Goal: Task Accomplishment & Management: Manage account settings

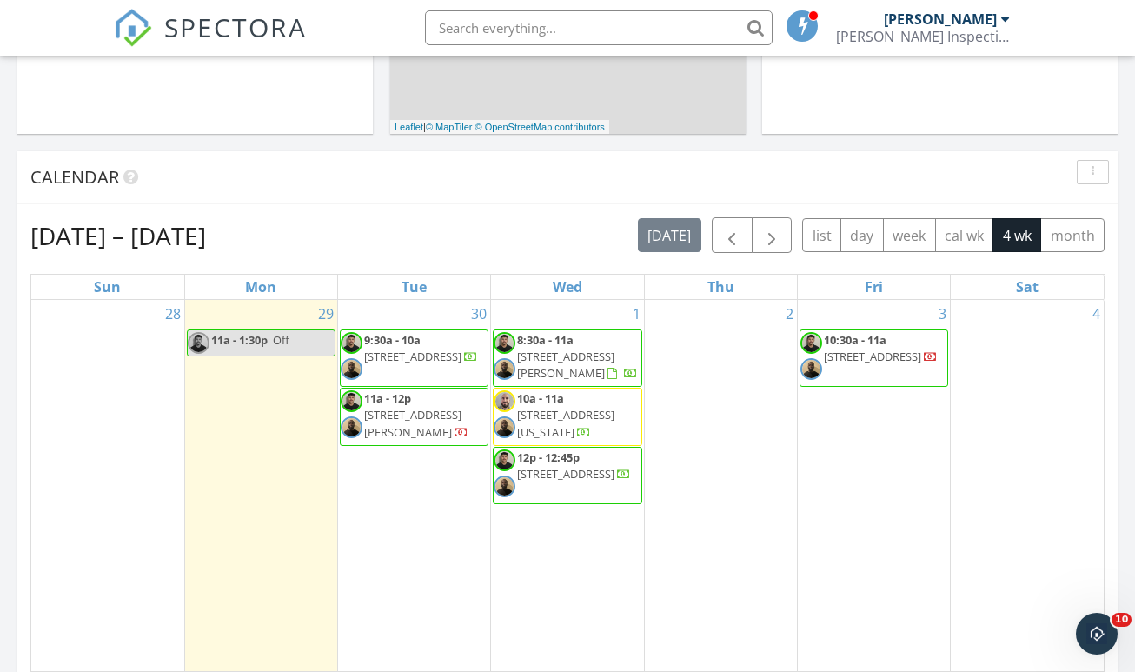
scroll to position [660, 0]
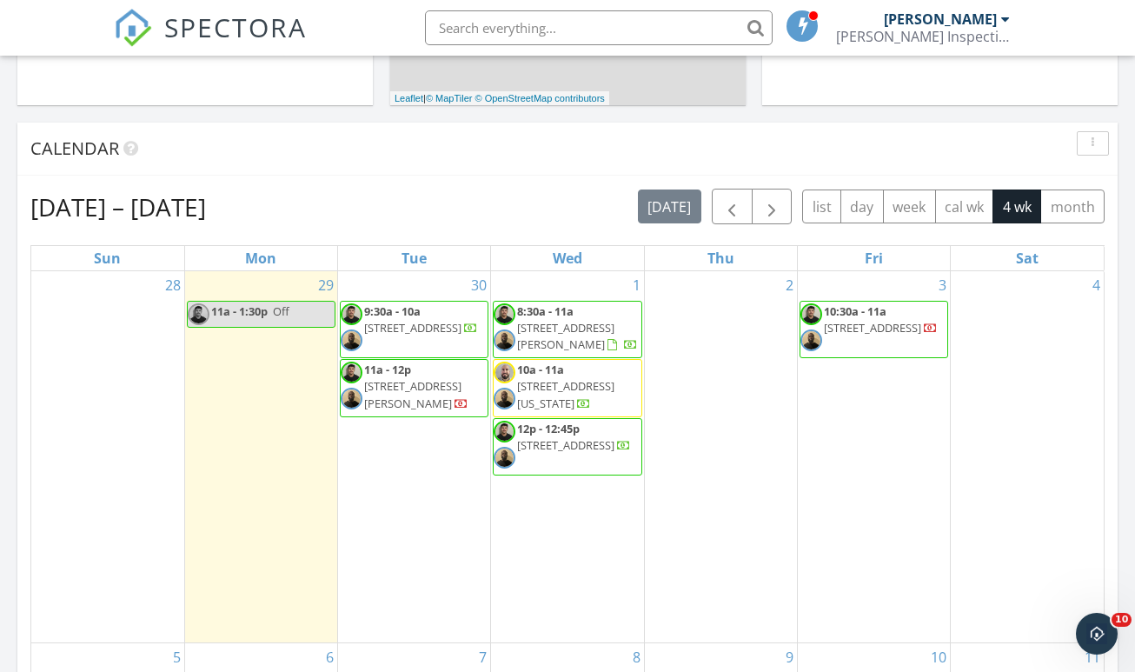
click at [223, 123] on div "Calendar" at bounding box center [567, 149] width 1100 height 53
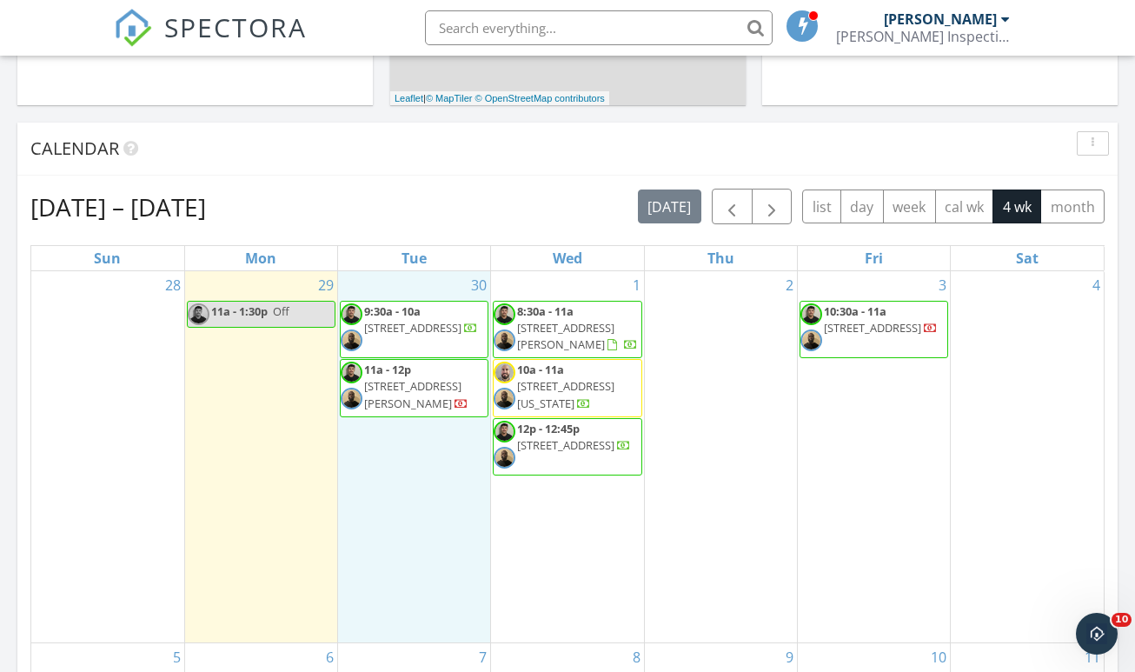
click at [395, 271] on div "30 9:30a - 10a 28 Michiana Dr, Terra Ceia 34250 11a - 12p 7302 S Juanita St, Ta…" at bounding box center [414, 456] width 152 height 371
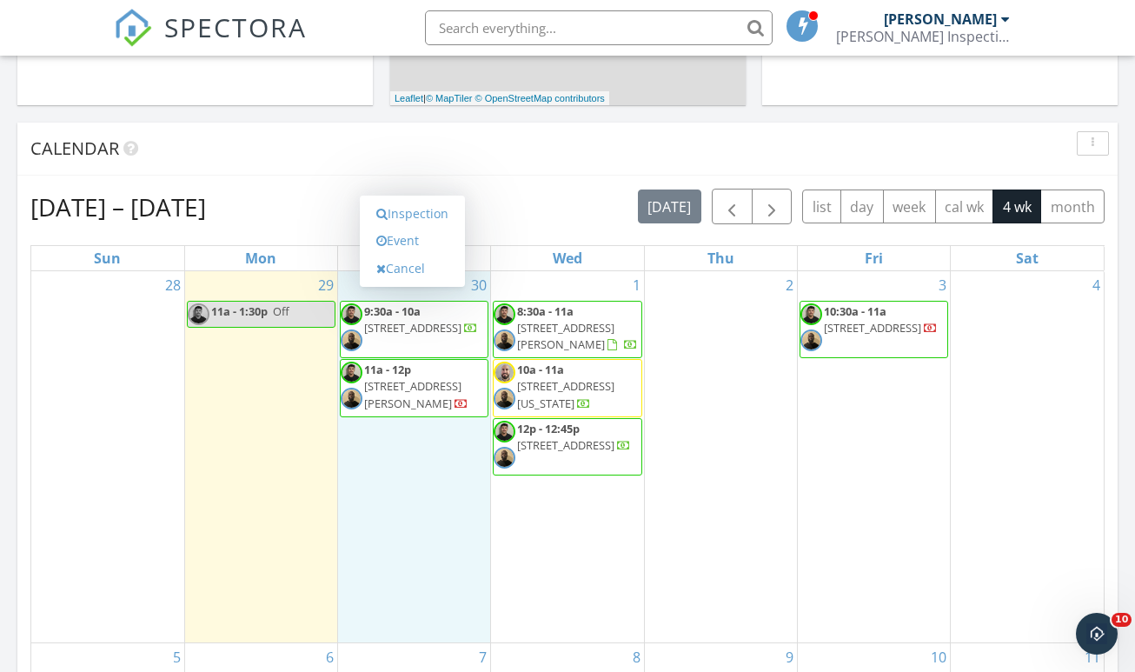
click at [382, 136] on div "Calendar" at bounding box center [554, 149] width 1048 height 26
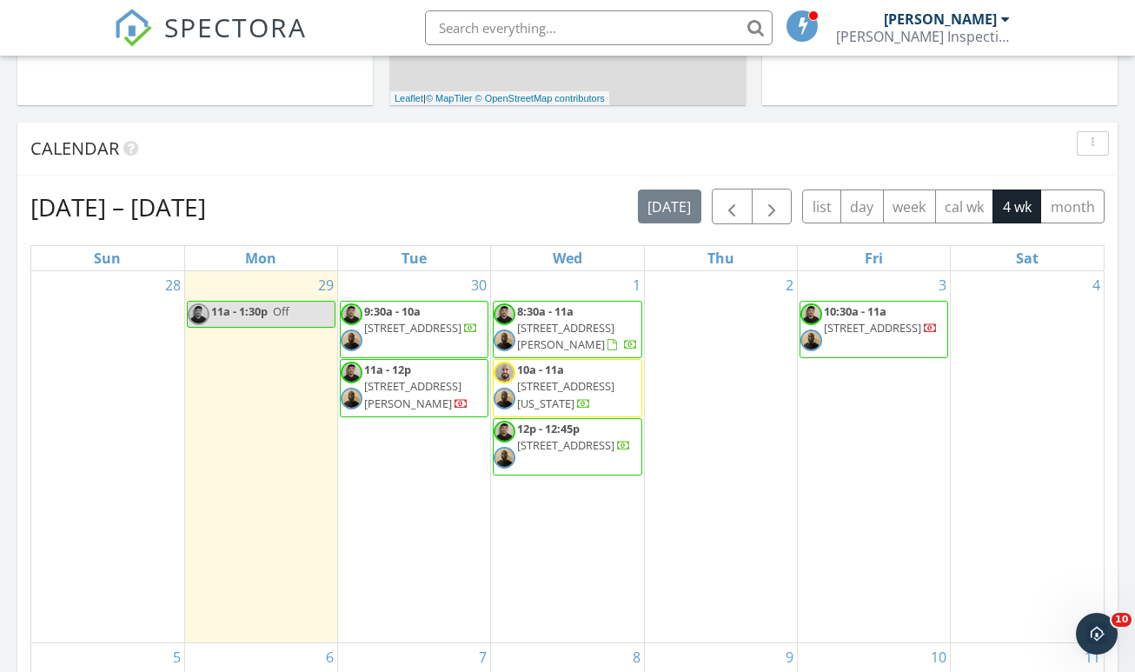
click at [411, 271] on div "30 9:30a - 10a 28 Michiana Dr, Terra Ceia 34250 11a - 12p 7302 S Juanita St, Ta…" at bounding box center [414, 456] width 152 height 371
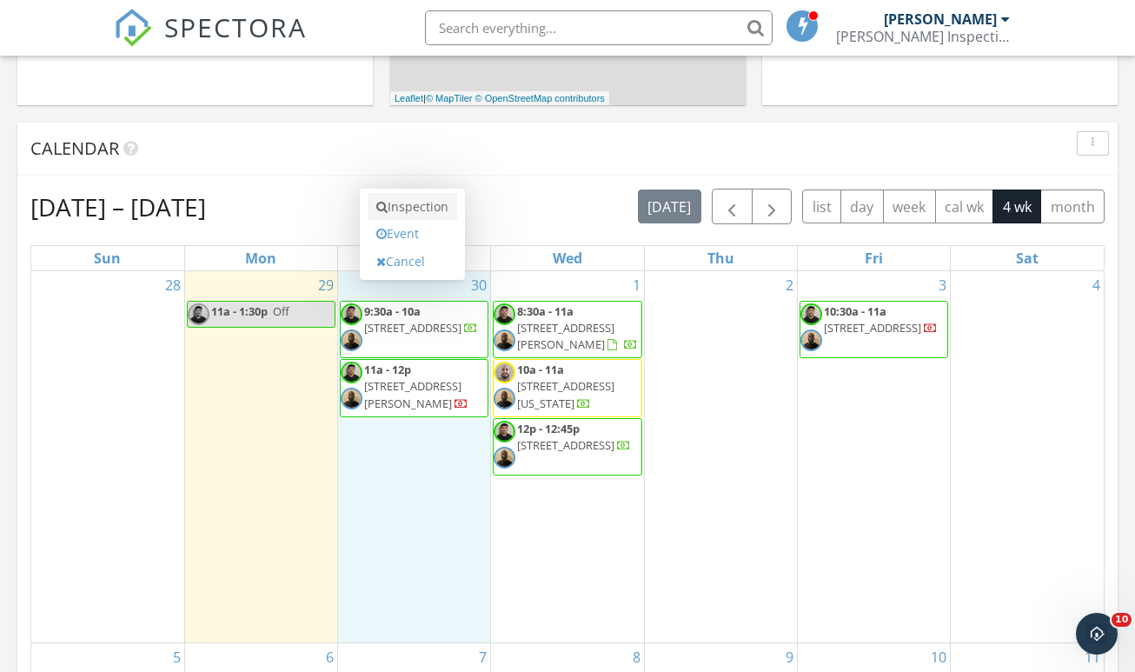
click at [411, 196] on link "Inspection" at bounding box center [413, 207] width 90 height 28
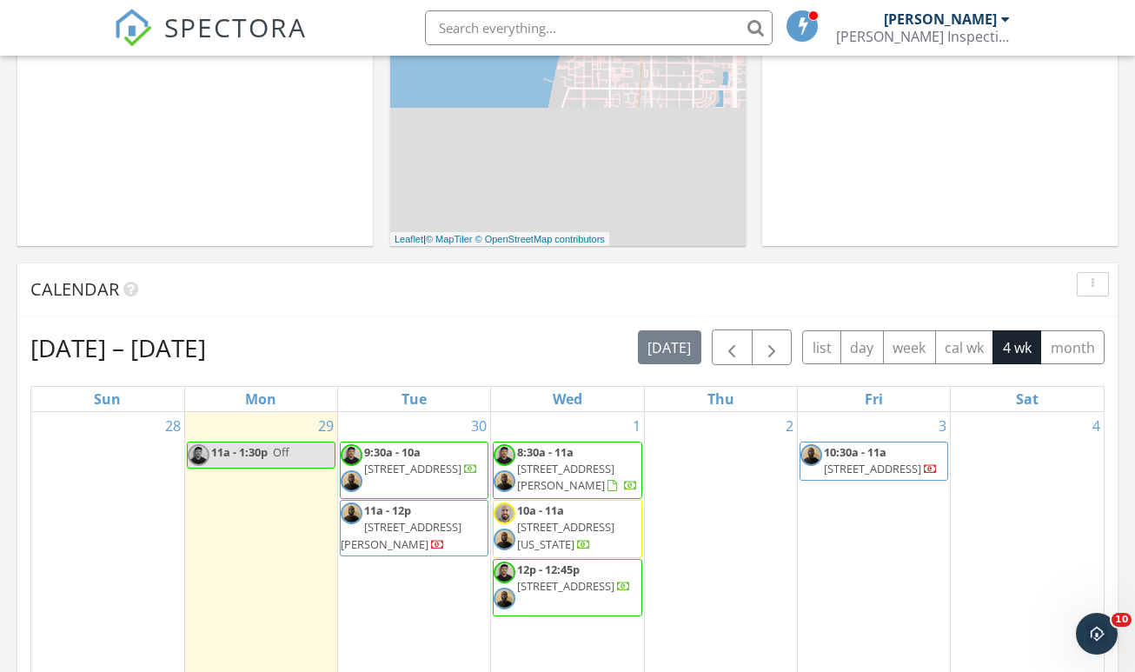
scroll to position [728, 0]
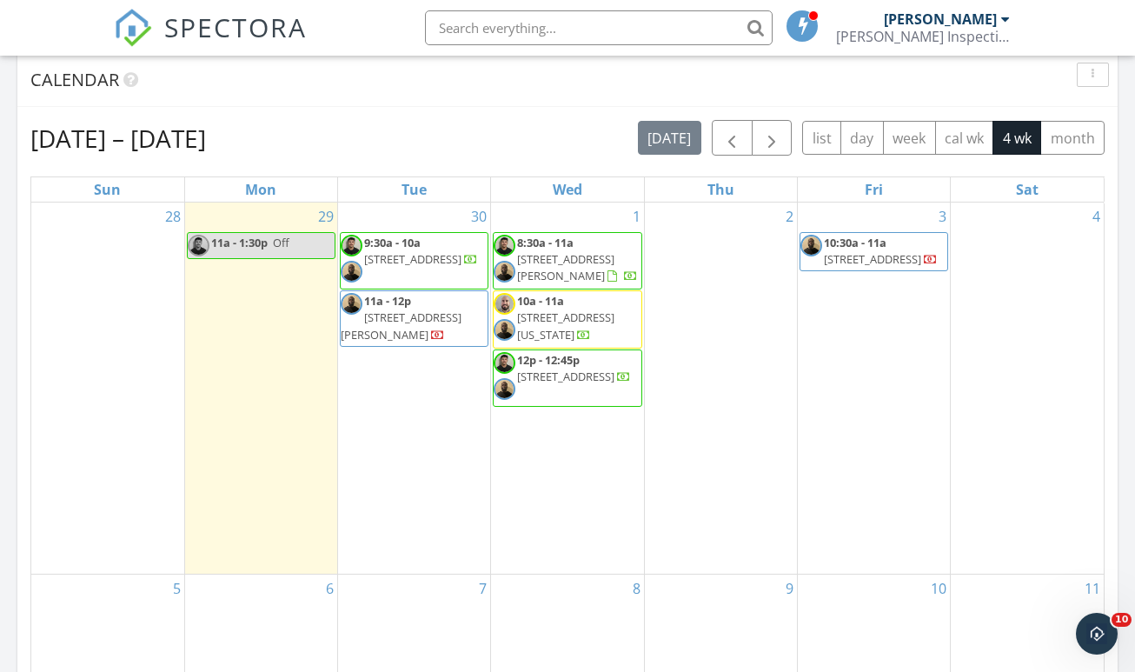
click at [315, 133] on div "[DATE] – [DATE] [DATE] list day week cal wk 4 wk month" at bounding box center [567, 138] width 1074 height 36
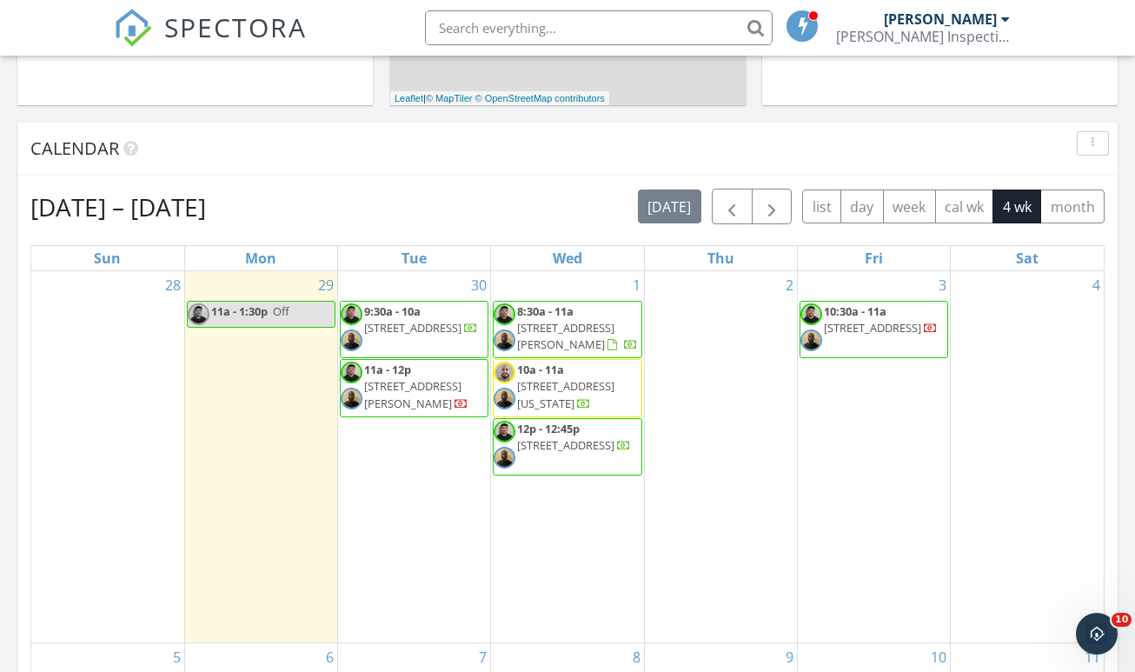
click at [396, 271] on div "30 9:30a - 10a 28 Michiana Dr, Terra Ceia 34250 11a - 12p 7302 S Juanita St, Ta…" at bounding box center [414, 456] width 152 height 371
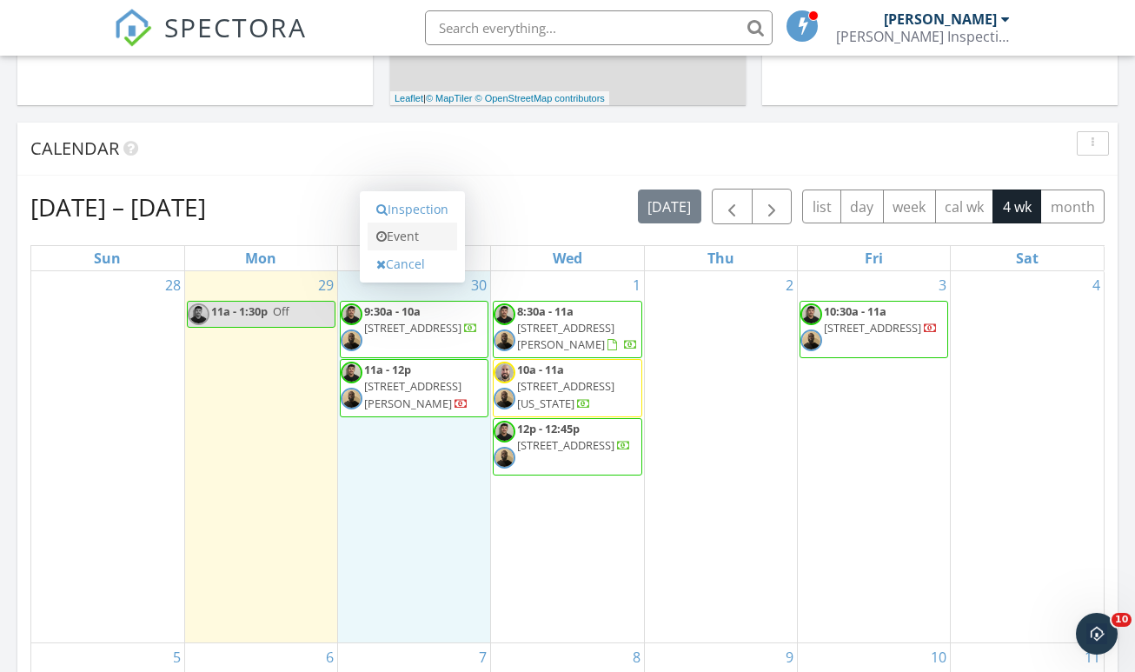
drag, startPoint x: 408, startPoint y: 234, endPoint x: 408, endPoint y: 218, distance: 15.6
click at [408, 217] on div "Inspection Event Cancel" at bounding box center [413, 237] width 90 height 83
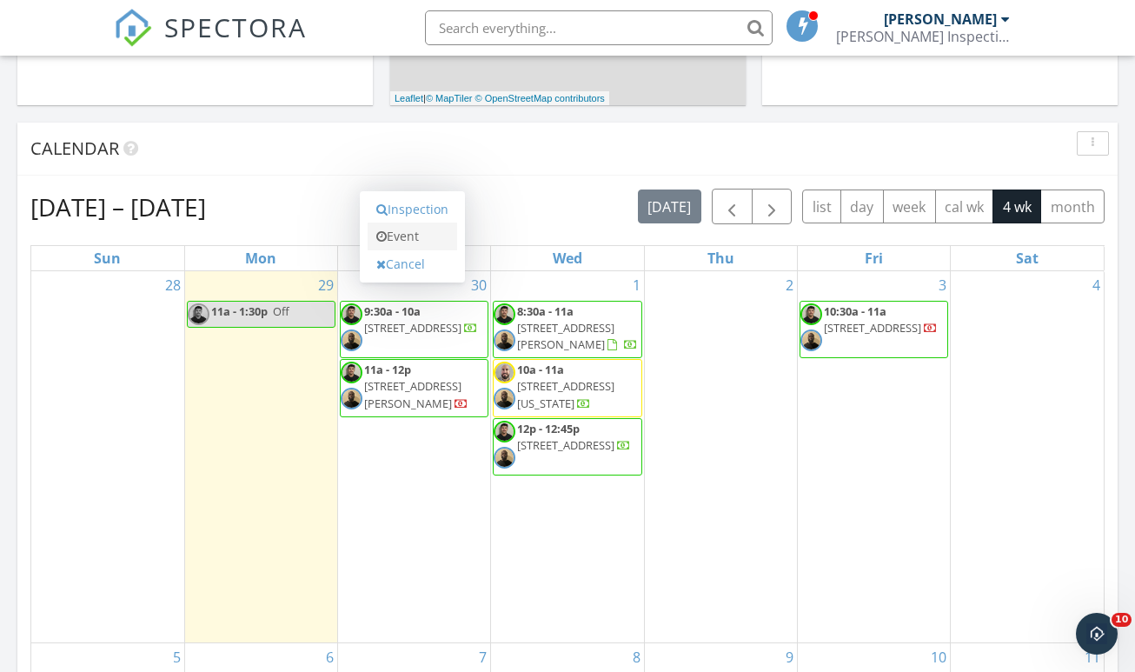
click at [408, 222] on link "Event" at bounding box center [413, 236] width 90 height 28
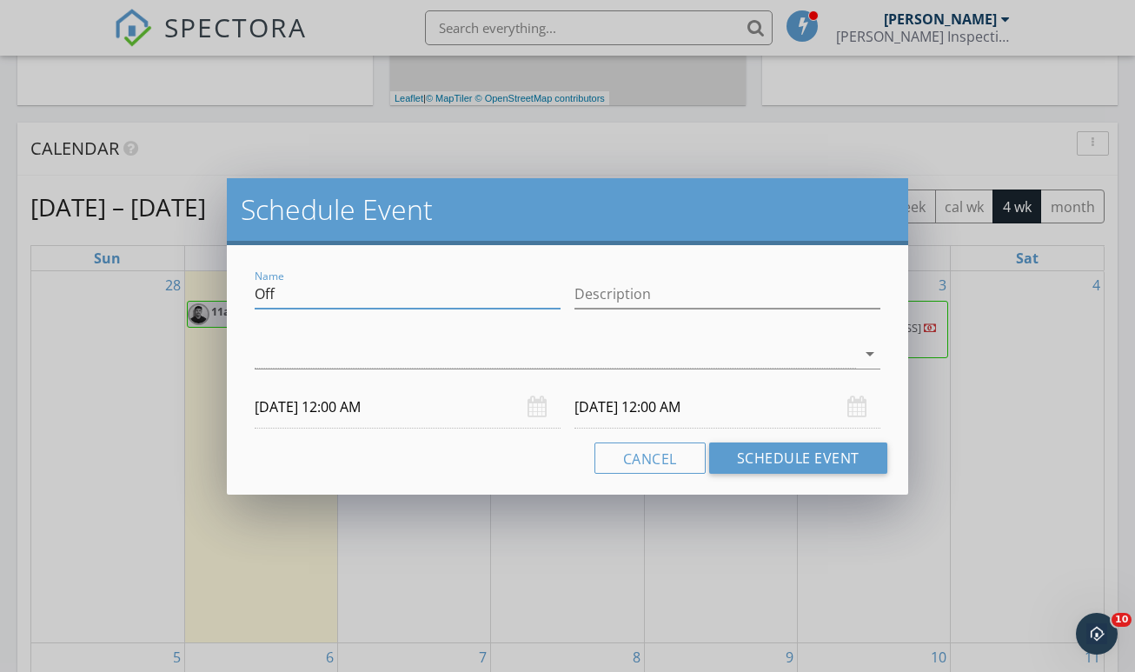
click at [382, 294] on input "Off" at bounding box center [408, 294] width 306 height 29
type input "I"
type input "Combo - Tampa"
click at [429, 363] on div at bounding box center [555, 354] width 601 height 29
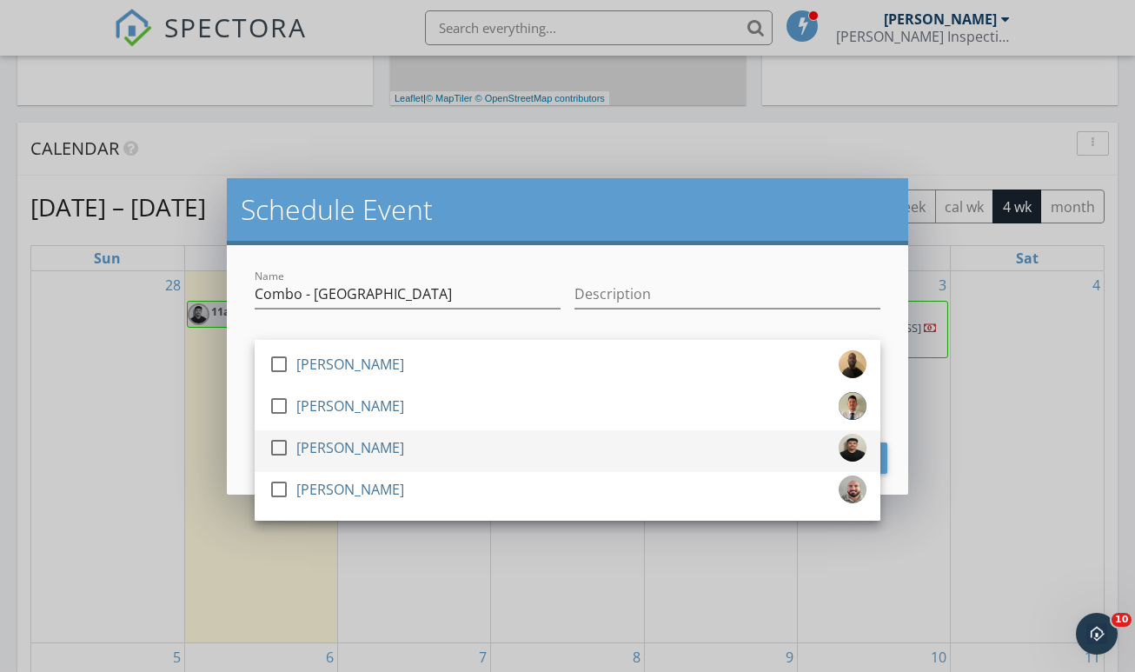
click at [282, 450] on div at bounding box center [279, 448] width 30 height 30
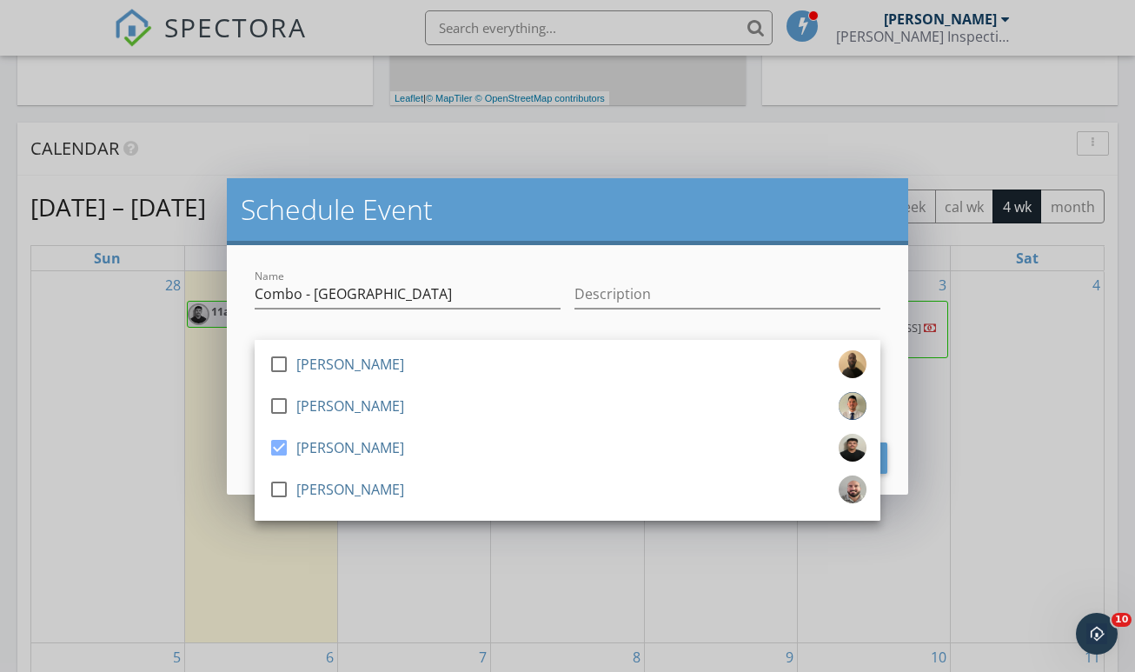
click at [493, 216] on h2 "Schedule Event" at bounding box center [568, 209] width 654 height 35
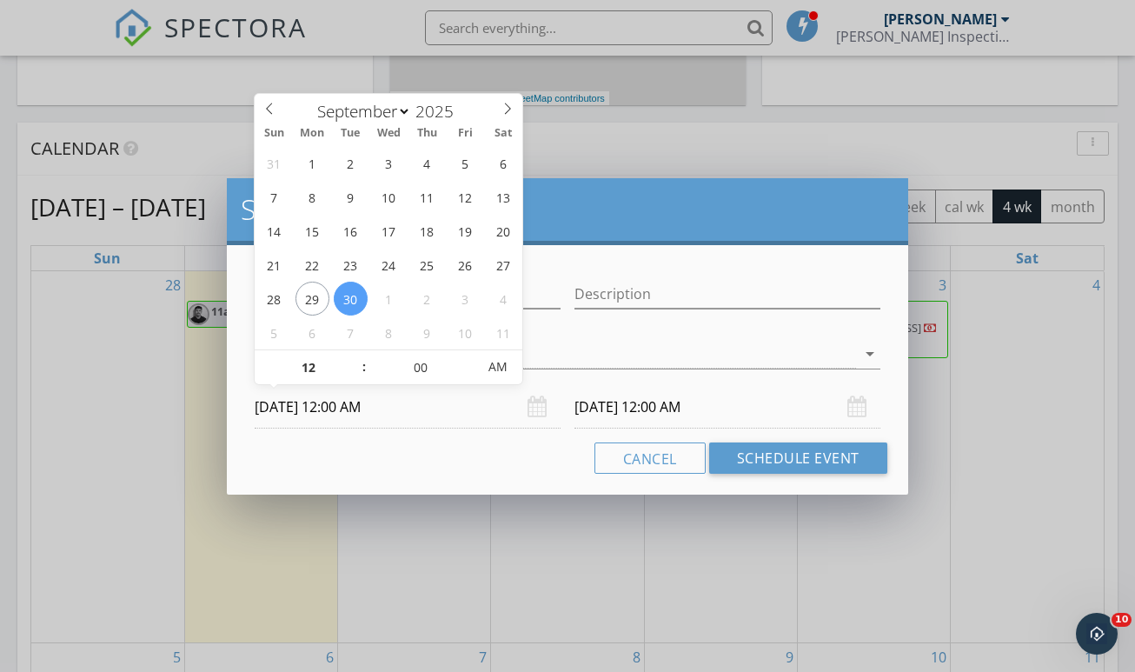
click at [363, 409] on input "09/30/2025 12:00 AM" at bounding box center [408, 407] width 306 height 43
type input "11"
type input "09/30/2025 11:00 PM"
click at [358, 376] on span at bounding box center [355, 376] width 12 height 17
type input "11"
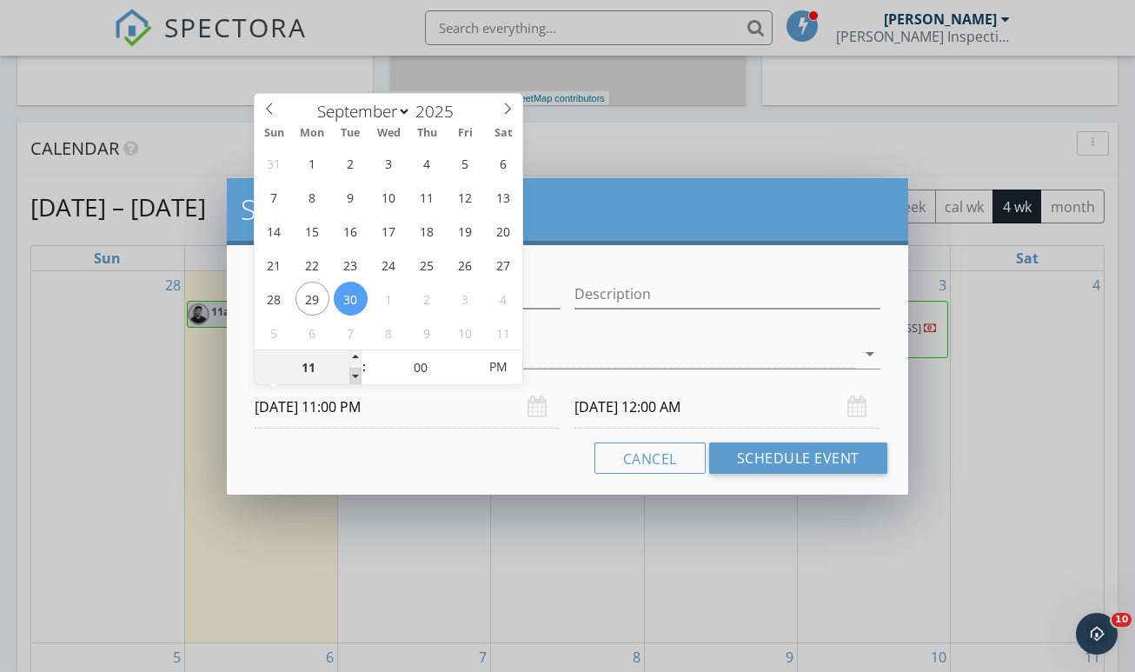
type input "10/01/2025 11:00 PM"
type input "12"
type input "09/30/2025 12:00 AM"
click at [358, 359] on span at bounding box center [355, 358] width 12 height 17
type input "01"
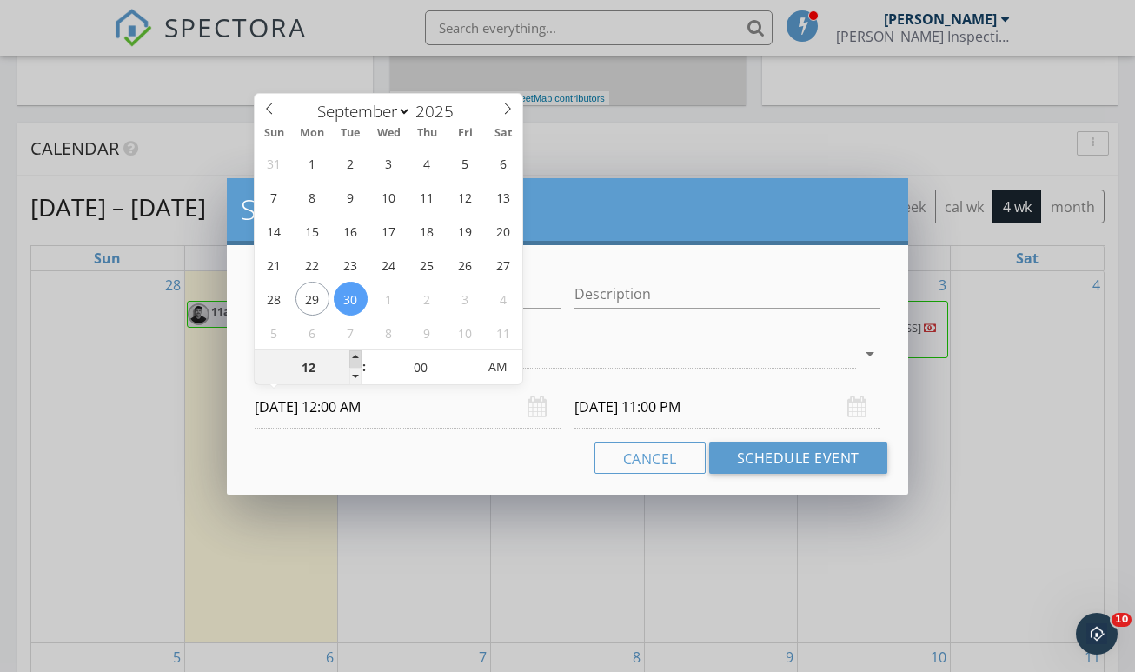
type input "09/30/2025 1:00 AM"
click at [358, 359] on span at bounding box center [355, 358] width 12 height 17
type input "02"
type input "09/30/2025 2:00 AM"
click at [358, 359] on span at bounding box center [355, 358] width 12 height 17
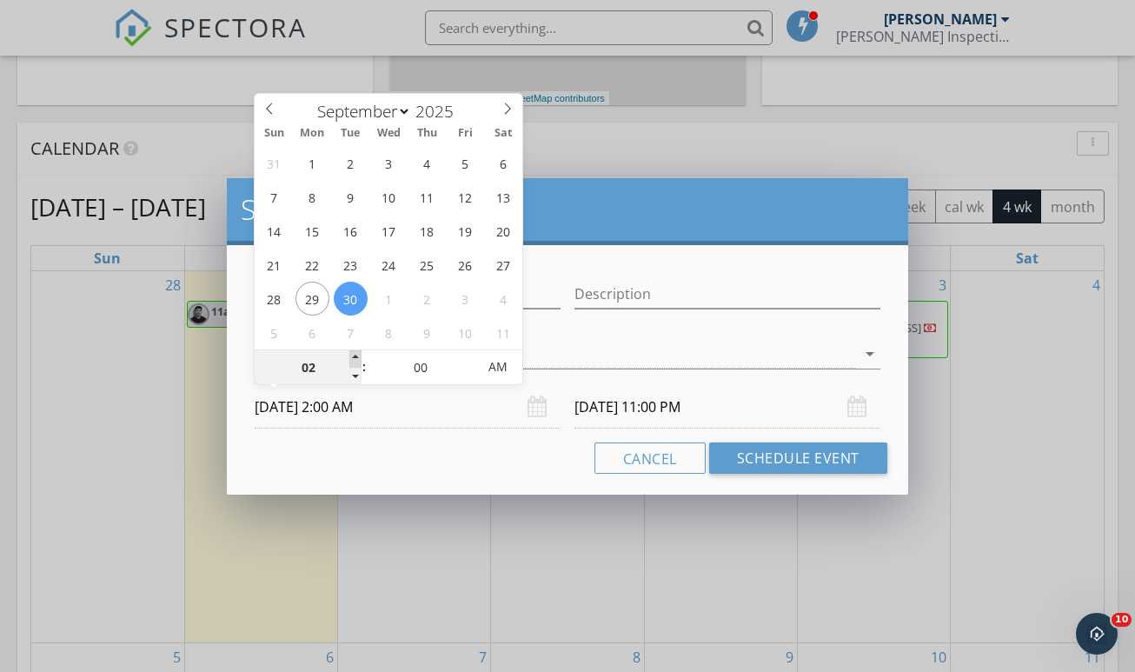
type input "03"
type input "09/30/2025 3:00 AM"
click at [358, 359] on span at bounding box center [355, 358] width 12 height 17
type input "03"
type input "10/01/2025 3:00 AM"
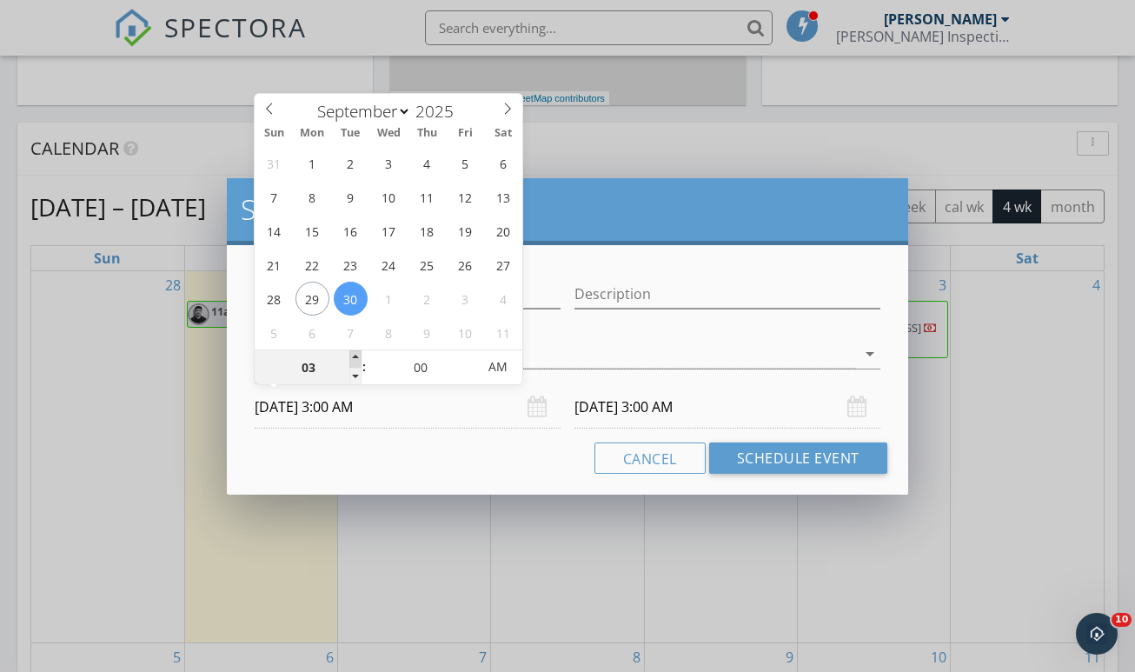
type input "04"
type input "09/30/2025 4:00 AM"
click at [358, 359] on span at bounding box center [355, 358] width 12 height 17
type input "05"
type input "09/30/2025 5:00 AM"
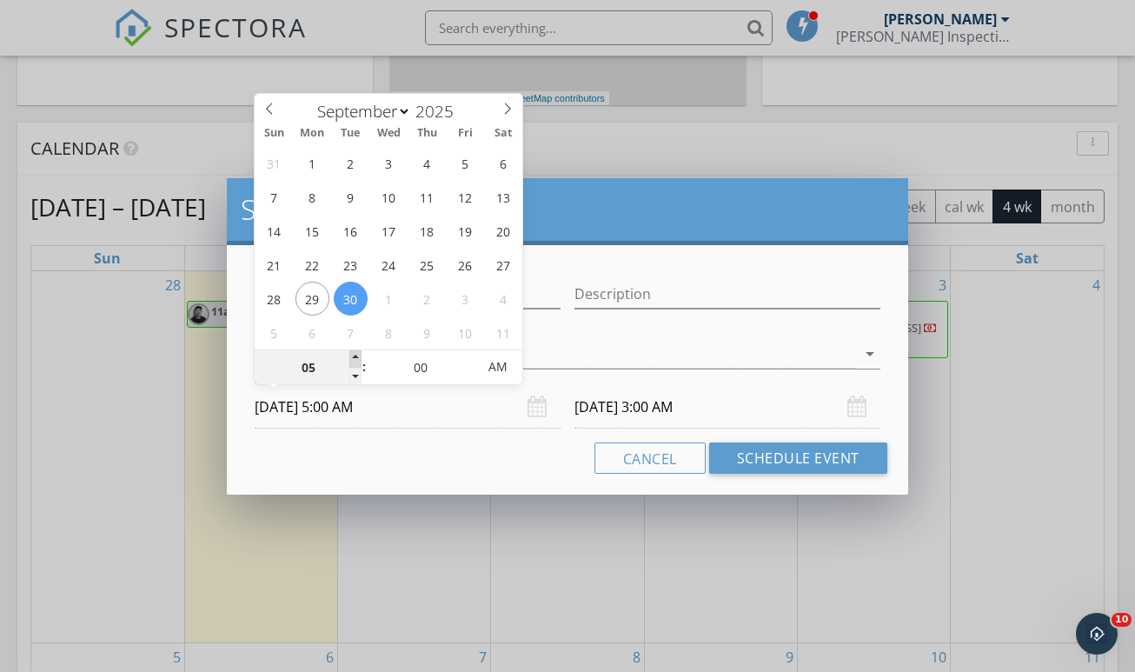
click at [358, 359] on span at bounding box center [355, 358] width 12 height 17
type input "06"
type input "09/30/2025 6:00 AM"
click at [358, 359] on span at bounding box center [355, 358] width 12 height 17
type input "07"
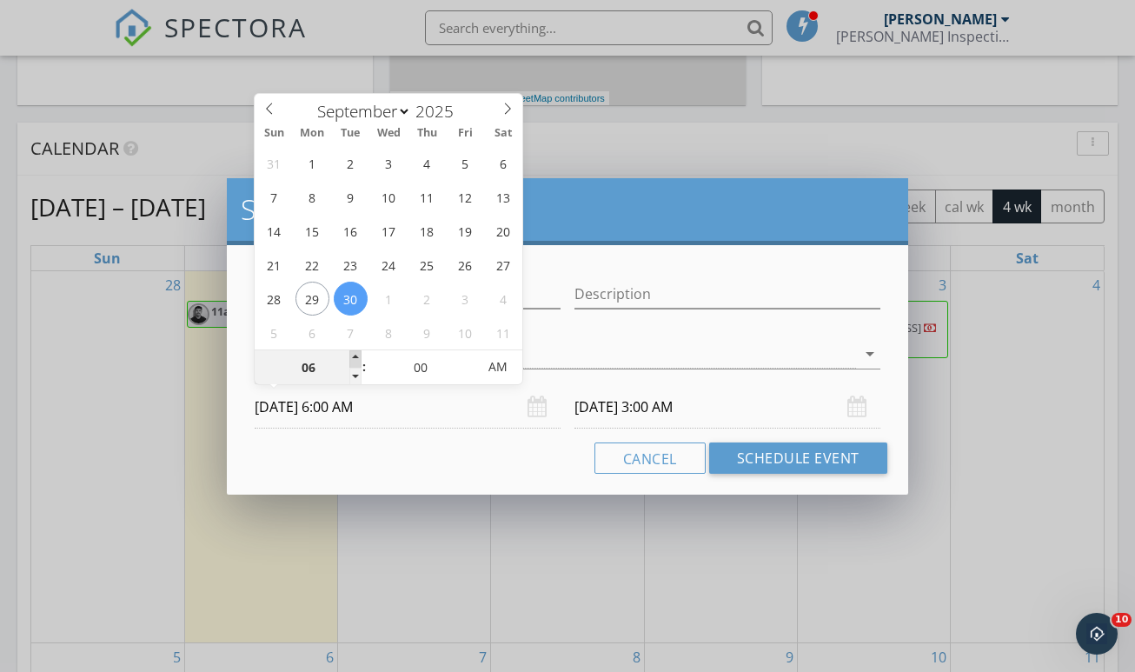
type input "09/30/2025 7:00 AM"
click at [358, 359] on span at bounding box center [355, 358] width 12 height 17
type input "07"
type input "10/01/2025 7:00 AM"
type input "08"
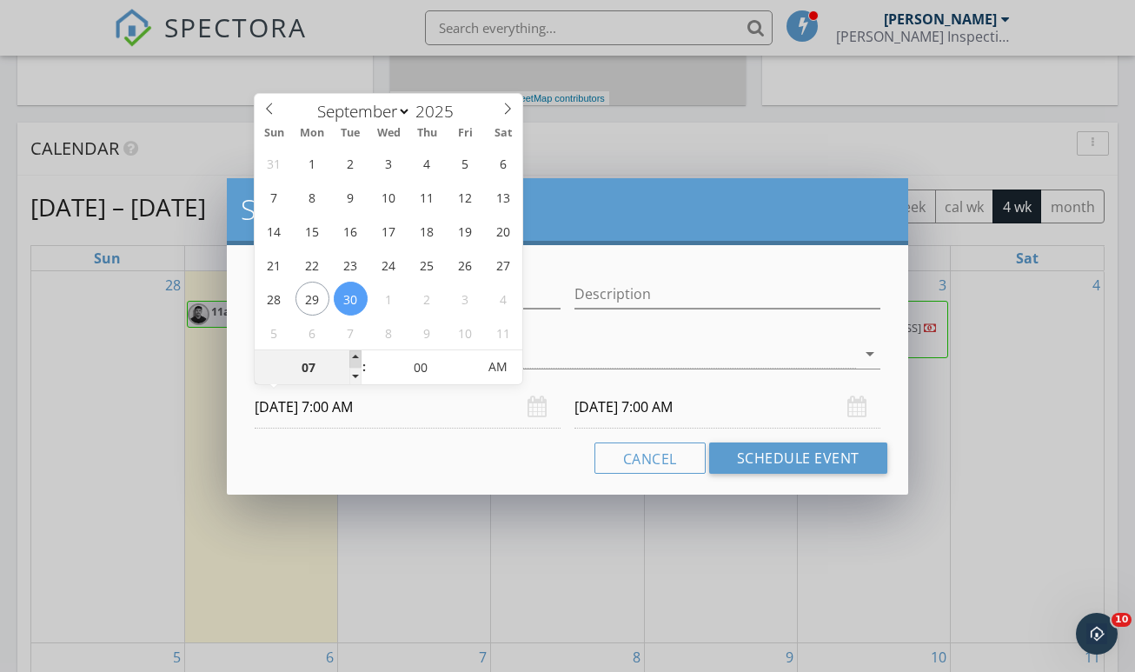
type input "09/30/2025 8:00 AM"
click at [358, 359] on span at bounding box center [355, 358] width 12 height 17
type input "08"
type input "10/01/2025 8:00 AM"
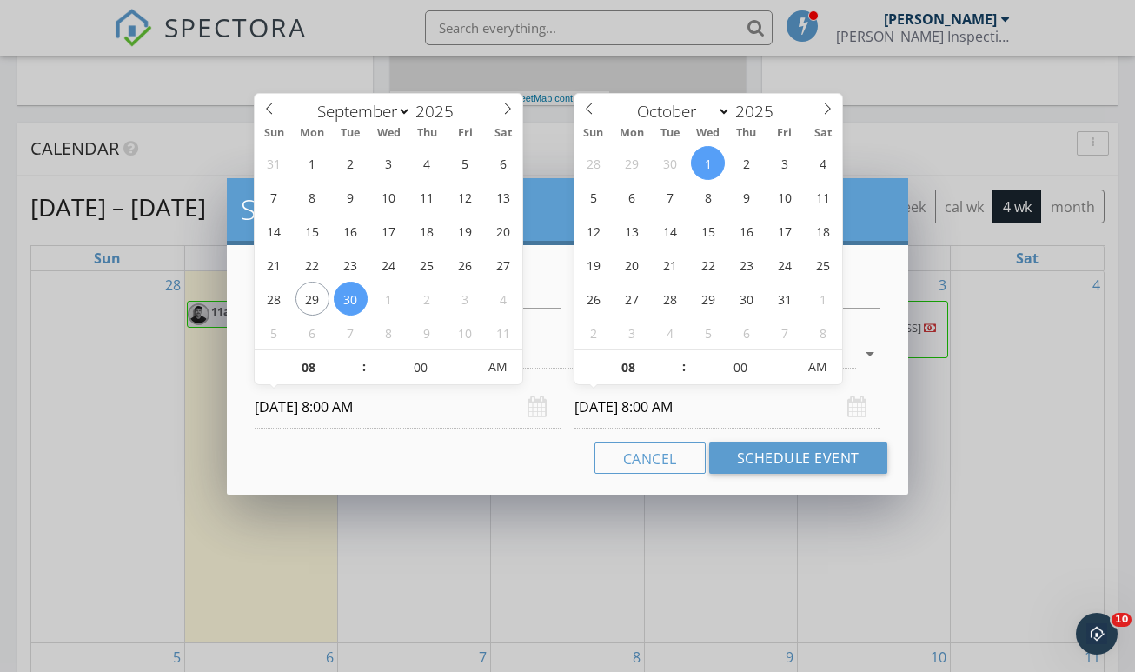
click at [647, 411] on input "10/01/2025 8:00 AM" at bounding box center [727, 407] width 306 height 43
type input "09"
type input "10/01/2025 9:00 AM"
click at [679, 359] on span at bounding box center [675, 358] width 12 height 17
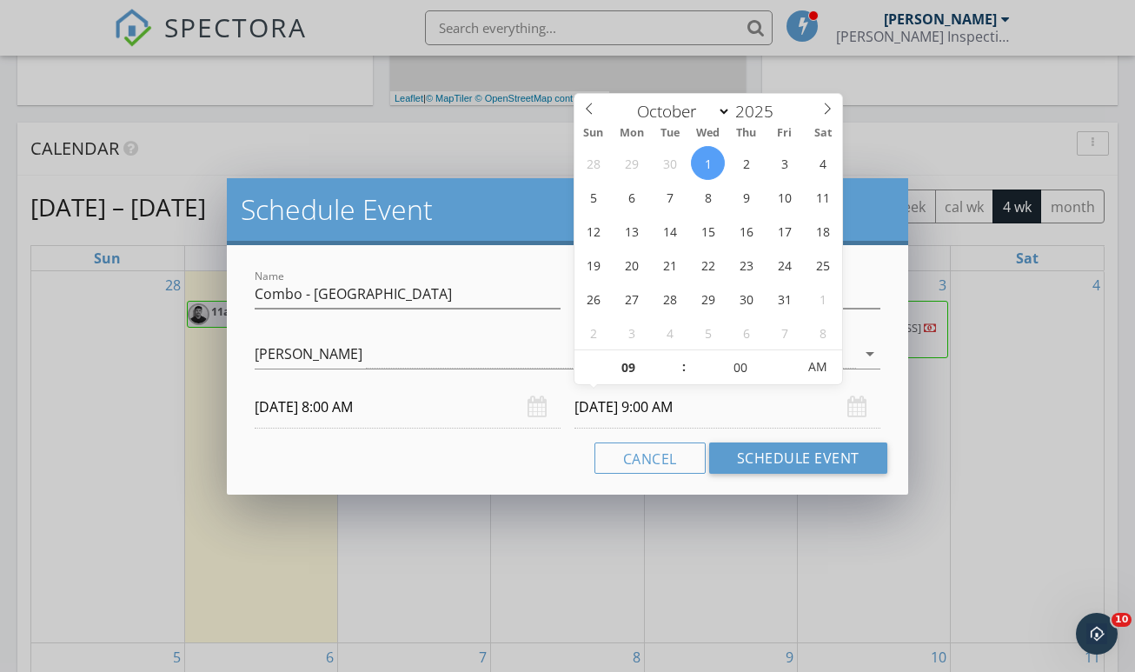
click at [621, 398] on input "10/01/2025 9:00 AM" at bounding box center [727, 407] width 306 height 43
click at [684, 177] on div "28 29 30 1 2 3 4 5 6 7 8 9 10 11 12 13 14 15 16 17 18 19 20 21 22 23 24 25 26 2…" at bounding box center [708, 247] width 268 height 203
select select "8"
type input "09/30/2025 9:00 AM"
click at [481, 464] on div "Cancel Schedule Event" at bounding box center [568, 457] width 640 height 31
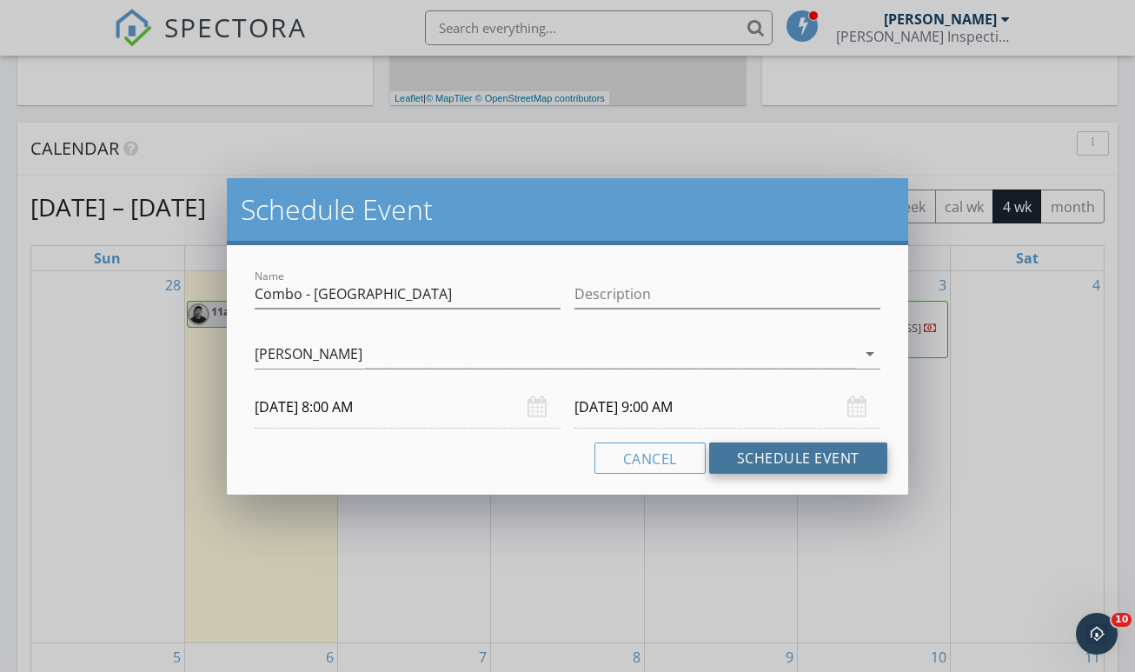
click at [773, 456] on button "Schedule Event" at bounding box center [798, 457] width 178 height 31
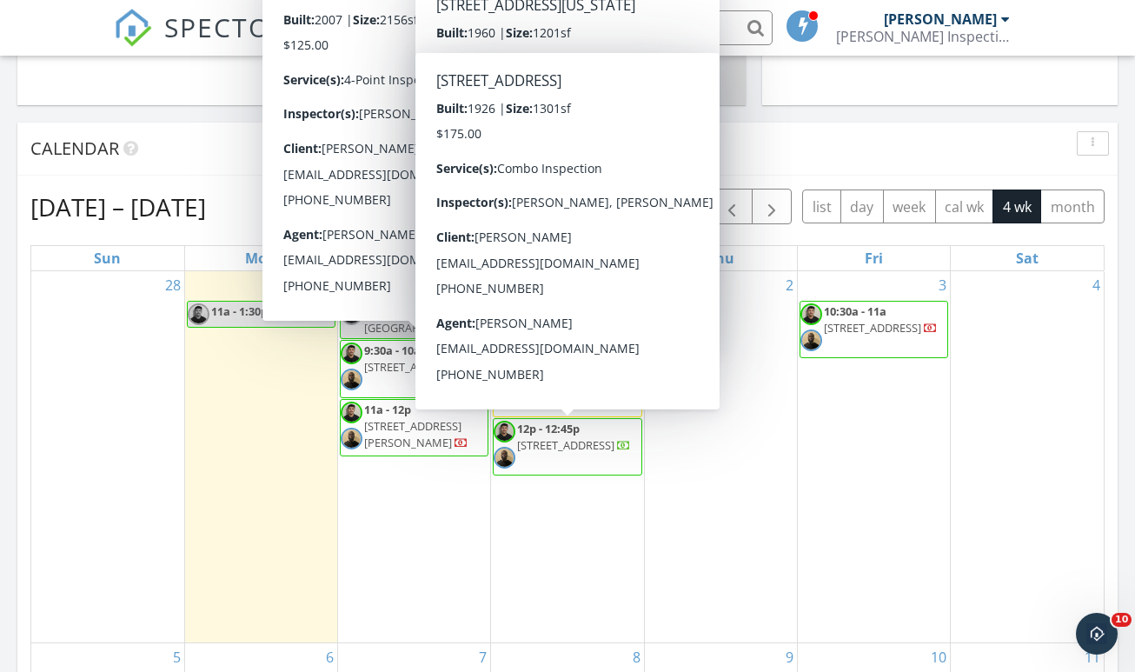
click at [116, 96] on div "Today Chris Russell No results found New Inspection New Quote Map + − Leaflet |…" at bounding box center [567, 375] width 1135 height 1582
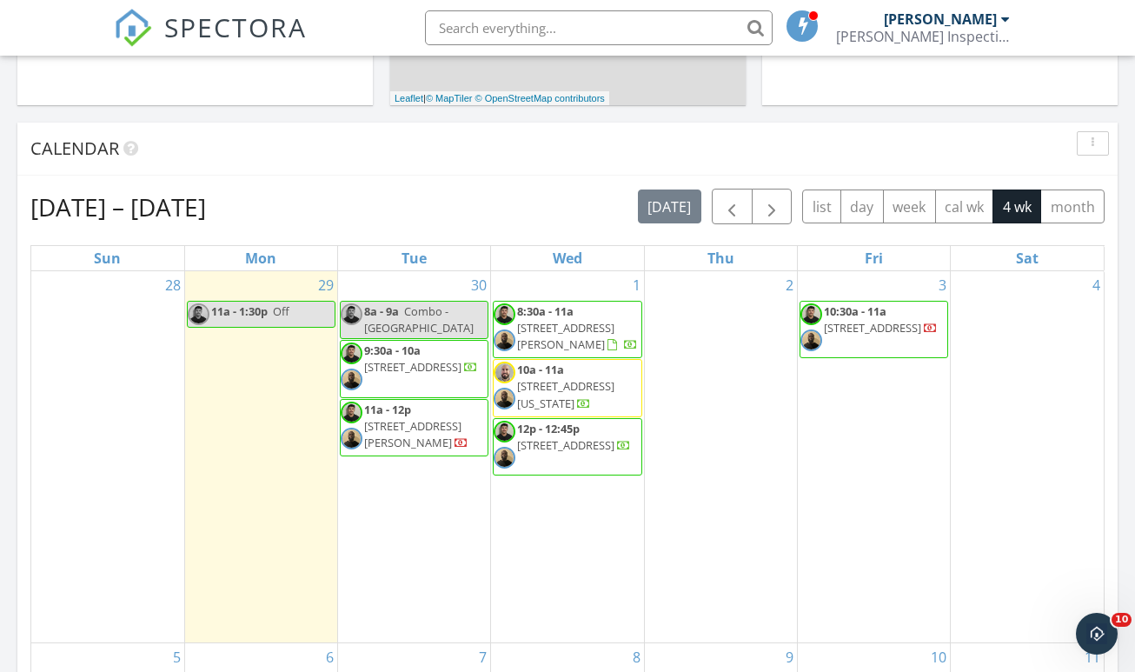
click at [365, 147] on div "Calendar" at bounding box center [567, 149] width 1100 height 53
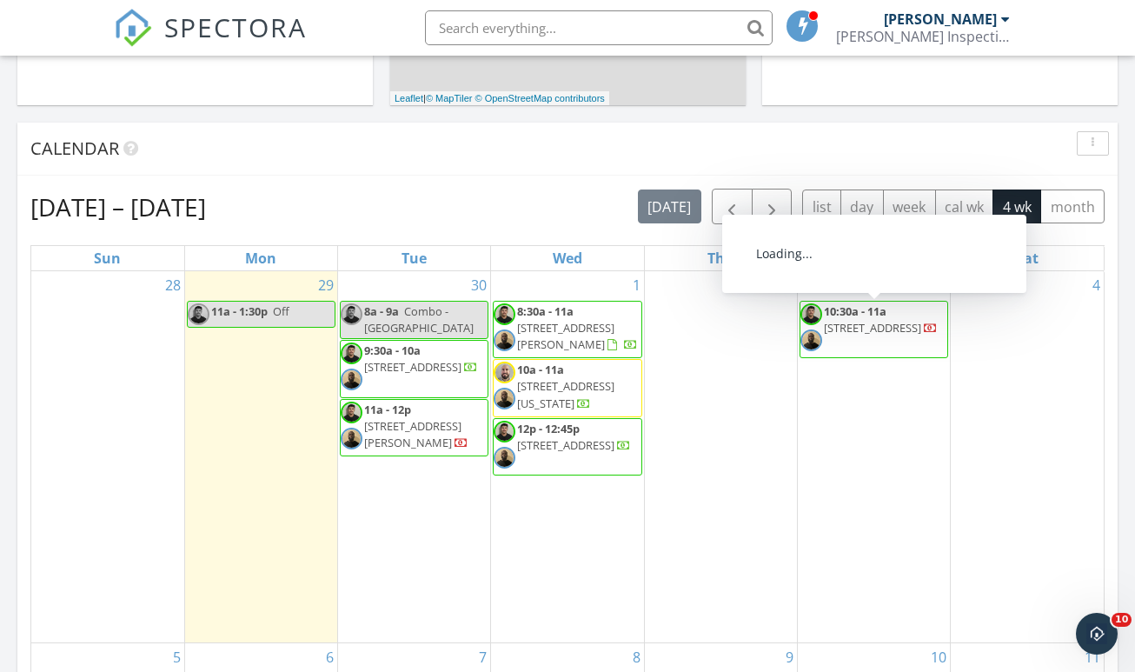
click at [587, 494] on div "1 8:30a - 11a 11890 Frost Aster Dr, Riverview 33579 10a - 11a 3703 Colorado St,…" at bounding box center [567, 456] width 152 height 371
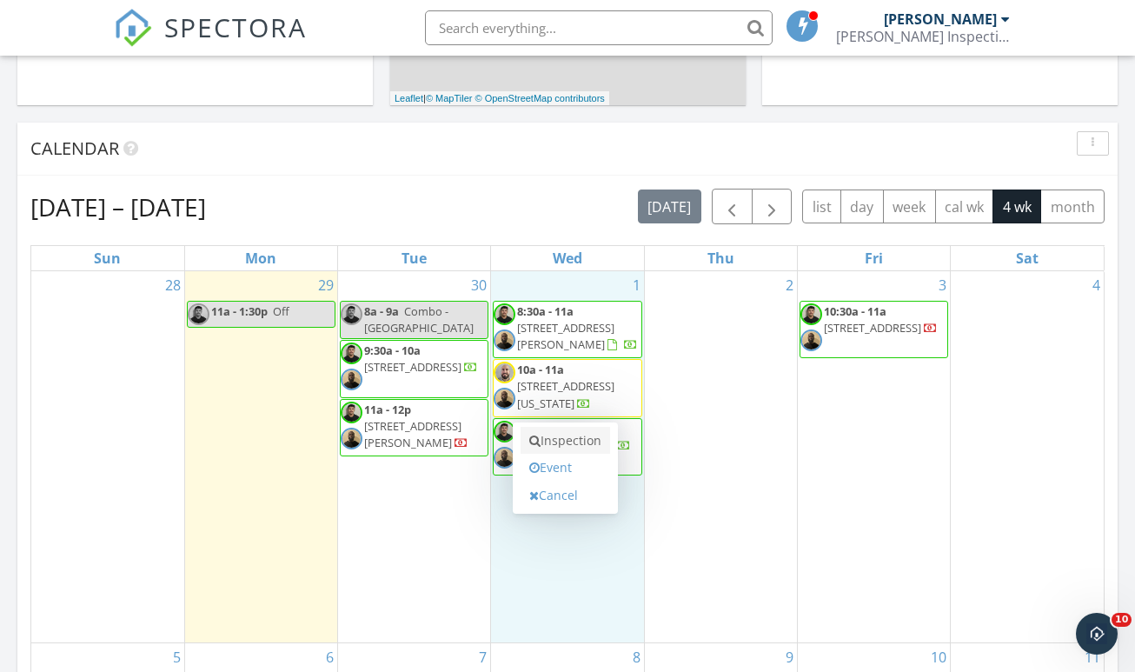
click at [586, 427] on link "Inspection" at bounding box center [566, 441] width 90 height 28
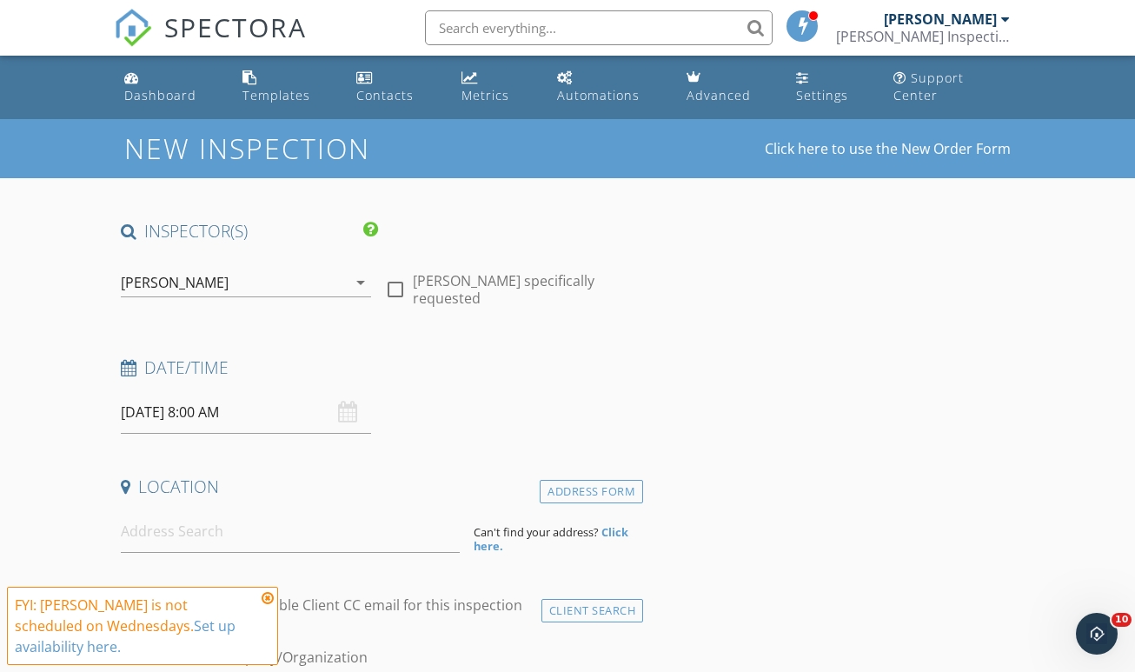
click at [153, 275] on div "[PERSON_NAME]" at bounding box center [175, 283] width 108 height 16
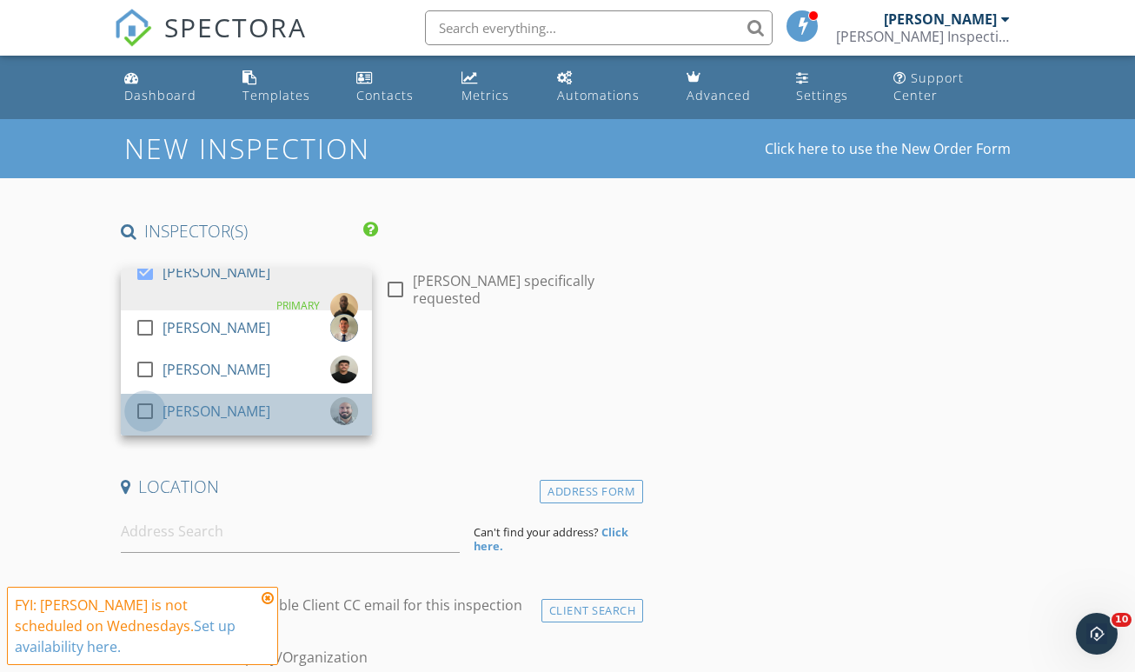
click at [140, 396] on div at bounding box center [145, 411] width 30 height 30
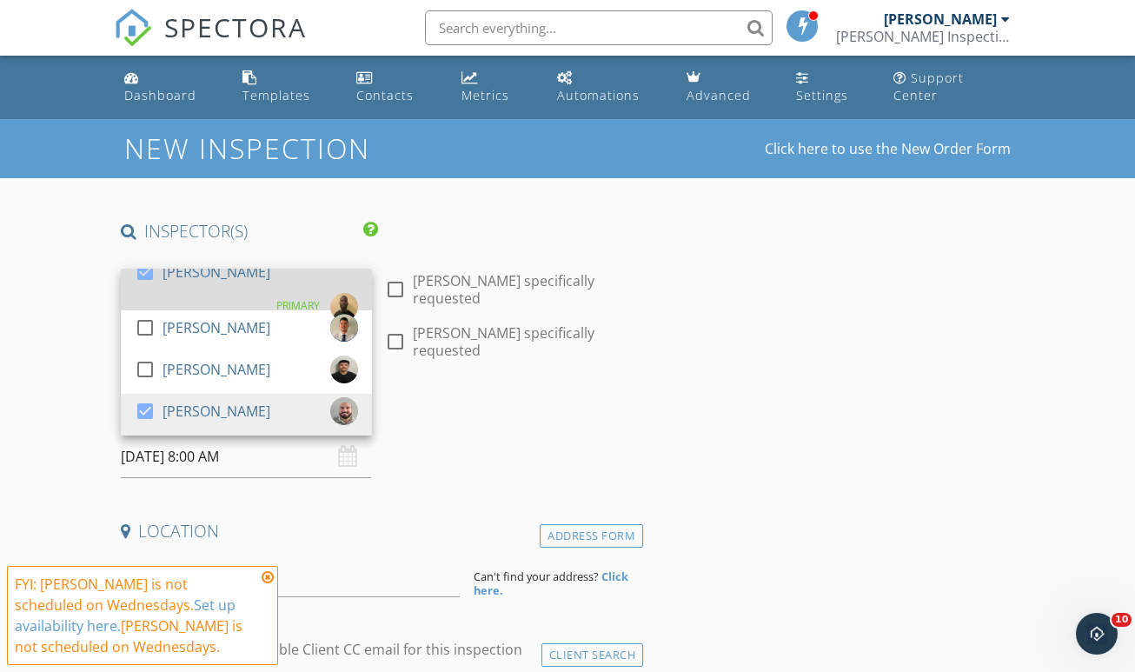
click at [149, 269] on div at bounding box center [145, 272] width 30 height 30
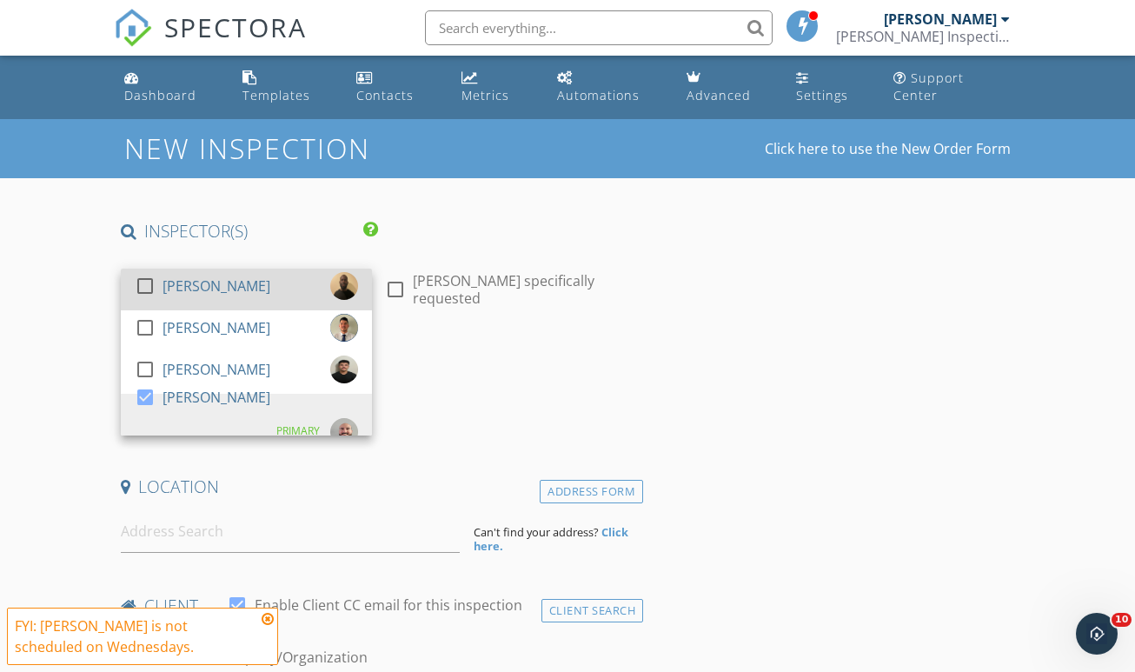
click at [149, 271] on div at bounding box center [145, 286] width 30 height 30
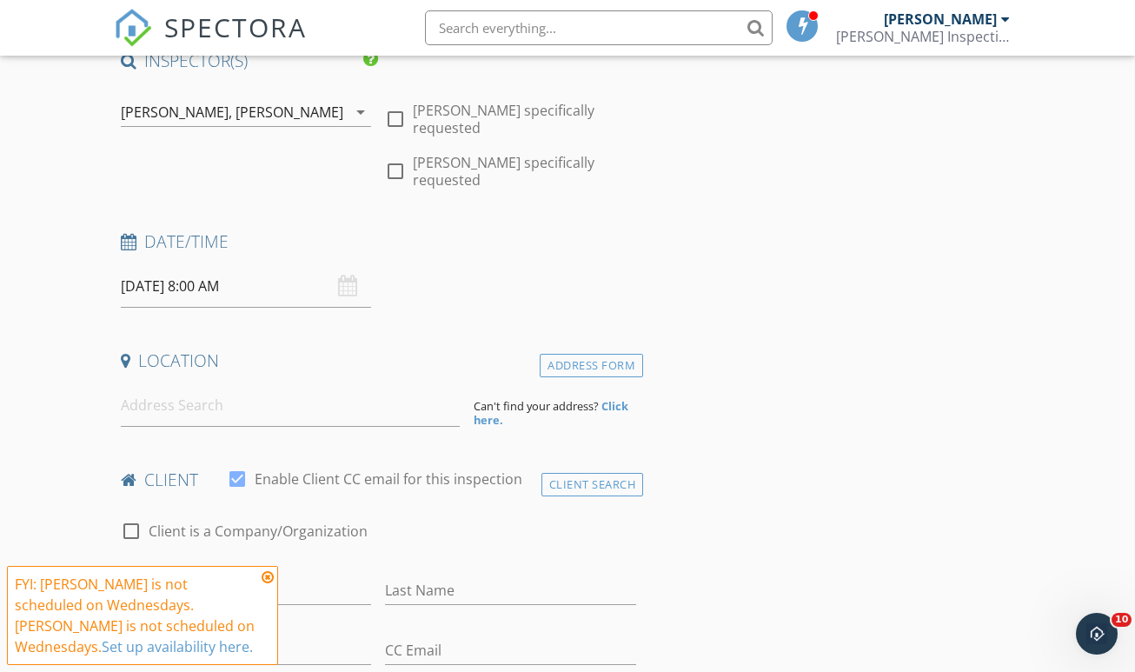
scroll to position [218, 0]
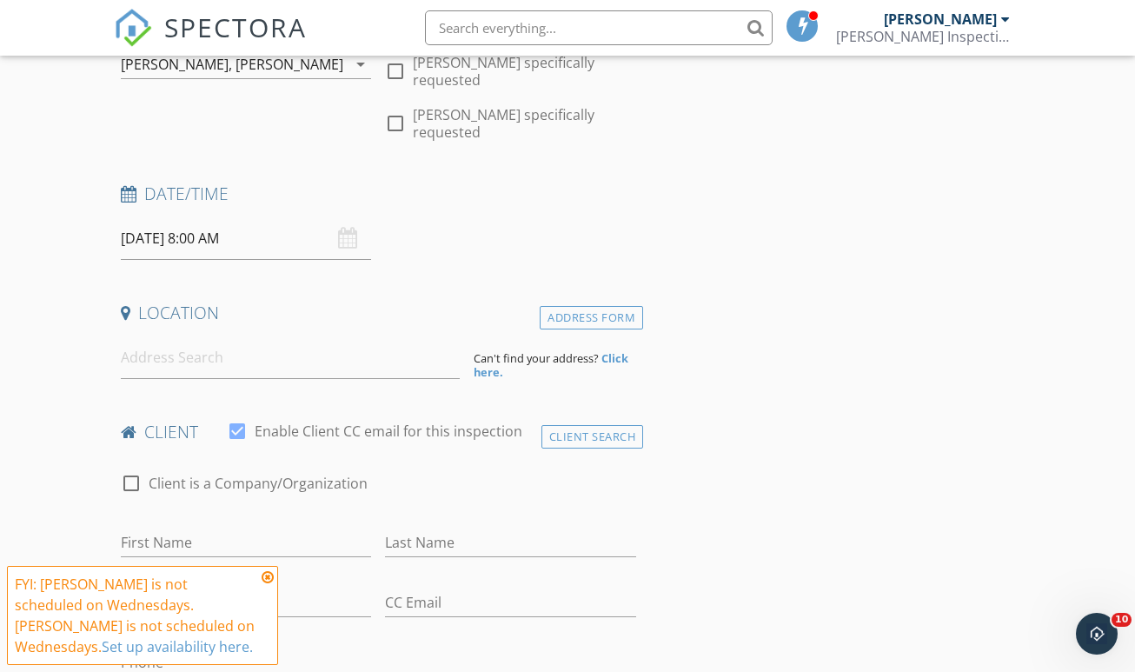
click at [212, 217] on input "10/01/2025 8:00 AM" at bounding box center [246, 238] width 251 height 43
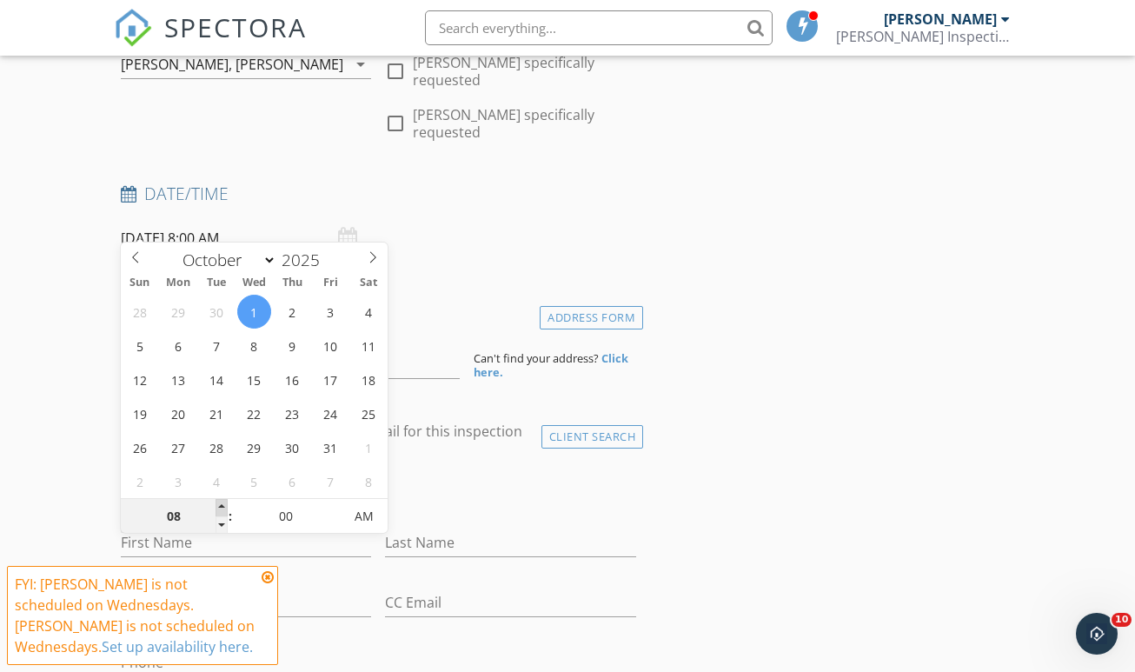
type input "09"
type input "10/01/2025 9:00 AM"
click at [222, 504] on span at bounding box center [222, 507] width 12 height 17
type input "10"
type input "10/01/2025 10:00 AM"
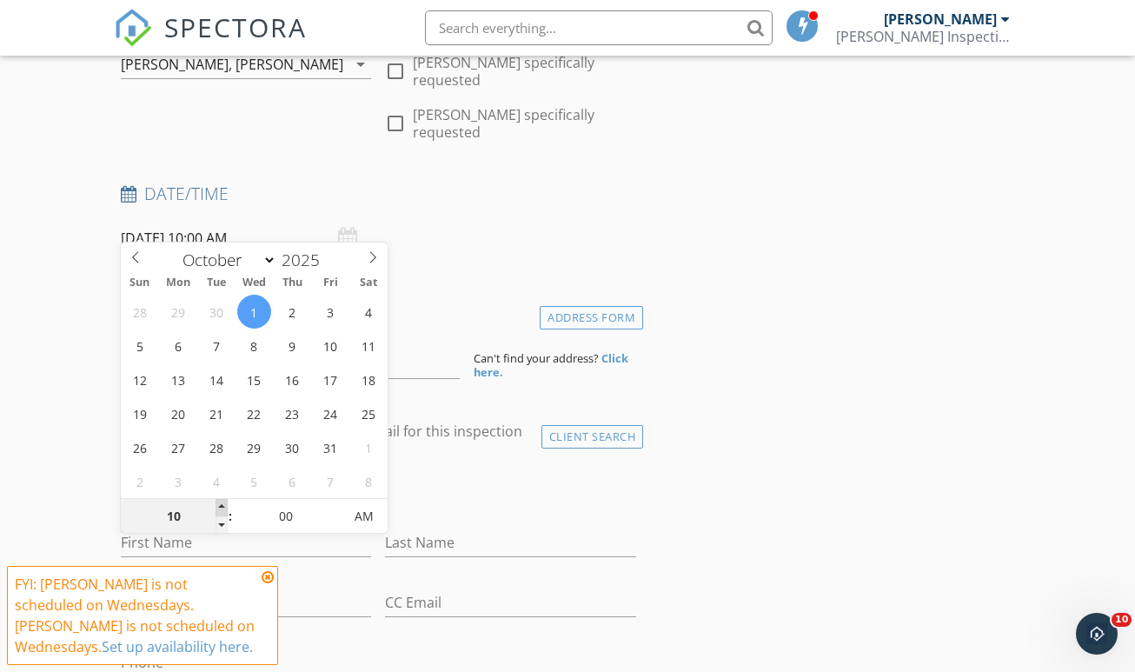
click at [222, 504] on span at bounding box center [222, 507] width 12 height 17
type input "11"
type input "10/01/2025 11:00 AM"
click at [222, 504] on span at bounding box center [222, 507] width 12 height 17
type input "12"
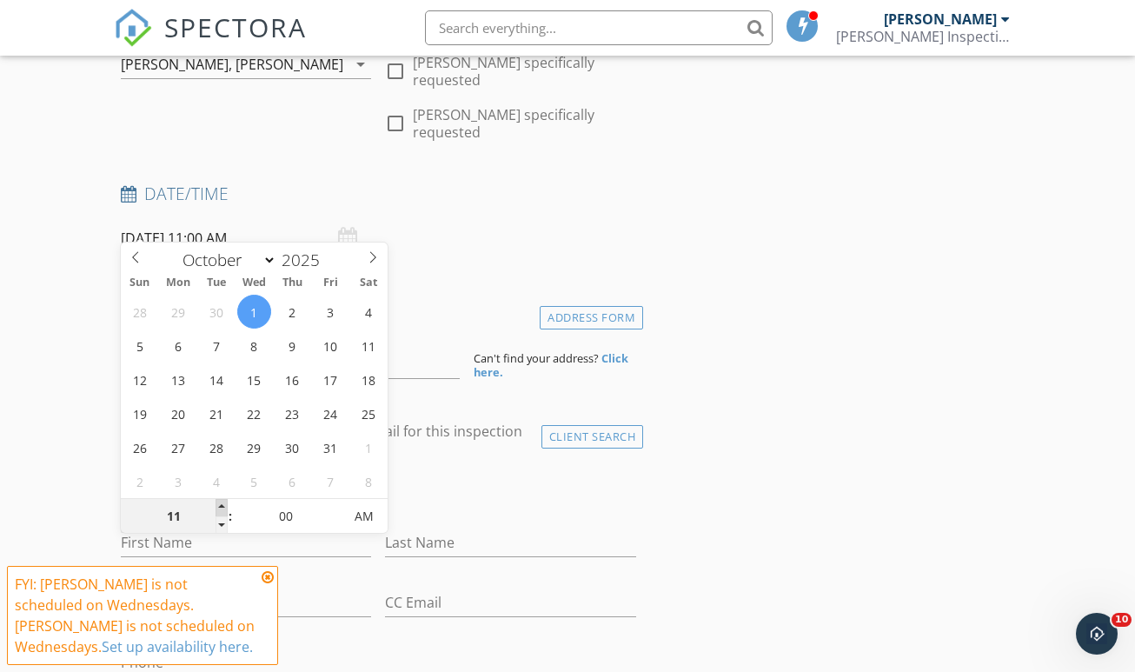
type input "10/01/2025 12:00 PM"
click at [222, 504] on span at bounding box center [222, 507] width 12 height 17
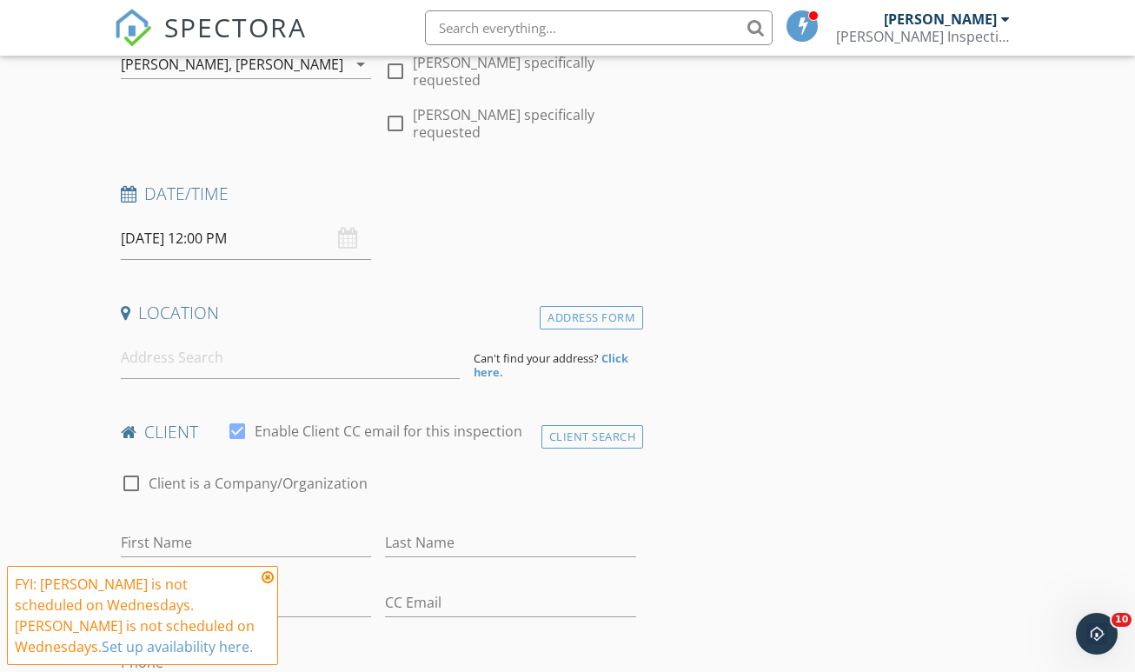
click at [260, 336] on input at bounding box center [290, 357] width 339 height 43
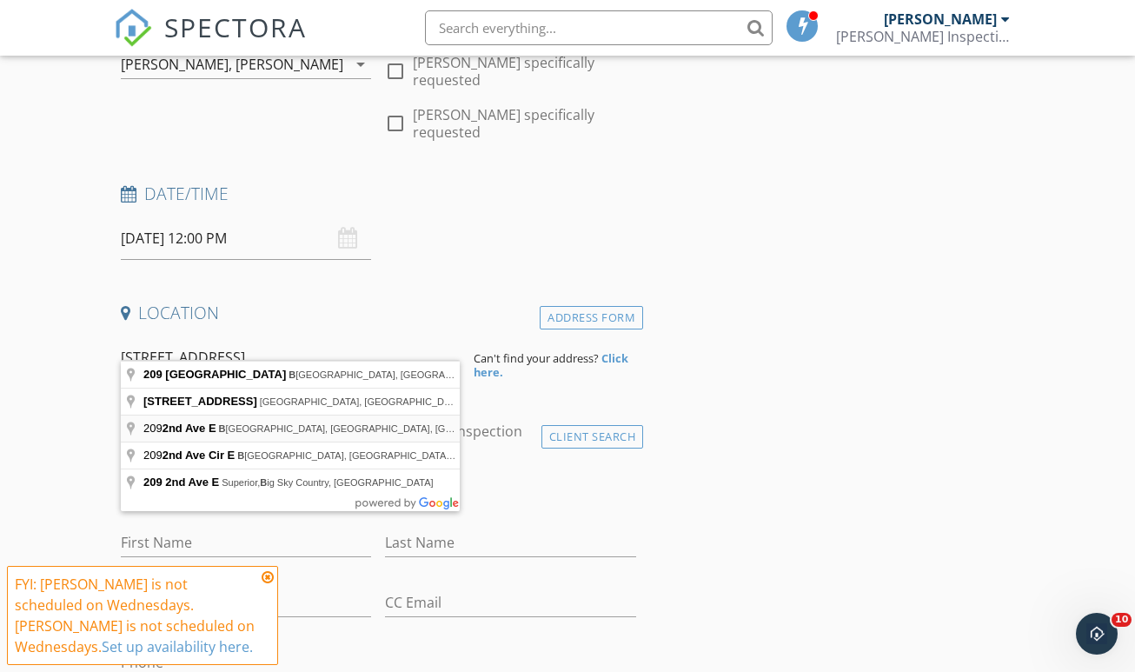
type input "209 2nd Ave E, Bradenton, FL, USA"
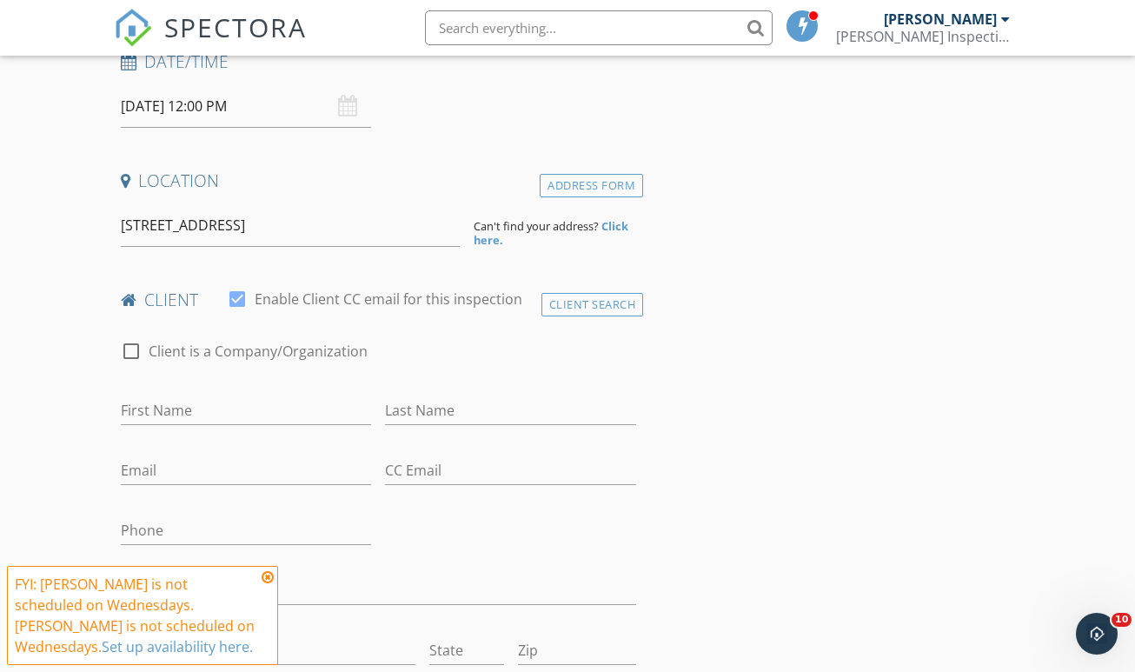
scroll to position [382, 0]
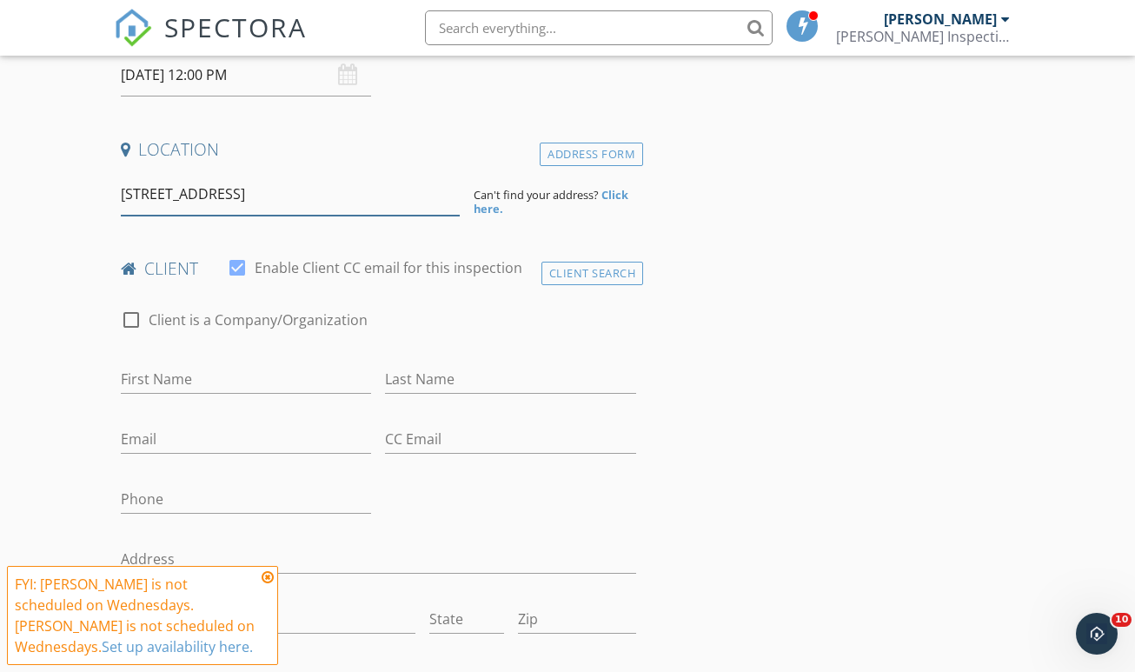
click at [341, 184] on input "209 2nd Ave E, Bradenton, FL, USA" at bounding box center [290, 194] width 339 height 43
click at [332, 183] on input "209 2nd Ave E, Bradenton, FL, USA" at bounding box center [290, 194] width 339 height 43
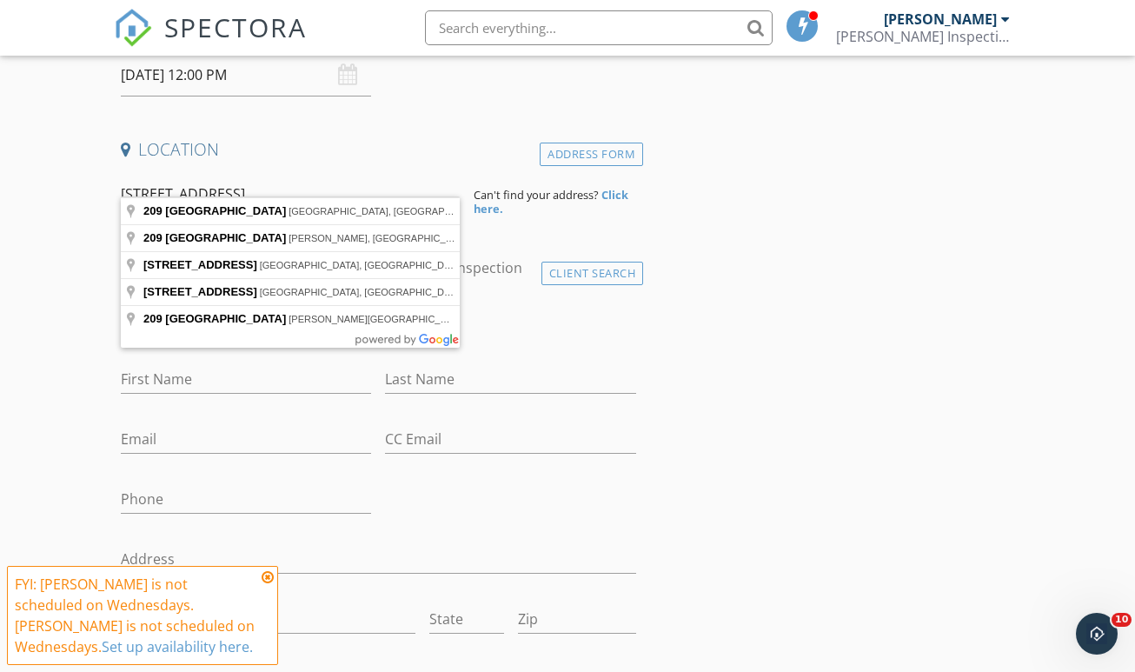
click at [242, 173] on input "209 2nd ave e" at bounding box center [290, 194] width 339 height 43
click at [296, 183] on input "209 2nd ave e" at bounding box center [290, 194] width 339 height 43
click at [217, 173] on input "209 2nd ave e" at bounding box center [290, 194] width 339 height 43
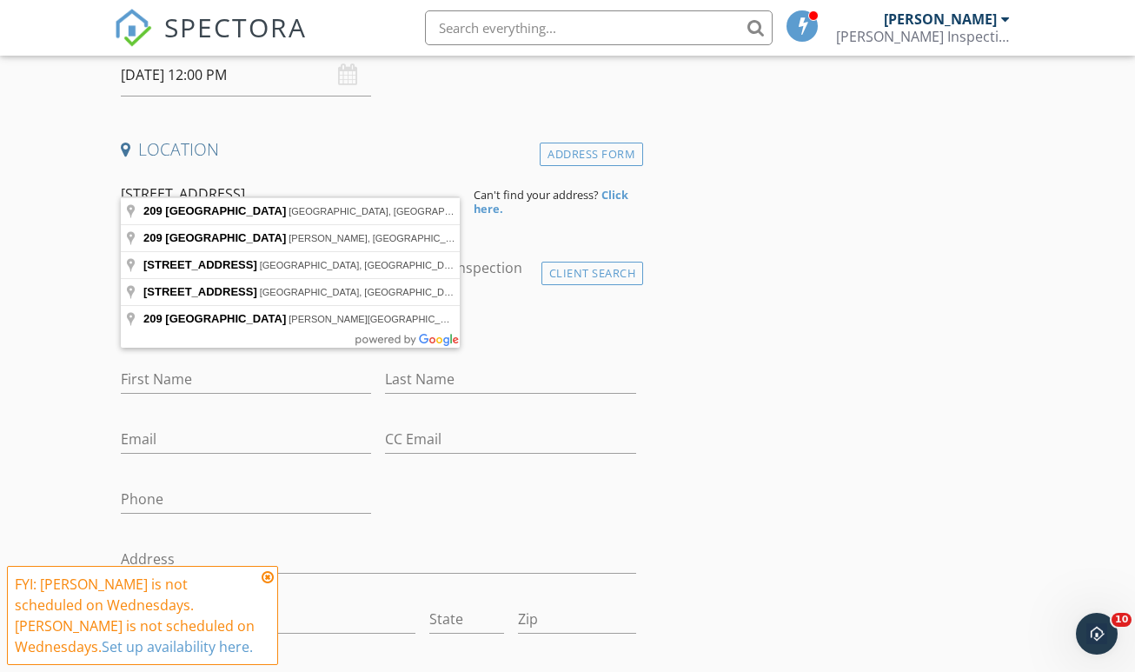
click at [212, 176] on input "209 2nd ave e" at bounding box center [290, 194] width 339 height 43
type input "209 32nd Ave E, Bradenton, FL, USA"
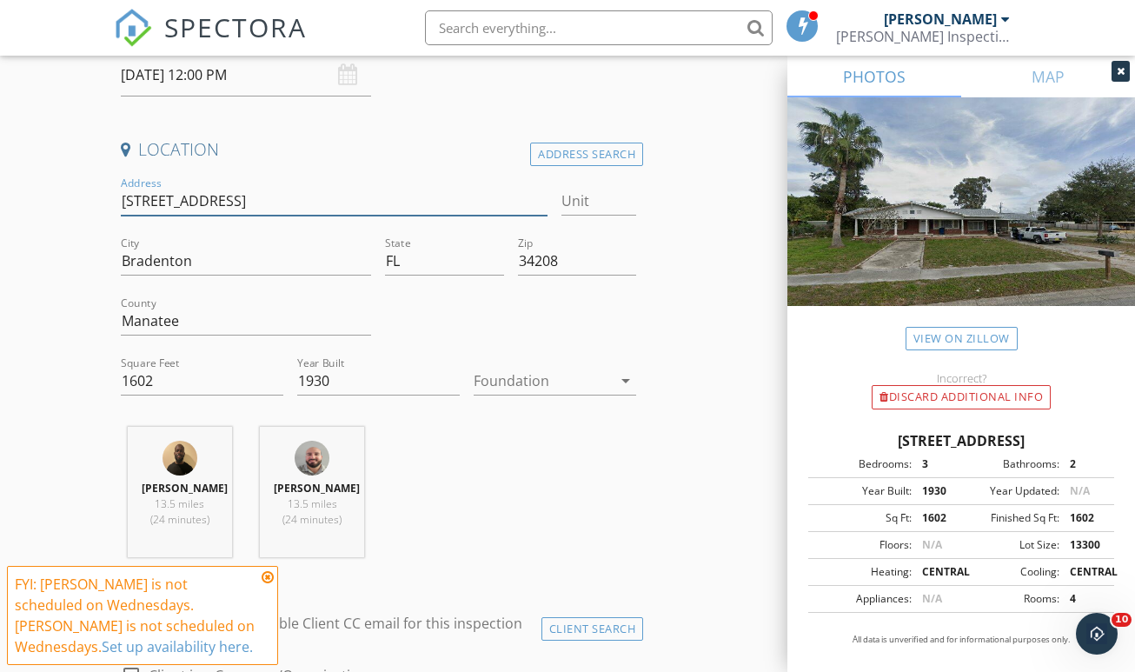
click at [147, 190] on input "[STREET_ADDRESS]" at bounding box center [335, 201] width 428 height 29
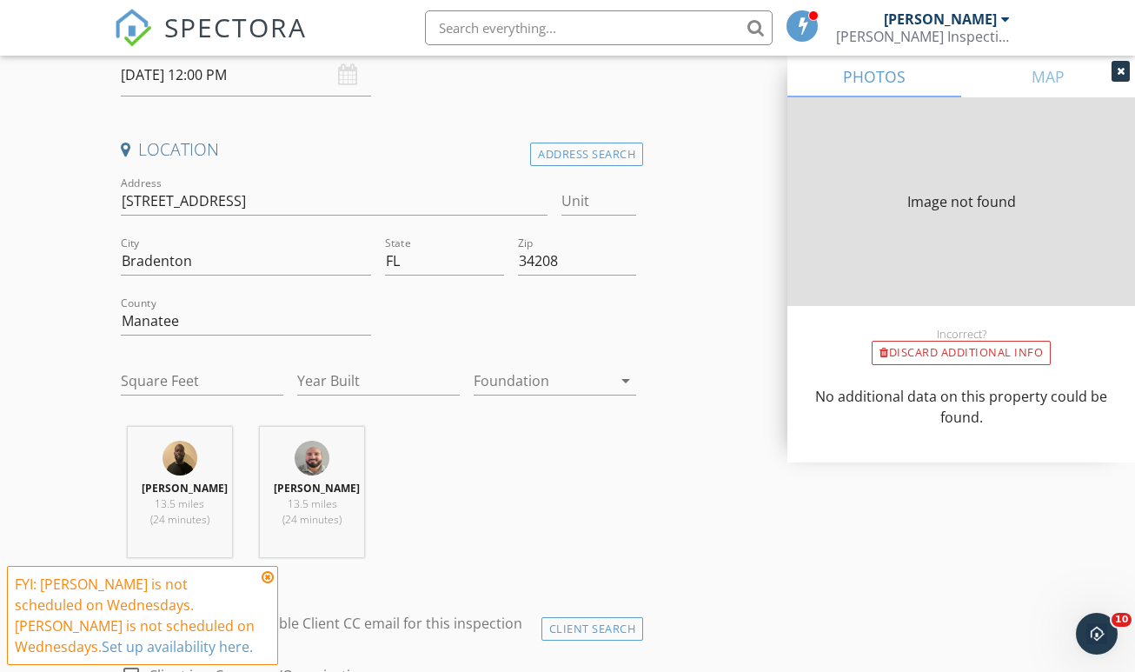
type input "1602"
type input "1930"
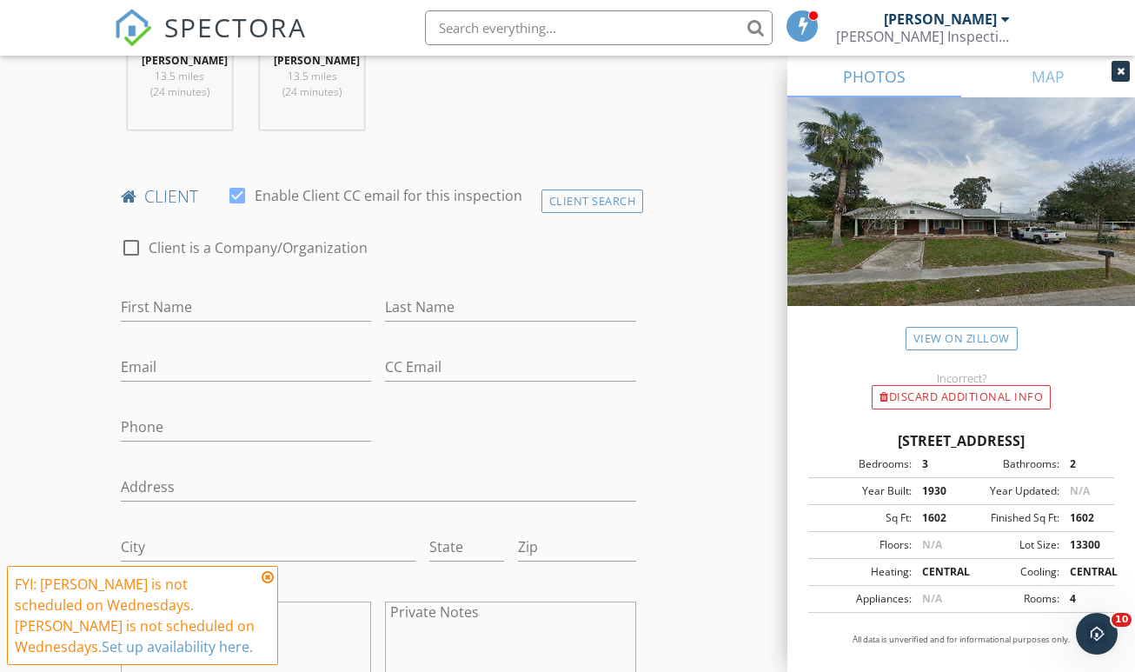
scroll to position [852, 0]
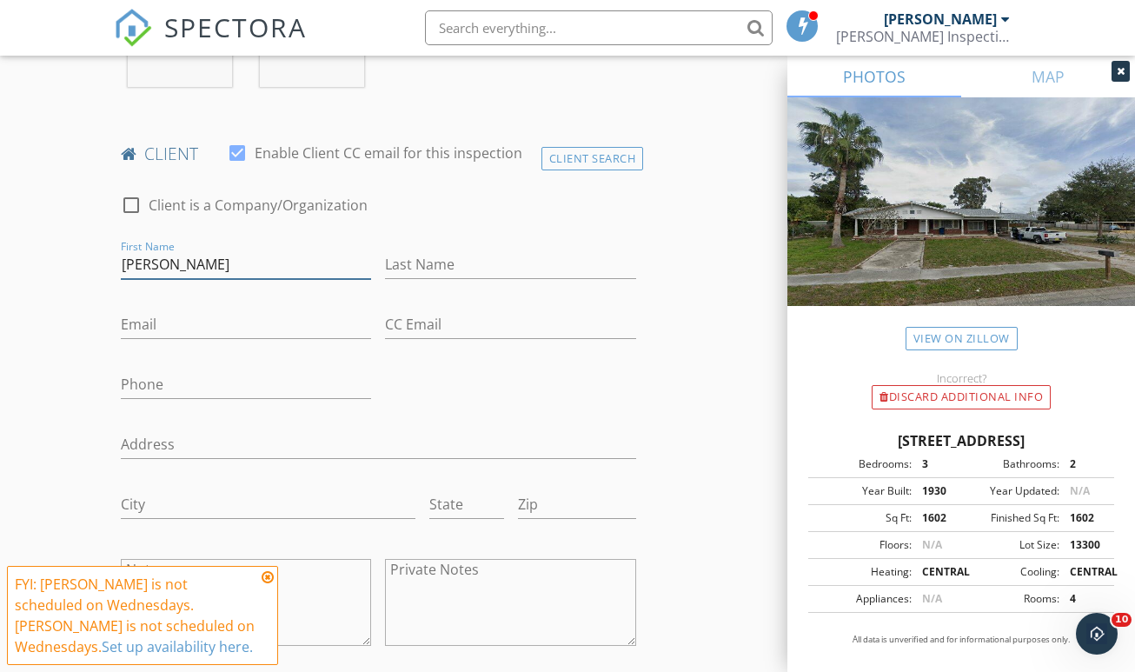
type input "[PERSON_NAME]"
click at [413, 362] on div "check_box_outline_blank Client is a Company/Organization First Name Jose Pedro …" at bounding box center [378, 424] width 529 height 494
click at [421, 420] on div "Address" at bounding box center [378, 448] width 515 height 56
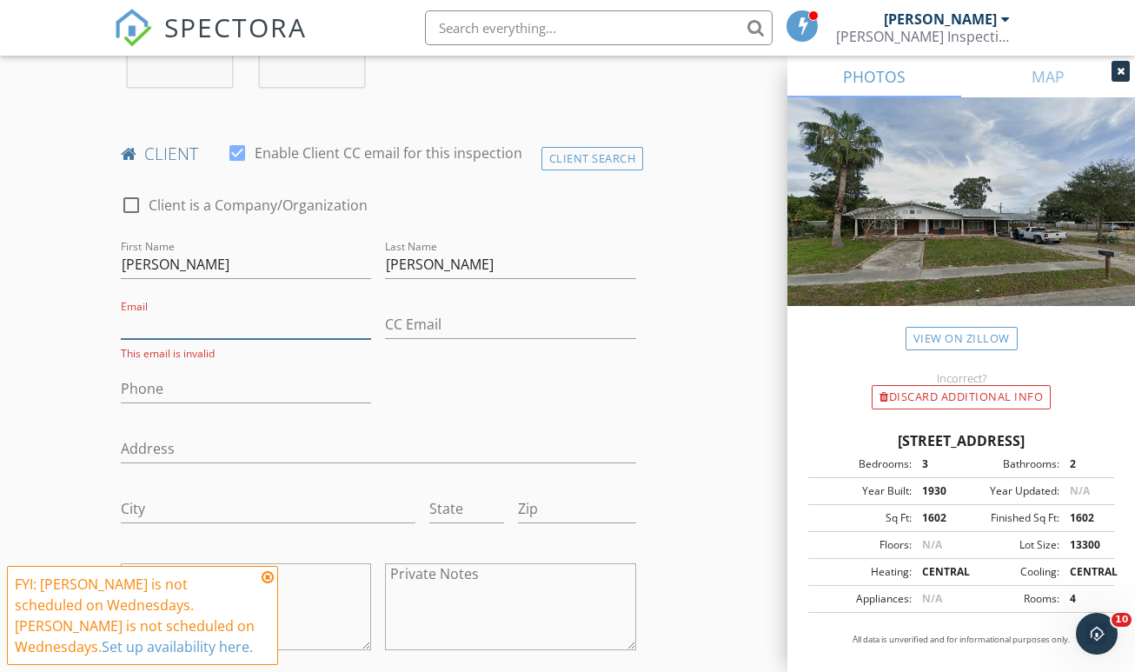
paste input "[EMAIL_ADDRESS][DOMAIN_NAME]"
type input "[EMAIL_ADDRESS][DOMAIN_NAME]"
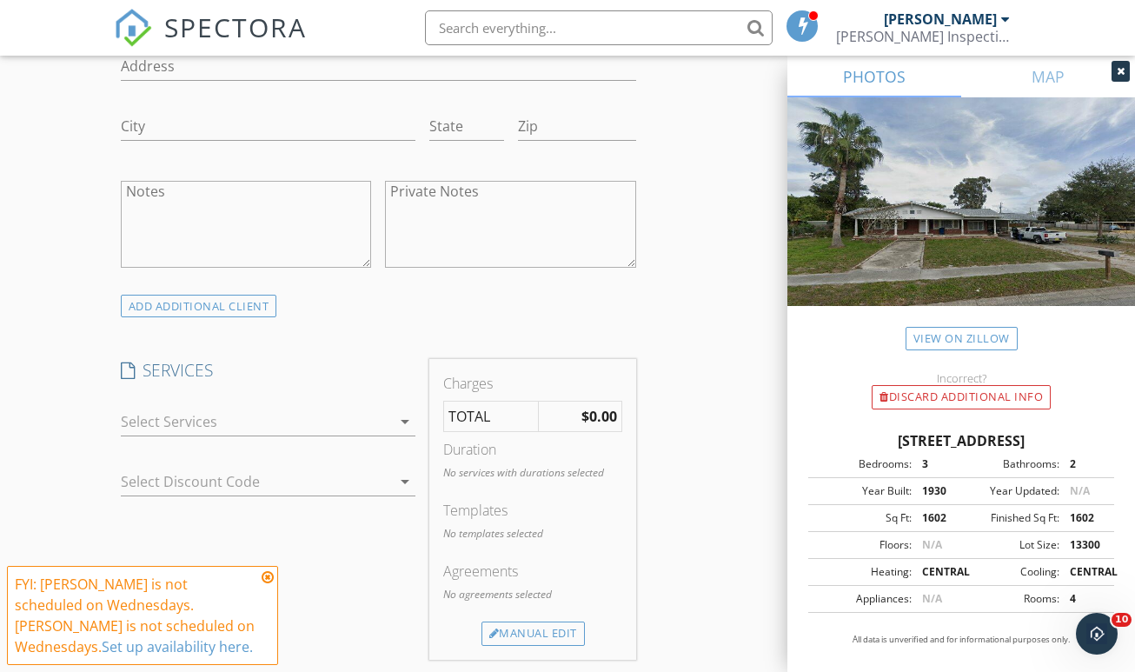
scroll to position [1272, 0]
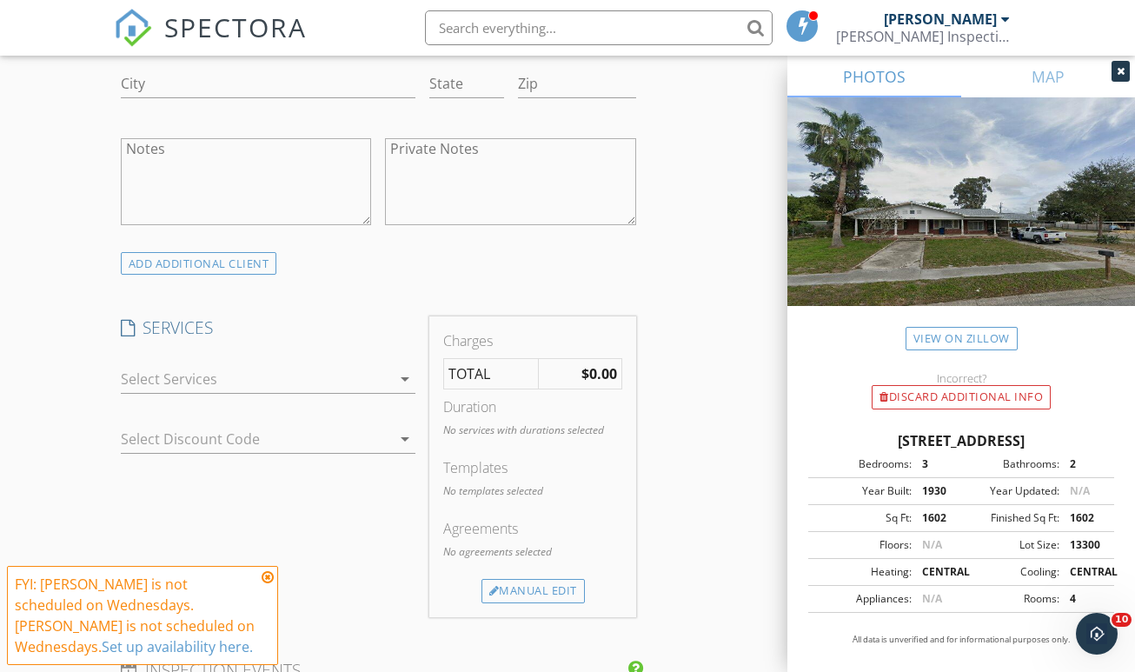
type input "[PHONE_NUMBER]"
click at [281, 375] on div at bounding box center [256, 379] width 271 height 28
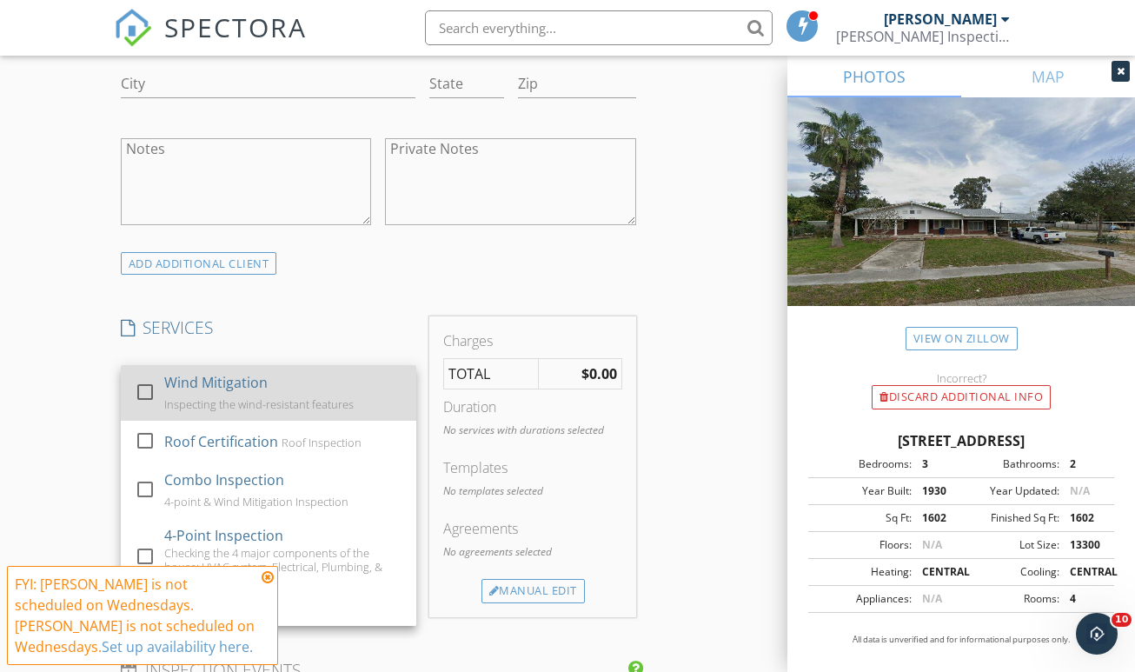
click at [192, 375] on div "Wind Mitigation" at bounding box center [214, 382] width 103 height 21
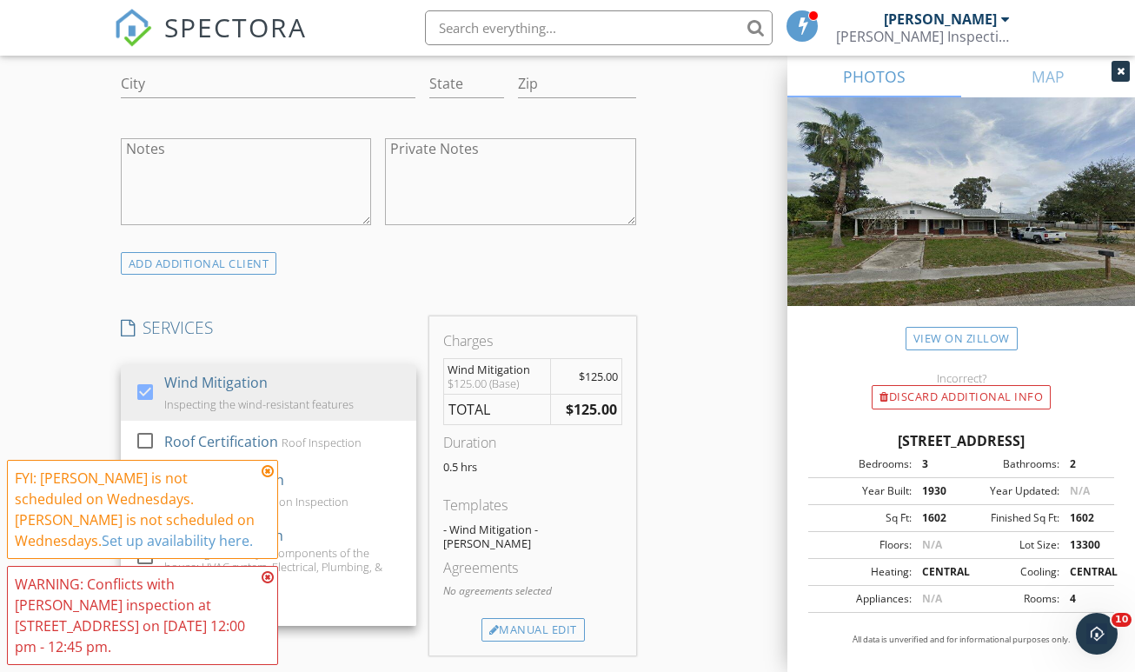
click at [246, 534] on div "FYI: Yianni Villalobos is not scheduled on Wednesdays. Chris Russell is not sch…" at bounding box center [136, 509] width 242 height 83
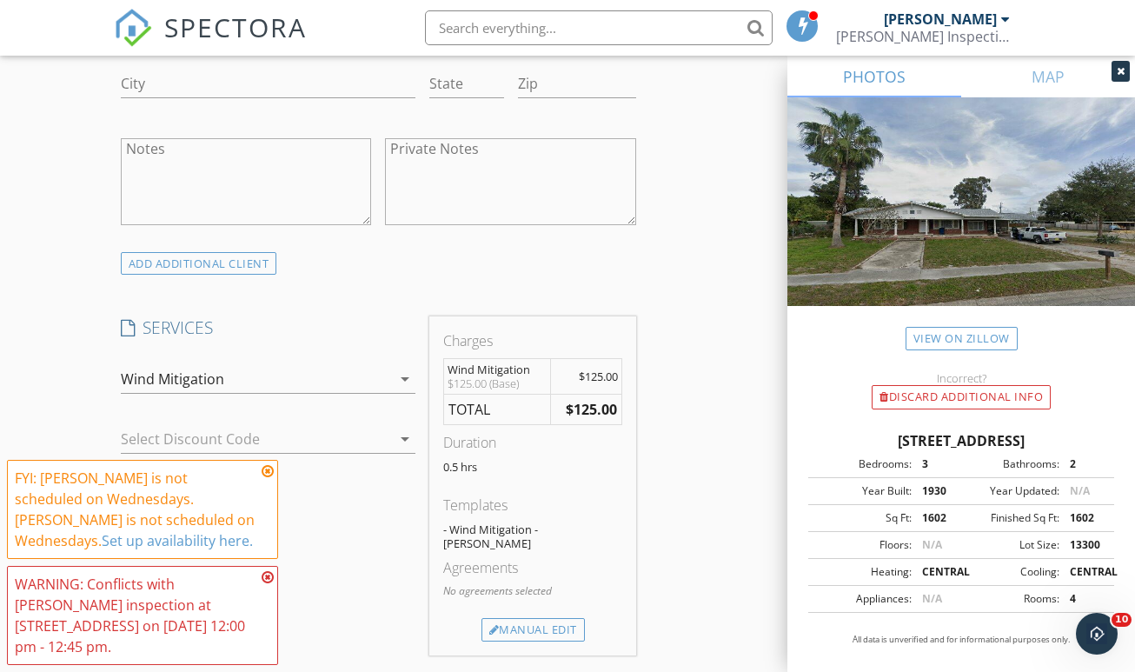
click at [341, 376] on div "Wind Mitigation" at bounding box center [256, 379] width 271 height 28
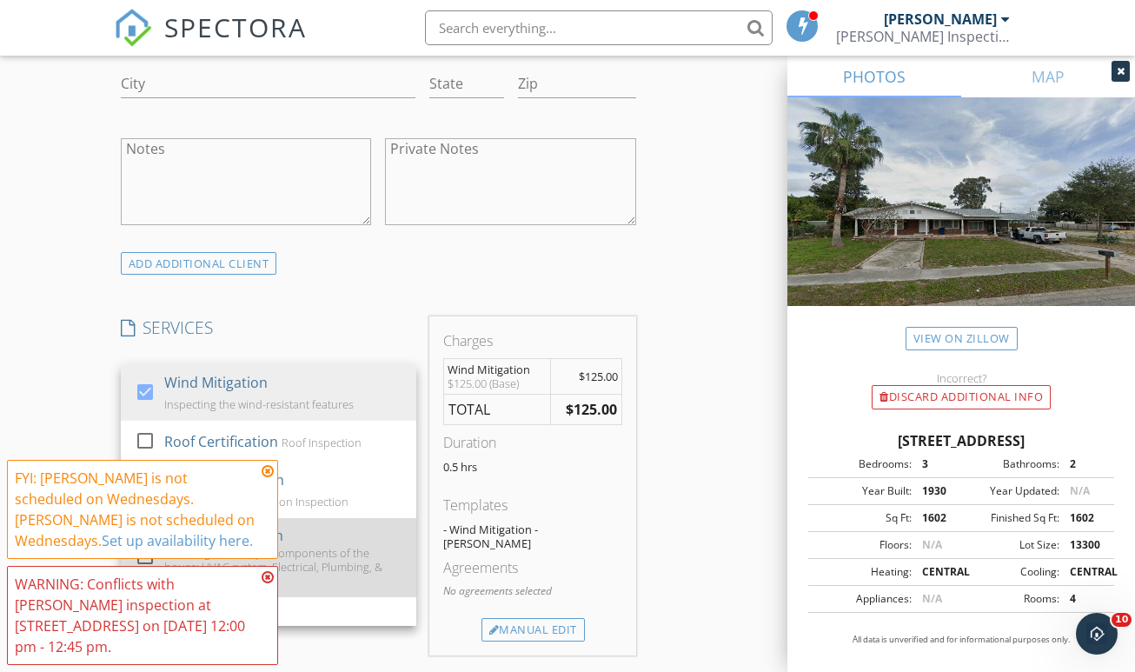
click at [347, 518] on div "4-Point Inspection Checking the 4 major components of the house: HVAC system, E…" at bounding box center [282, 557] width 238 height 79
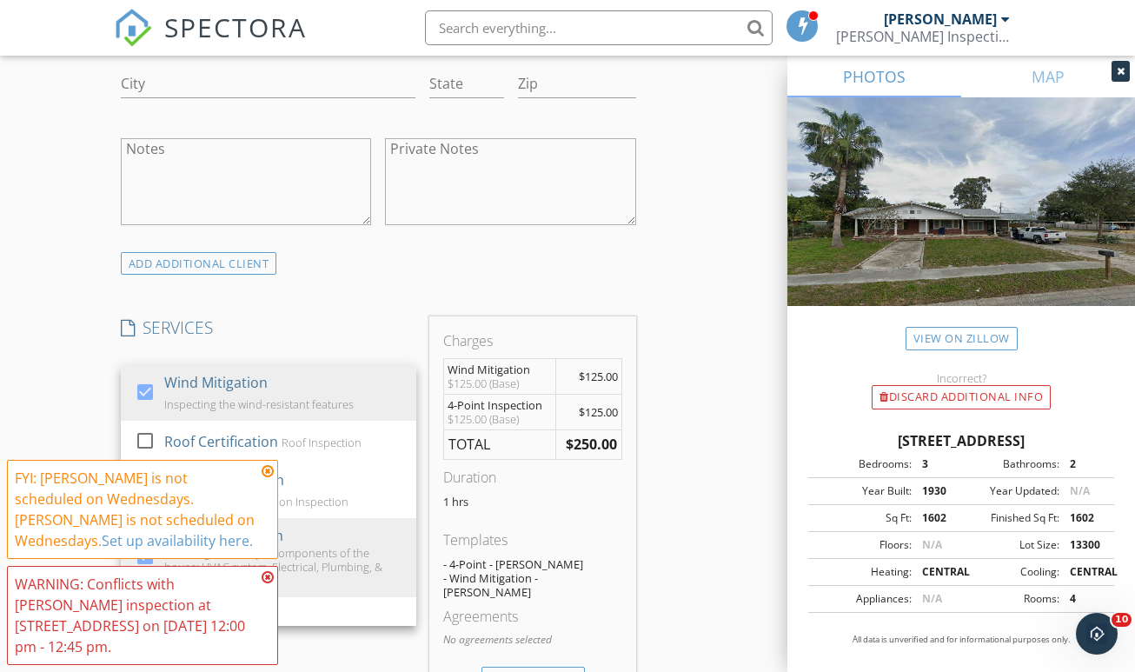
click at [269, 475] on icon at bounding box center [268, 471] width 12 height 14
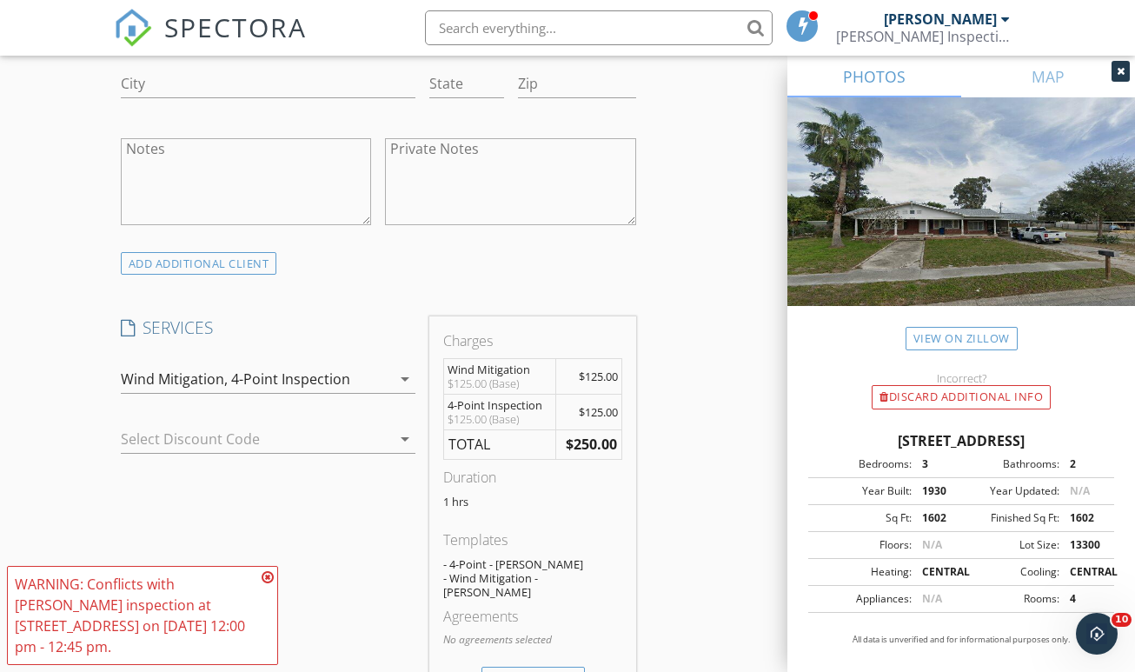
click at [271, 577] on icon at bounding box center [268, 577] width 12 height 14
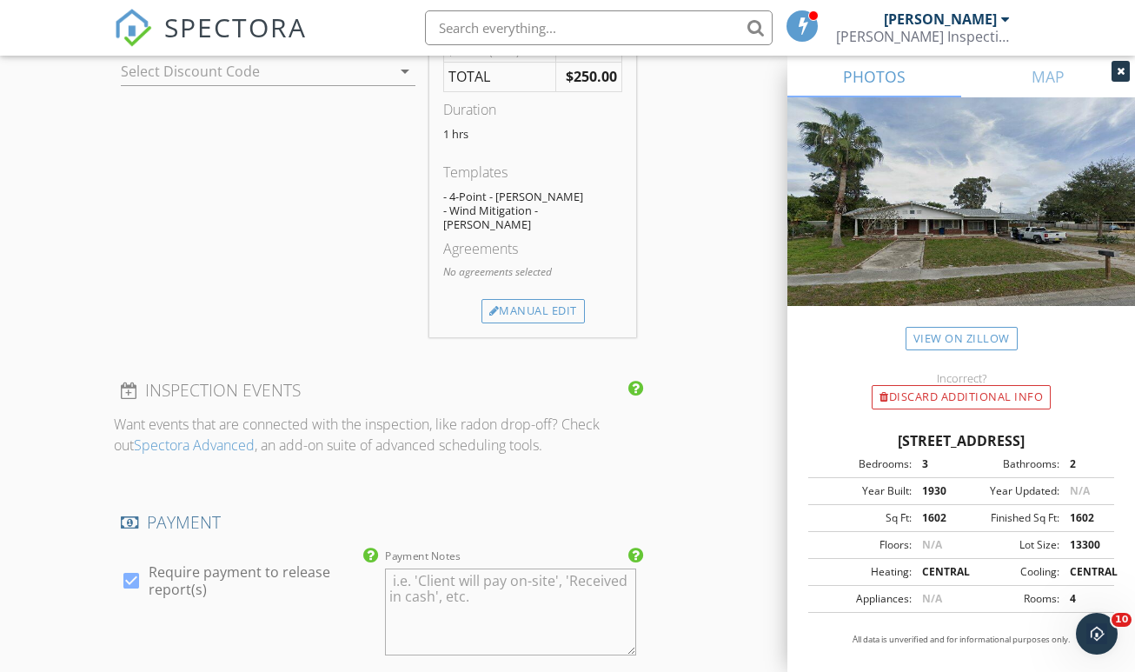
scroll to position [1417, 0]
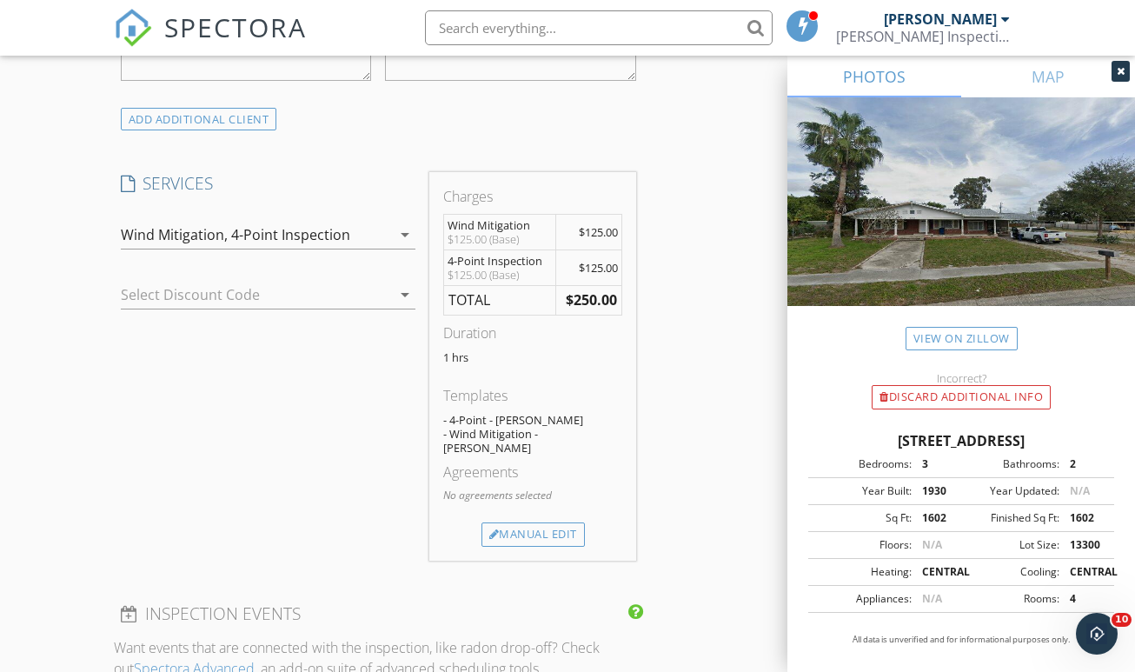
click at [249, 288] on div at bounding box center [244, 295] width 247 height 28
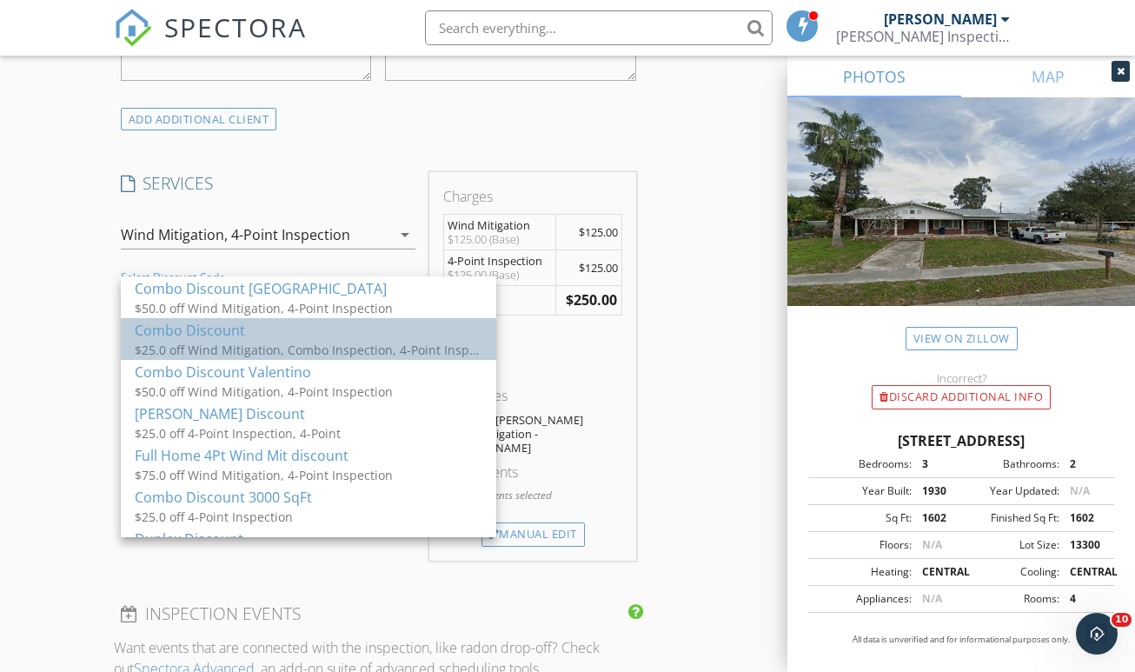
click at [246, 321] on div "Combo Discount" at bounding box center [309, 330] width 348 height 21
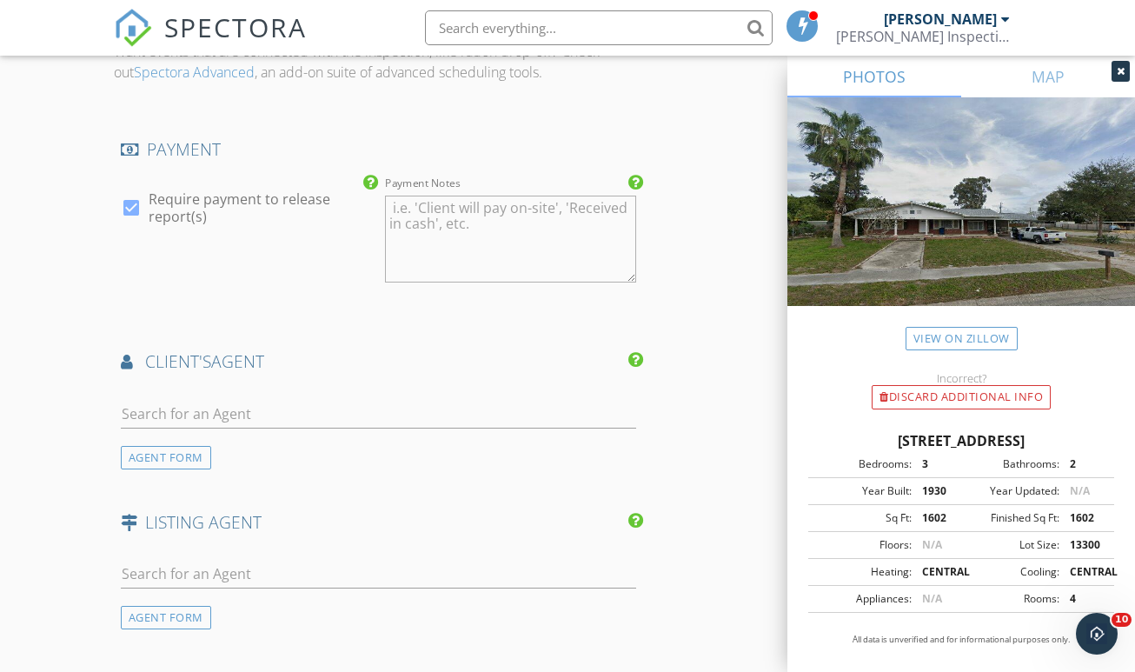
scroll to position [2043, 0]
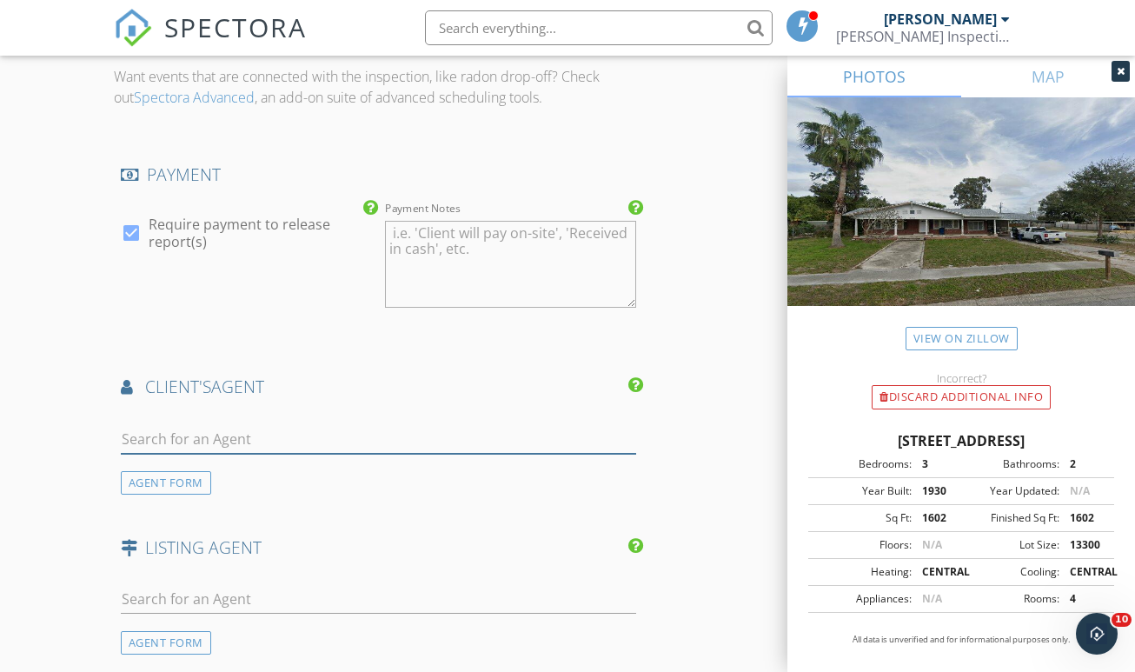
click at [235, 425] on input "text" at bounding box center [378, 439] width 515 height 29
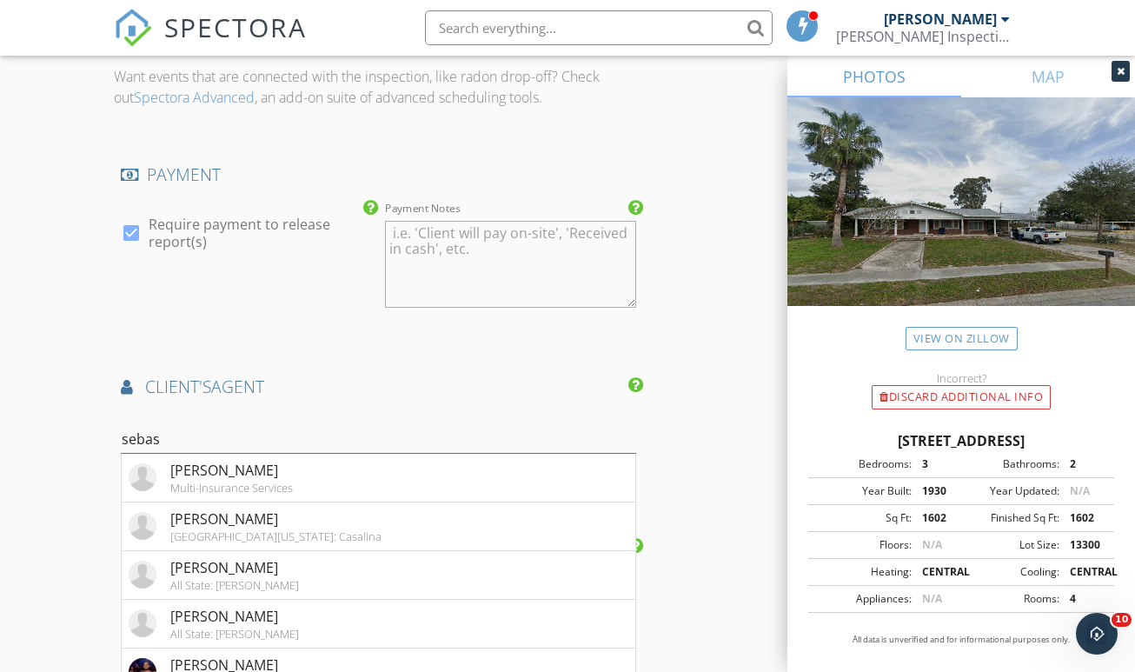
type input "sebas"
drag, startPoint x: 235, startPoint y: 419, endPoint x: 302, endPoint y: 458, distance: 77.5
click at [302, 458] on li "Sebastian Palaez Multi-Insurance Services" at bounding box center [379, 478] width 514 height 49
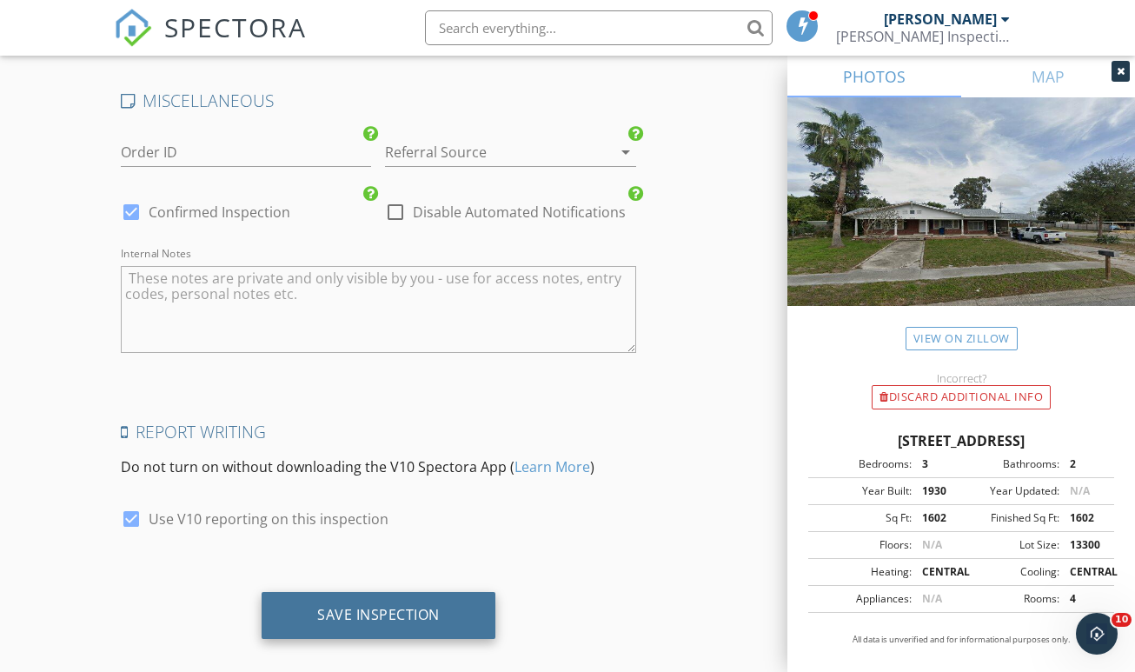
scroll to position [3164, 0]
click at [362, 607] on div "Save Inspection" at bounding box center [378, 615] width 123 height 17
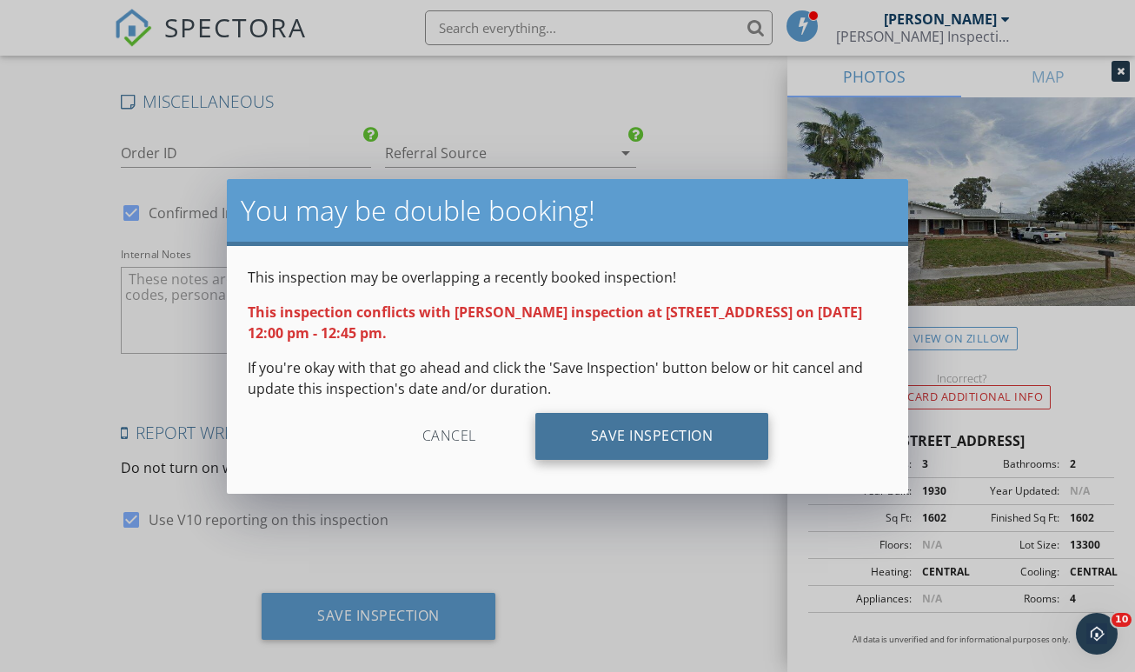
click at [659, 442] on div "Save Inspection" at bounding box center [652, 436] width 234 height 47
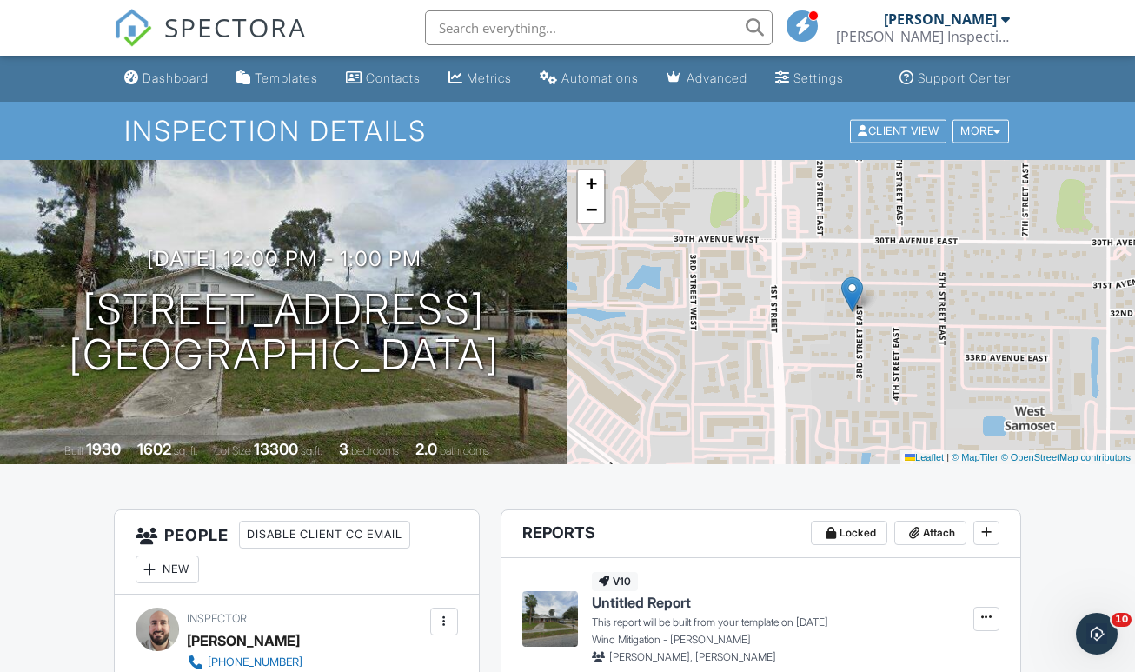
scroll to position [299, 0]
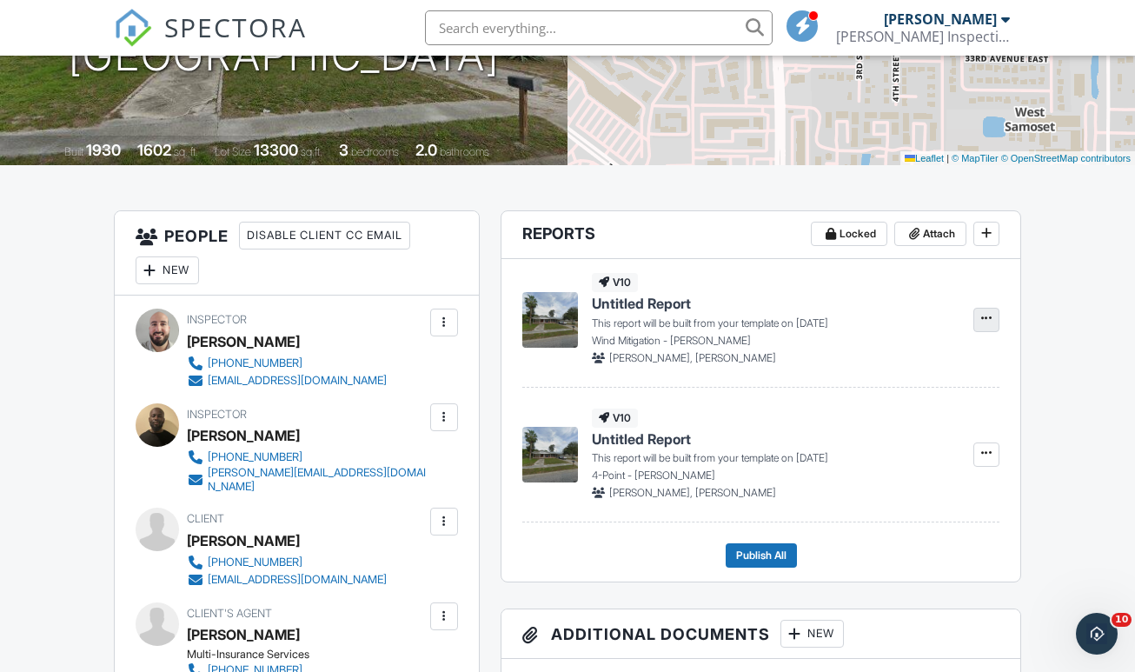
click at [992, 327] on span at bounding box center [986, 317] width 17 height 17
click at [907, 385] on label "Build Now" at bounding box center [899, 382] width 179 height 41
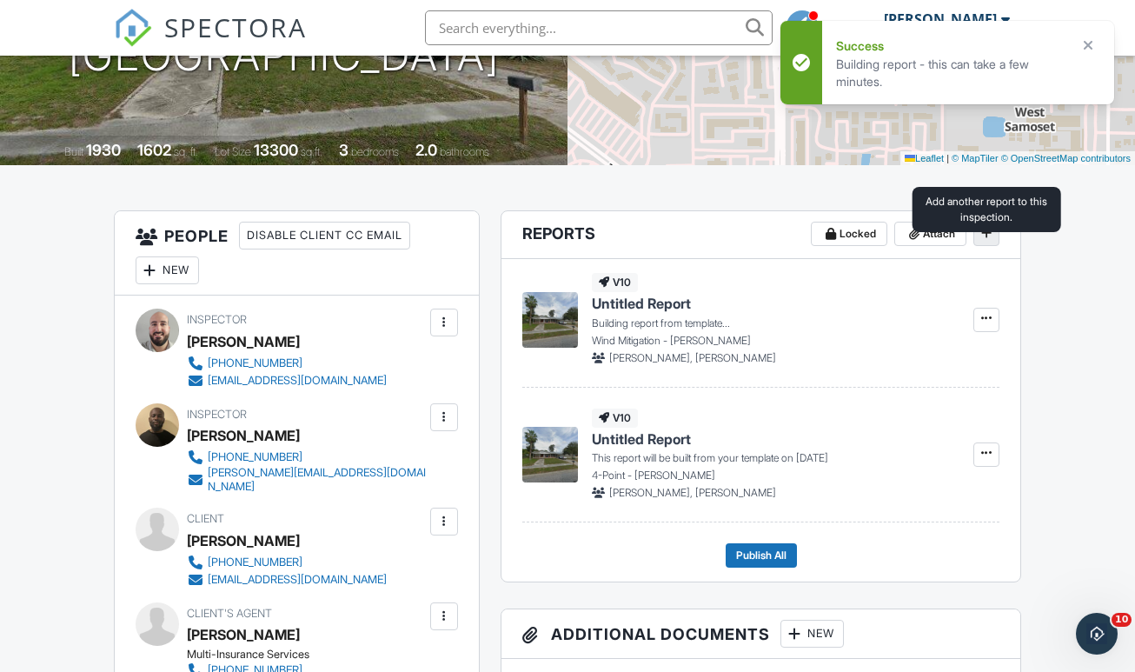
click at [990, 239] on icon at bounding box center [986, 233] width 10 height 12
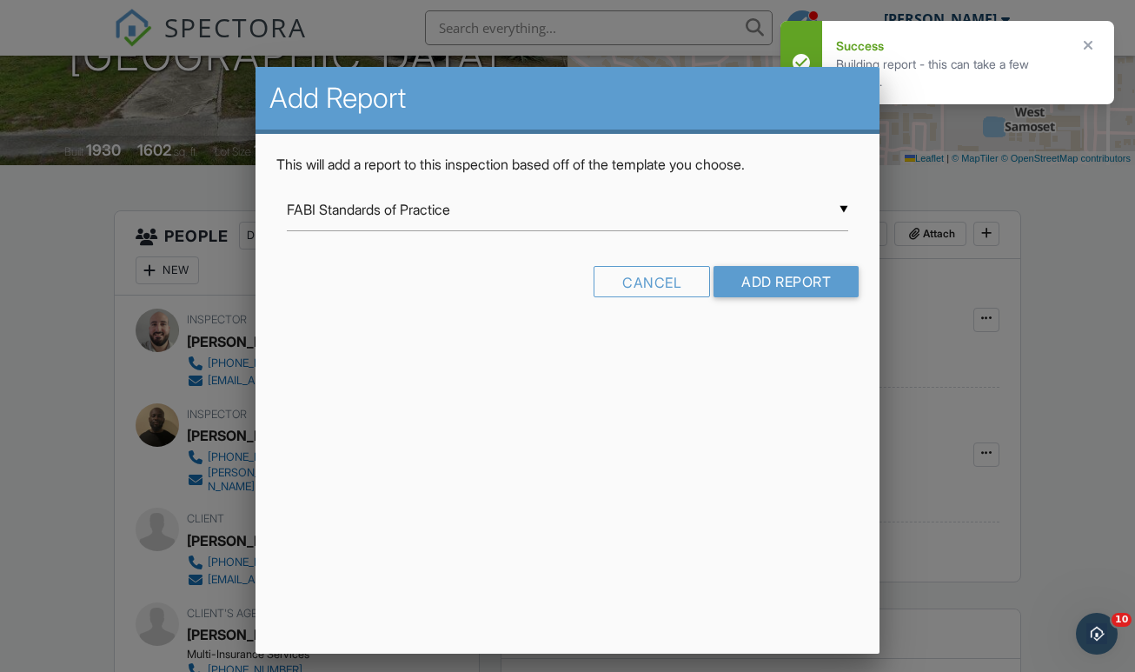
click at [407, 204] on div "▼ FABI Standards of Practice FABI Standards of Practice Full Home Swimming Pool…" at bounding box center [567, 210] width 561 height 43
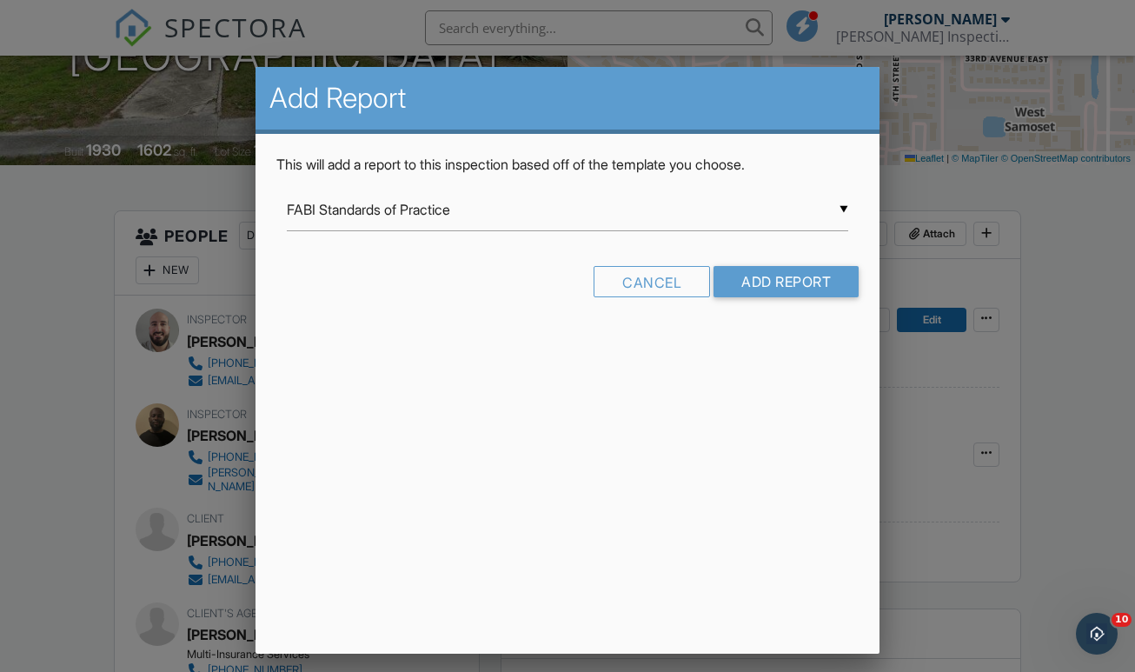
click at [633, 407] on div "Add Report This will add a report to this inspection based off of the template …" at bounding box center [568, 360] width 624 height 587
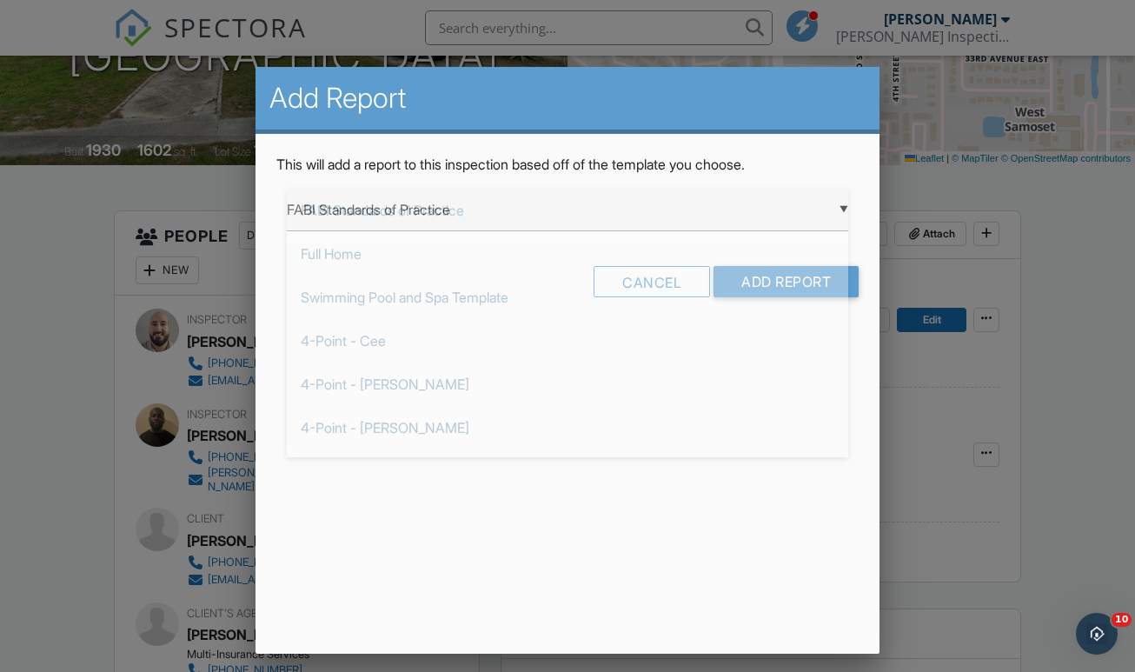
click at [531, 209] on div "▼ FABI Standards of Practice FABI Standards of Practice Full Home Swimming Pool…" at bounding box center [567, 210] width 561 height 43
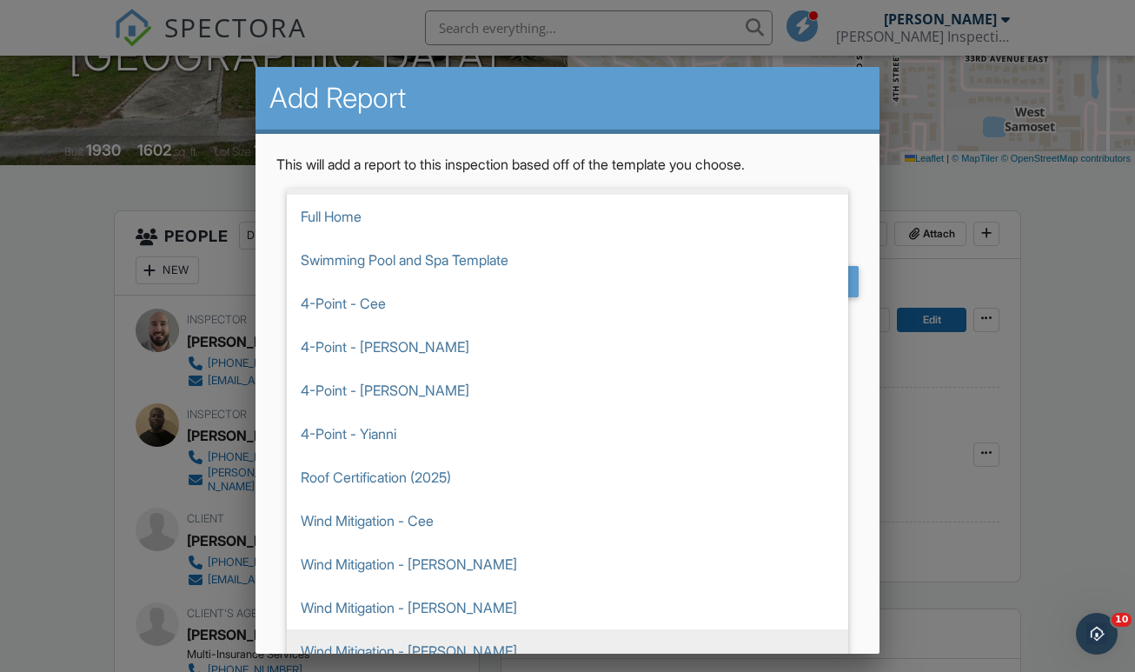
scroll to position [37, 0]
click at [443, 633] on span "Wind Mitigation - [PERSON_NAME]" at bounding box center [567, 650] width 561 height 43
type input "Wind Mitigation - [PERSON_NAME]"
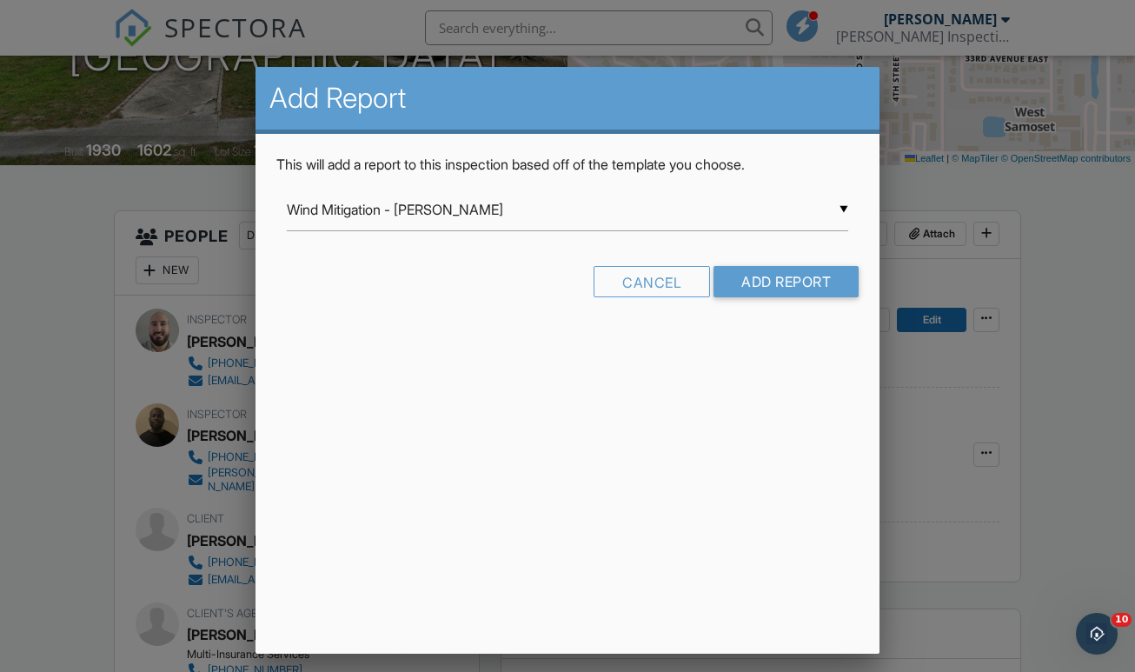
scroll to position [0, 0]
click at [820, 278] on input "Add Report" at bounding box center [785, 281] width 145 height 31
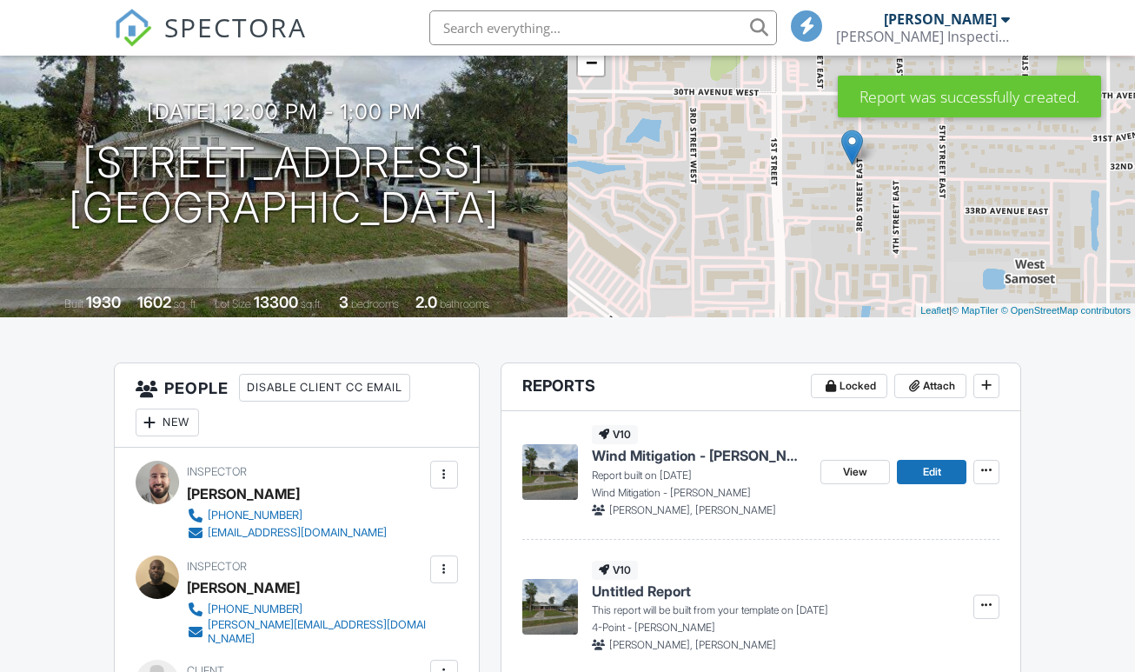
scroll to position [147, 0]
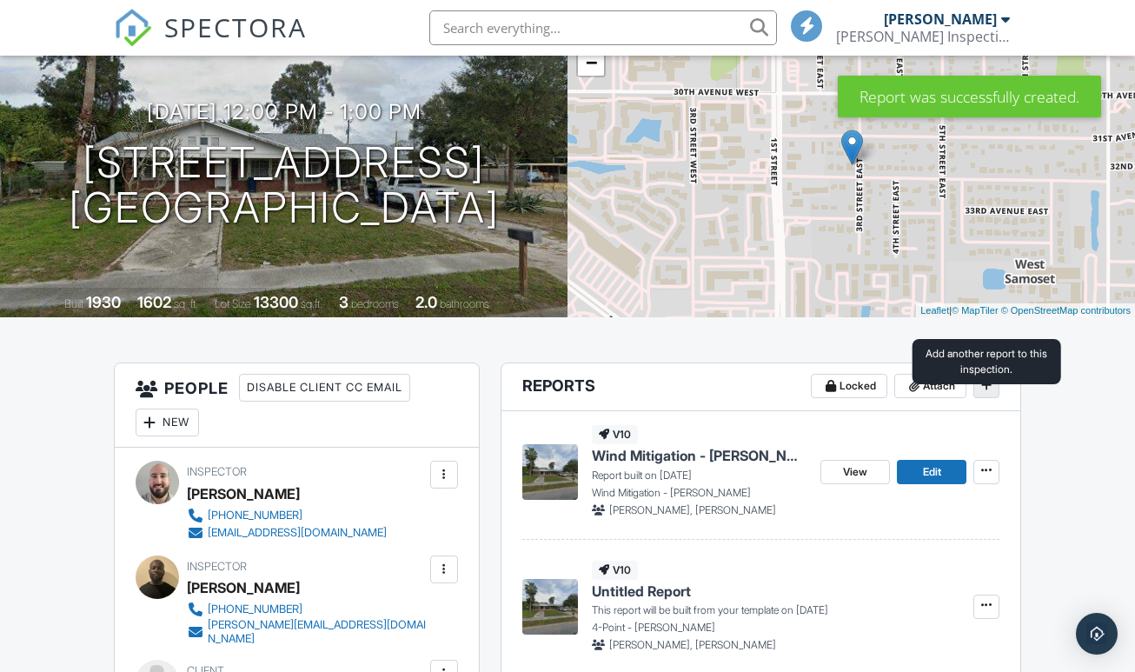
click at [990, 391] on icon at bounding box center [986, 385] width 10 height 12
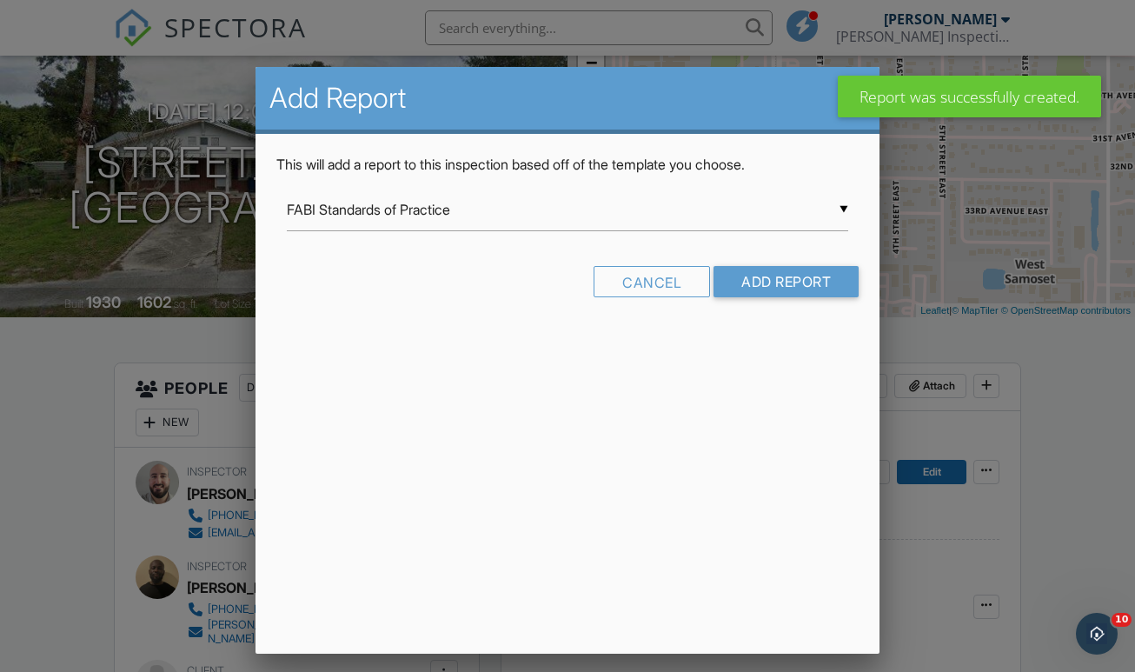
scroll to position [0, 0]
click at [417, 220] on div "▼ FABI Standards of Practice FABI Standards of Practice Full Home Swimming Pool…" at bounding box center [567, 210] width 561 height 43
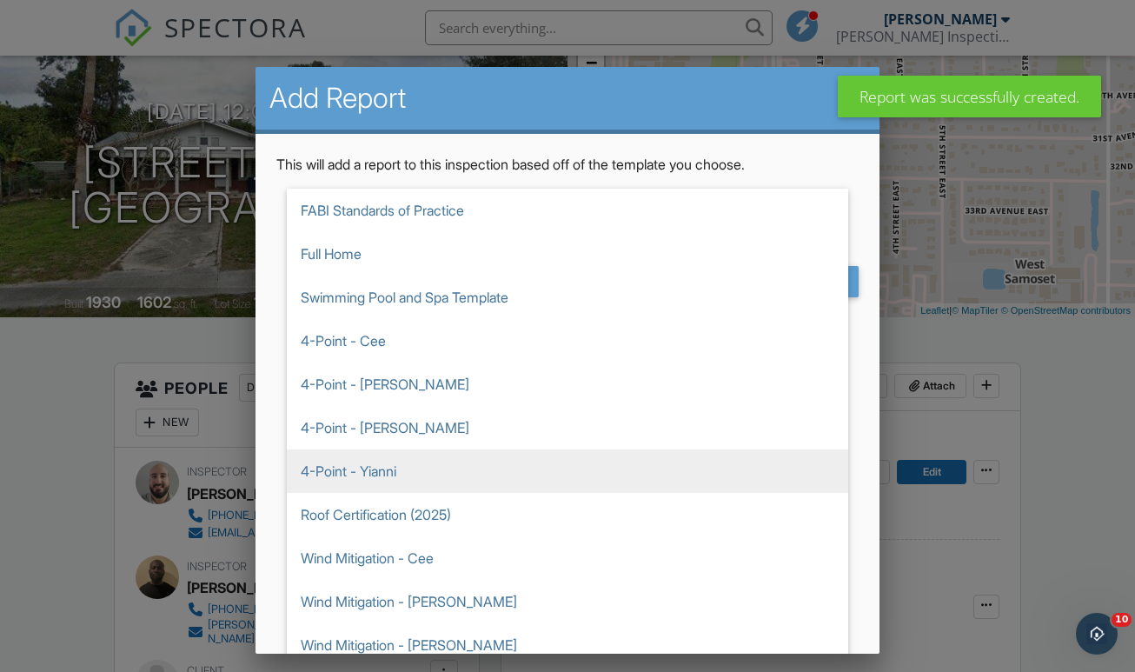
click at [412, 458] on span "4-Point - Yianni" at bounding box center [567, 470] width 561 height 43
type input "4-Point - Yianni"
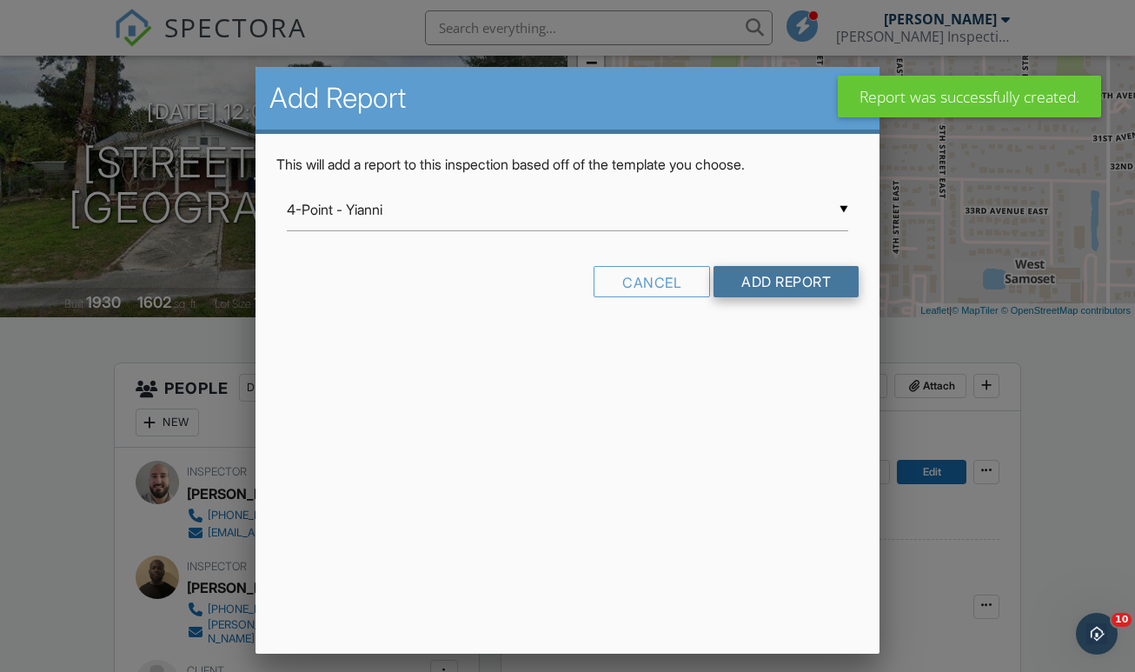
click at [783, 275] on input "Add Report" at bounding box center [785, 281] width 145 height 31
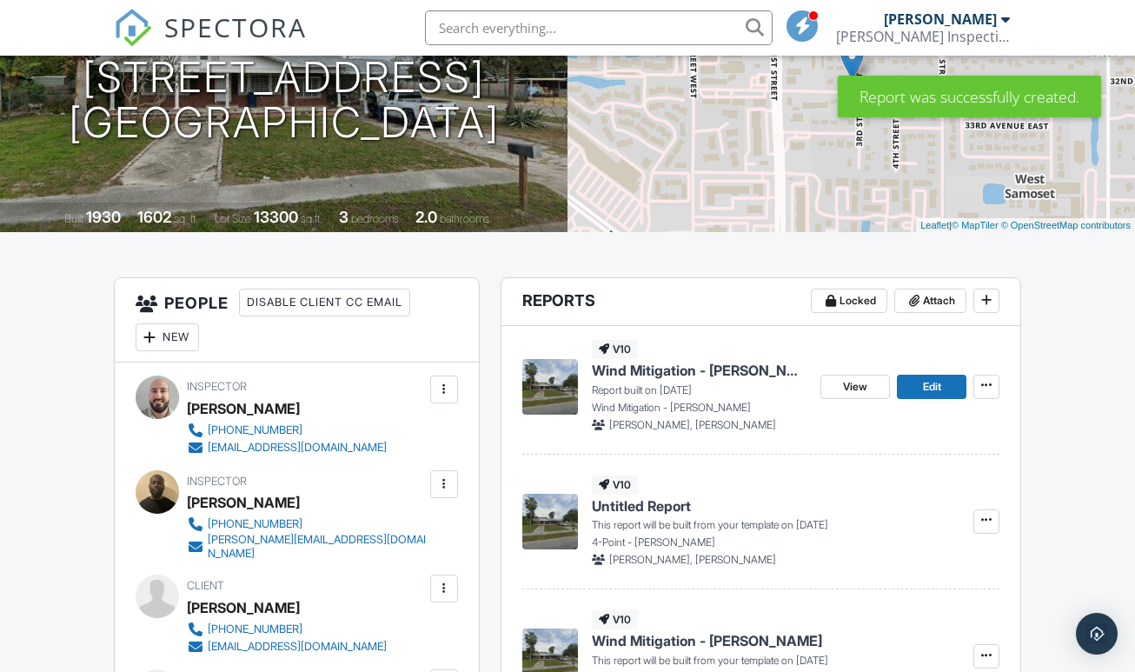
scroll to position [269, 0]
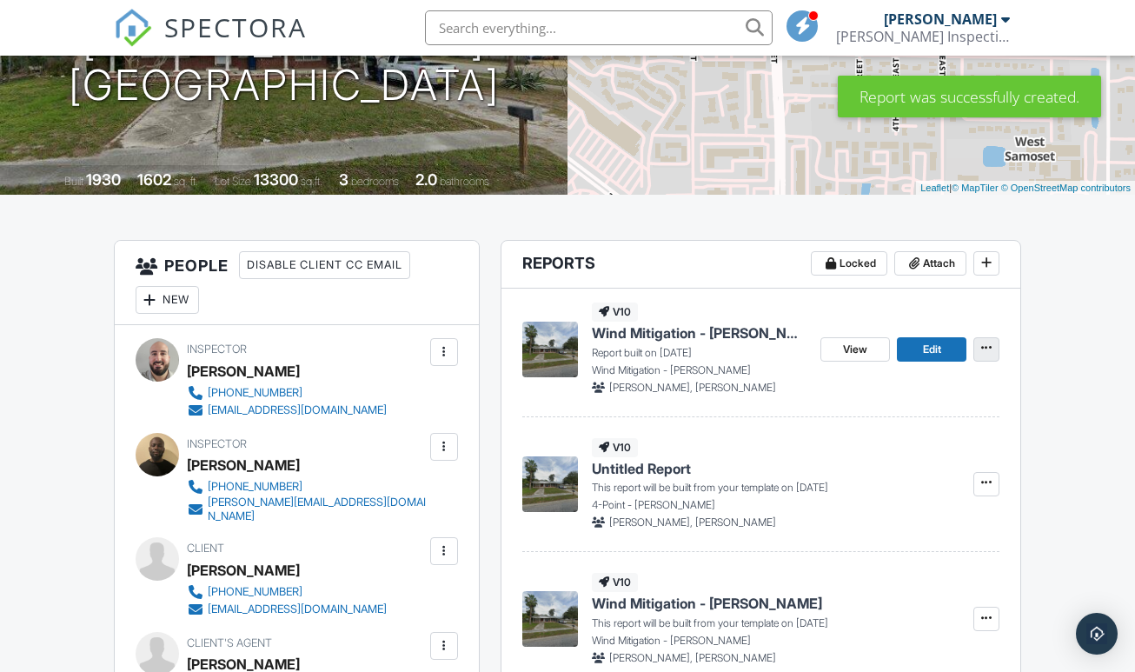
click at [984, 354] on icon at bounding box center [986, 348] width 10 height 12
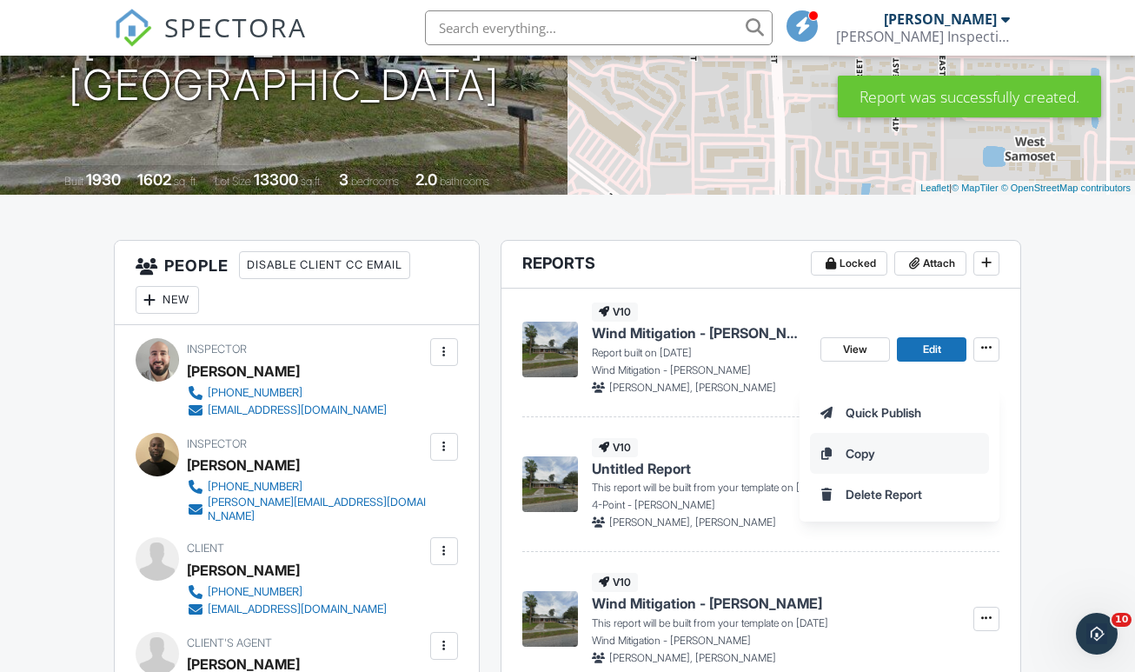
scroll to position [0, 0]
click at [910, 481] on label "Delete Report" at bounding box center [899, 494] width 179 height 41
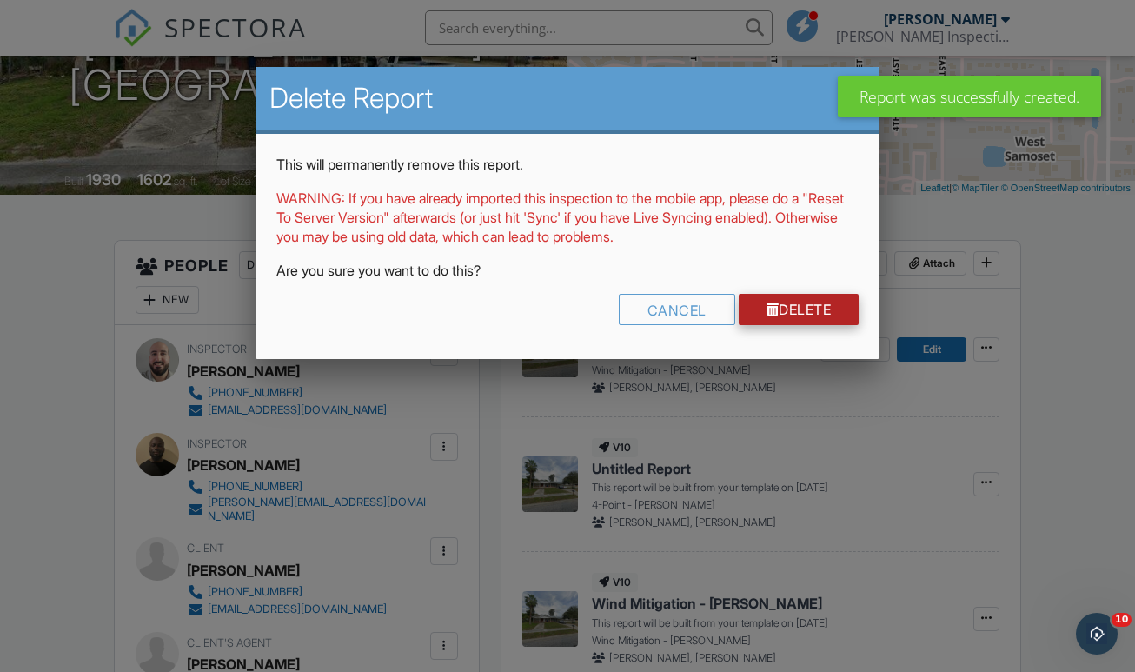
click at [801, 311] on link "Delete" at bounding box center [799, 309] width 121 height 31
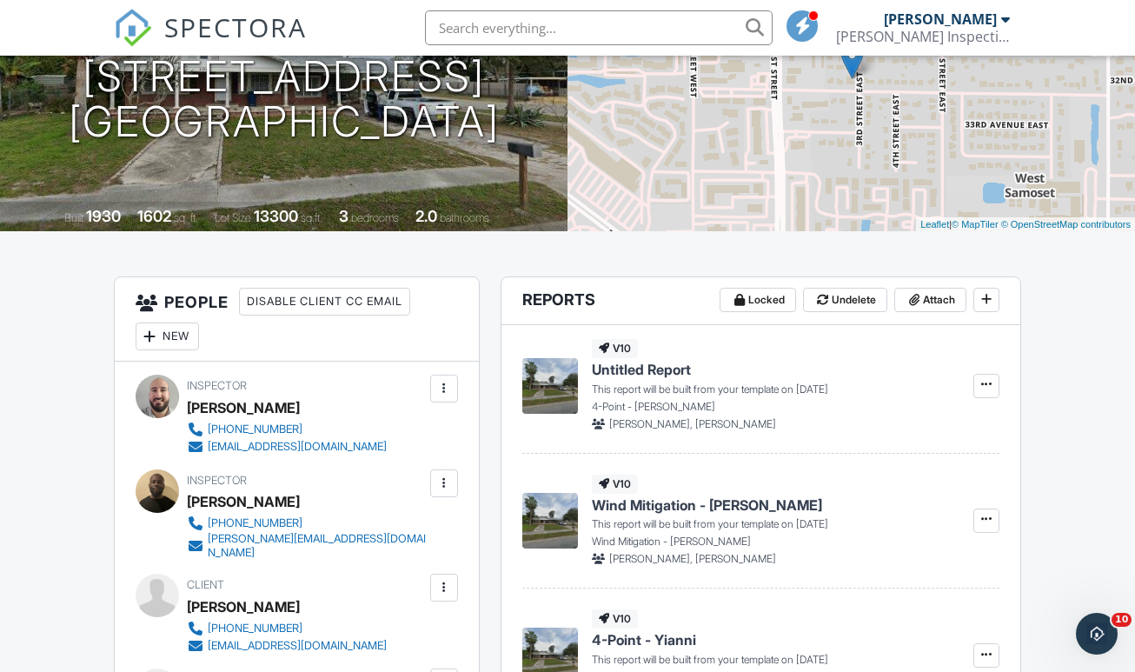
scroll to position [295, 0]
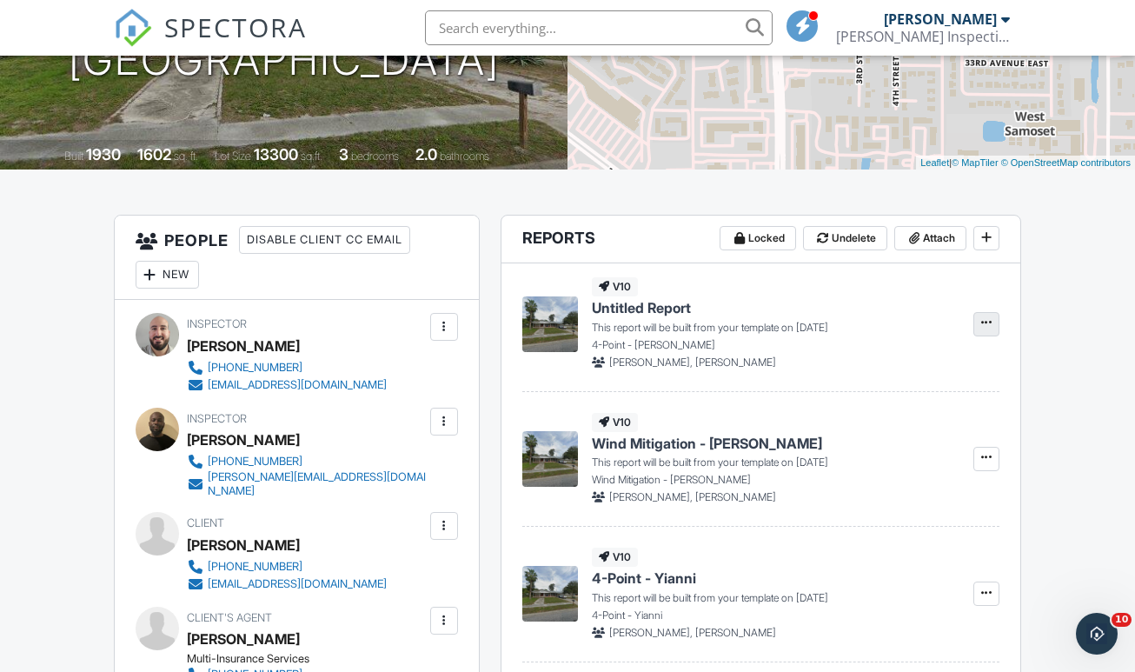
click at [986, 329] on icon at bounding box center [986, 322] width 10 height 12
click at [930, 417] on label "Delete Report" at bounding box center [899, 428] width 179 height 41
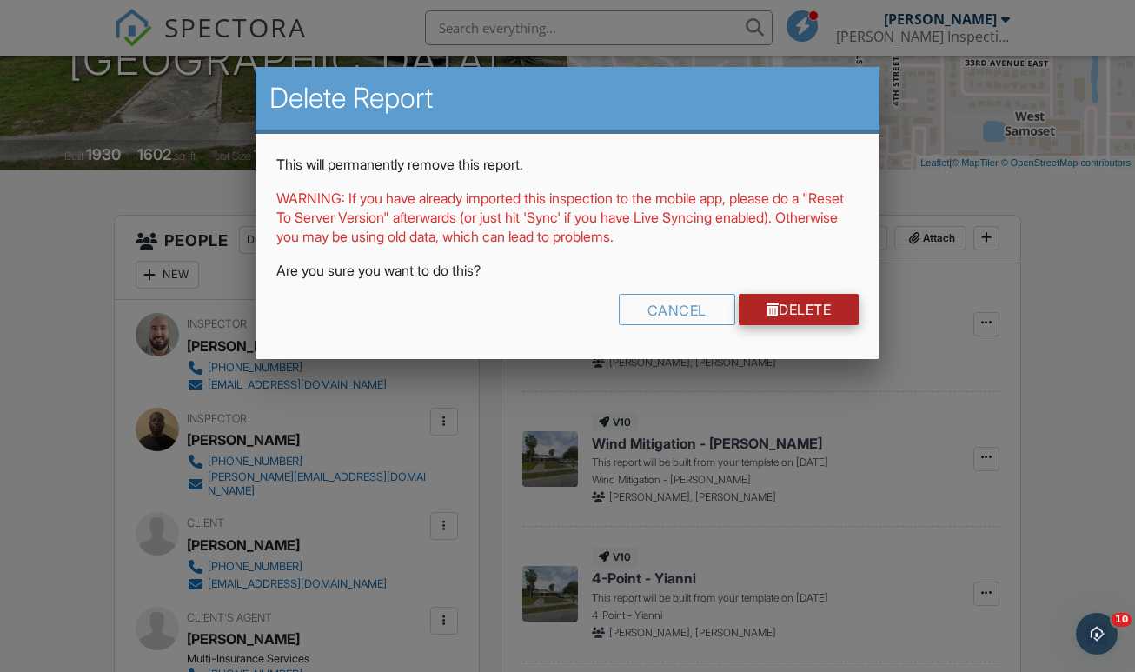
click at [800, 307] on link "Delete" at bounding box center [799, 309] width 121 height 31
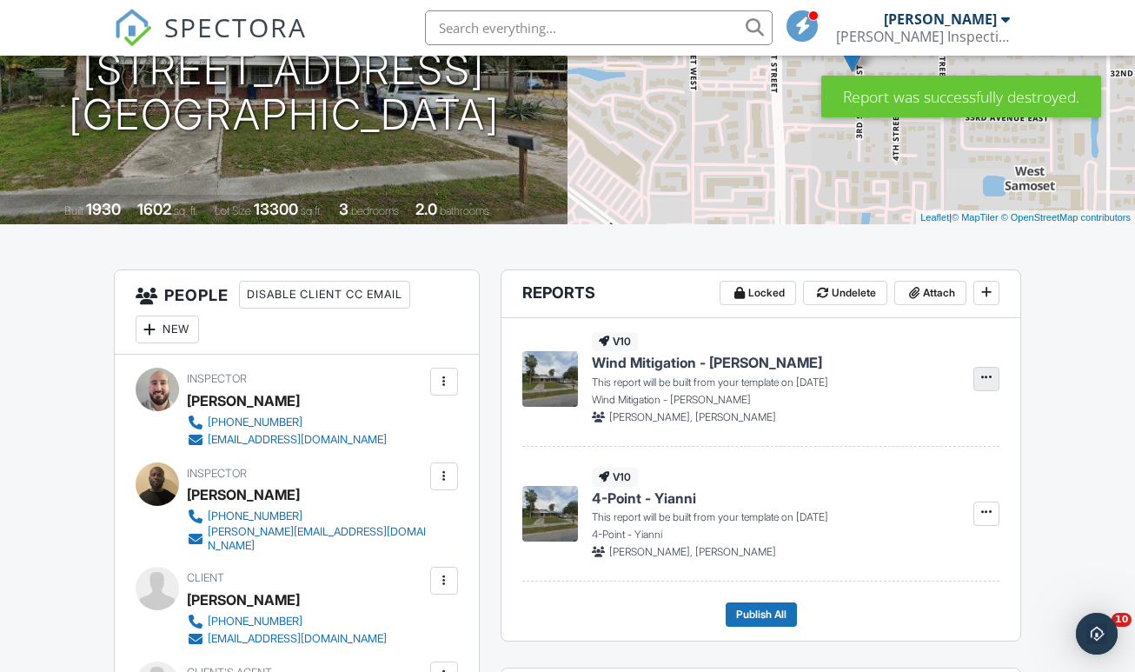
click at [986, 383] on icon at bounding box center [986, 377] width 10 height 12
click at [910, 440] on label "Build Now" at bounding box center [899, 441] width 179 height 41
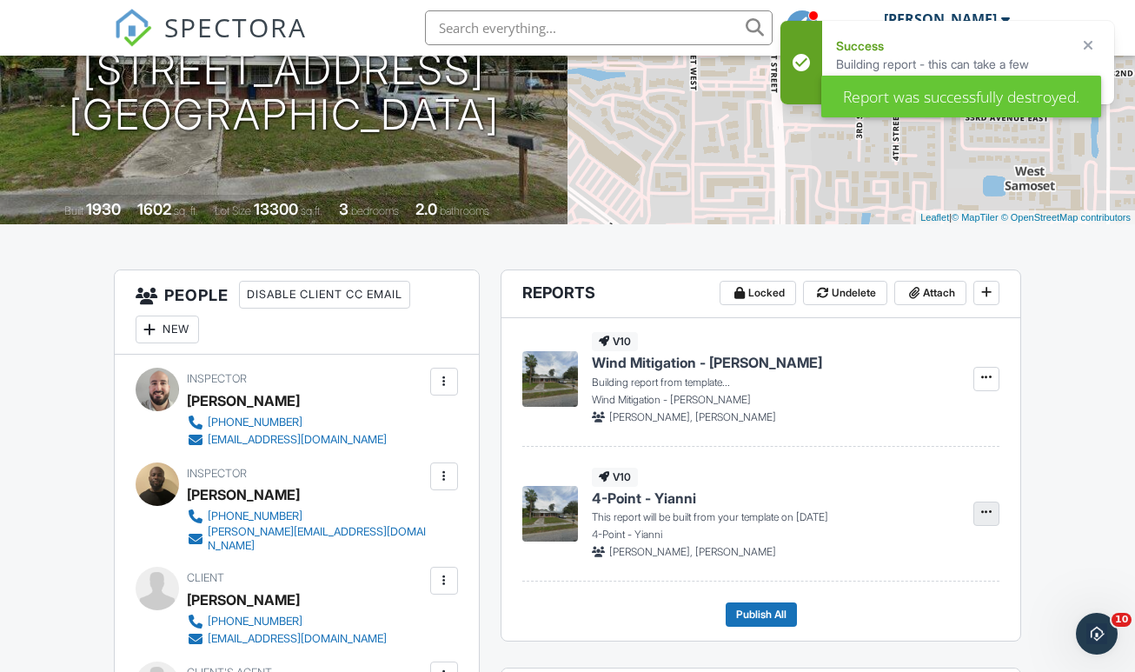
click at [986, 518] on icon at bounding box center [986, 512] width 10 height 12
click at [932, 570] on label "Build Now" at bounding box center [899, 576] width 179 height 41
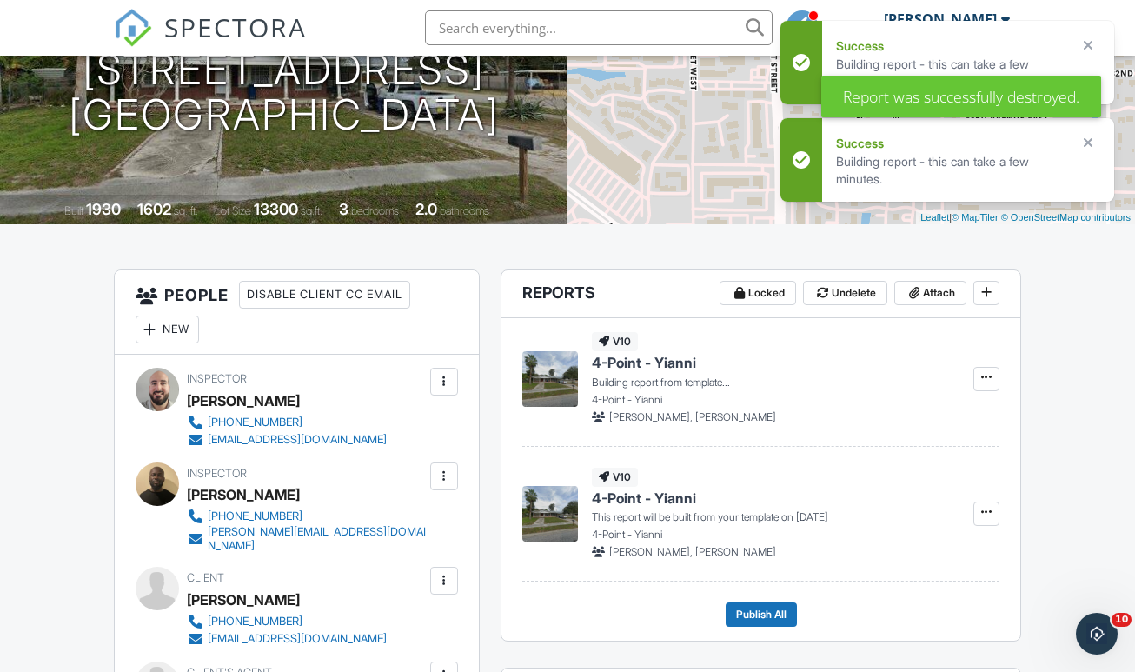
scroll to position [242, 0]
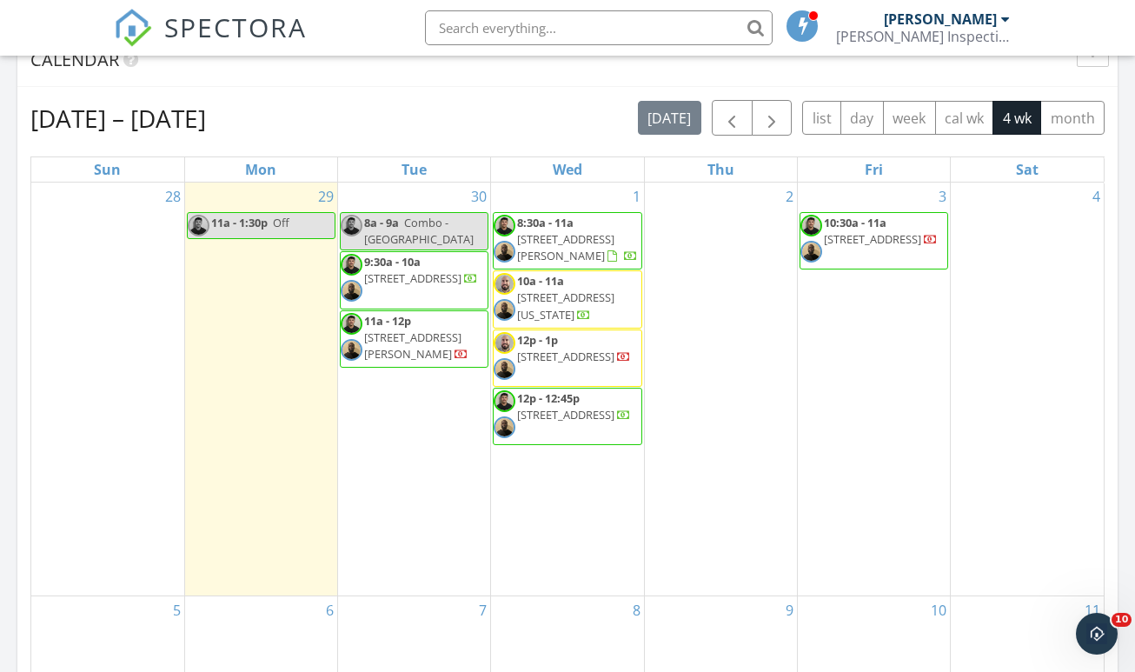
scroll to position [713, 0]
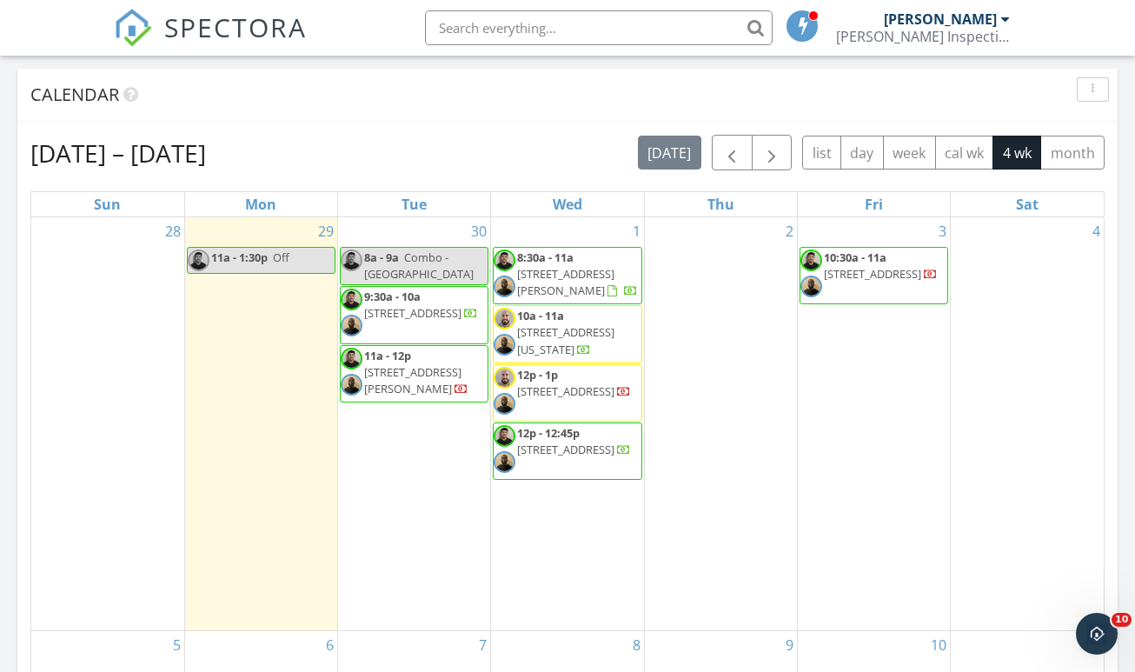
click at [594, 135] on div "[DATE] – [DATE] [DATE] list day week cal wk 4 wk month" at bounding box center [567, 153] width 1074 height 36
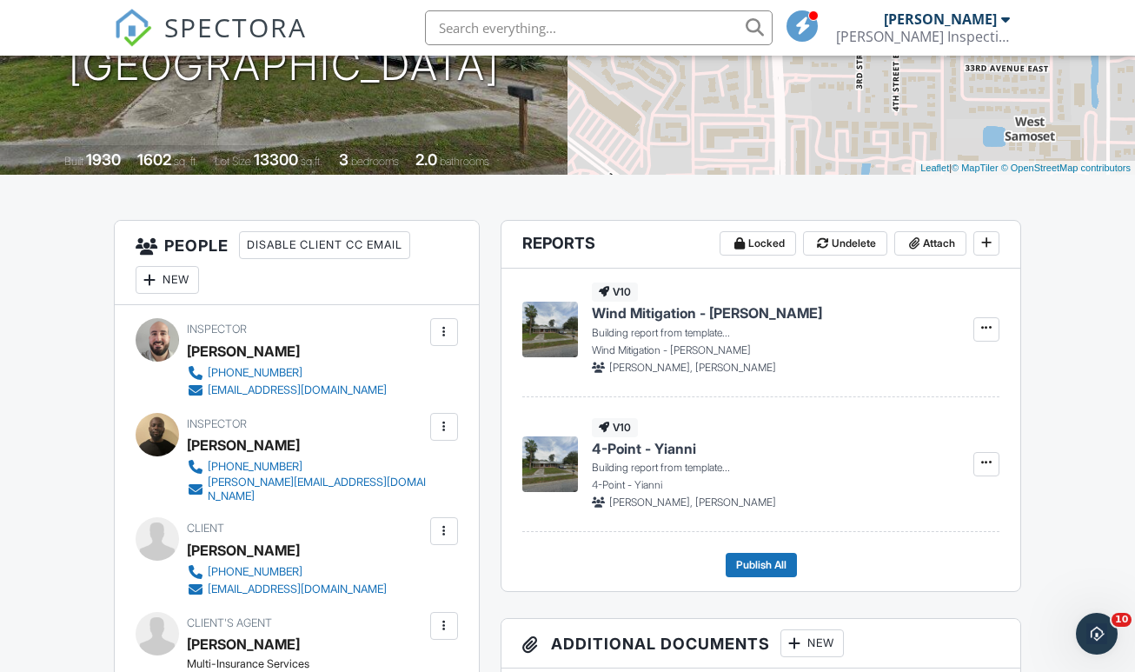
scroll to position [288, 0]
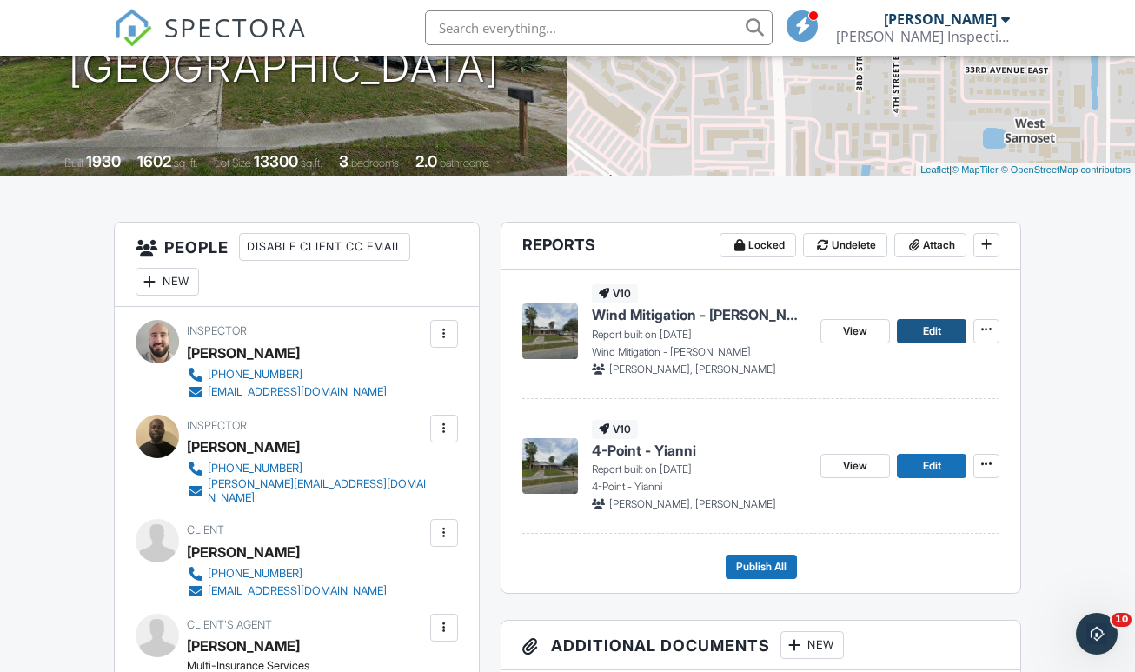
click at [929, 340] on span "Edit" at bounding box center [932, 330] width 18 height 17
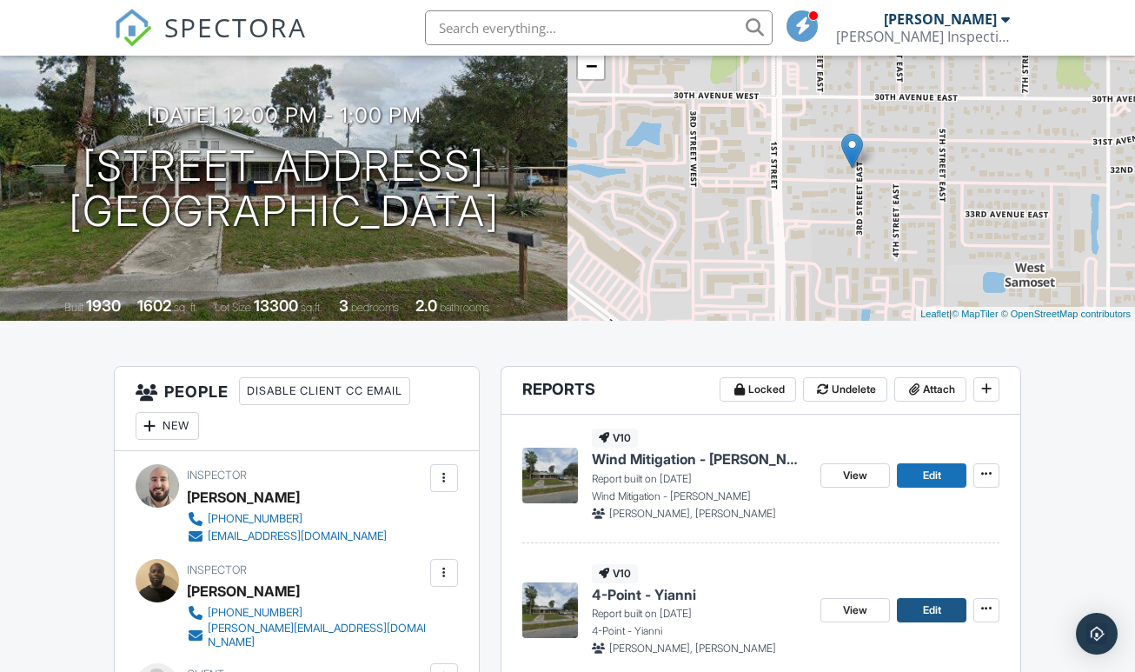
click at [919, 622] on link "Edit" at bounding box center [932, 610] width 70 height 24
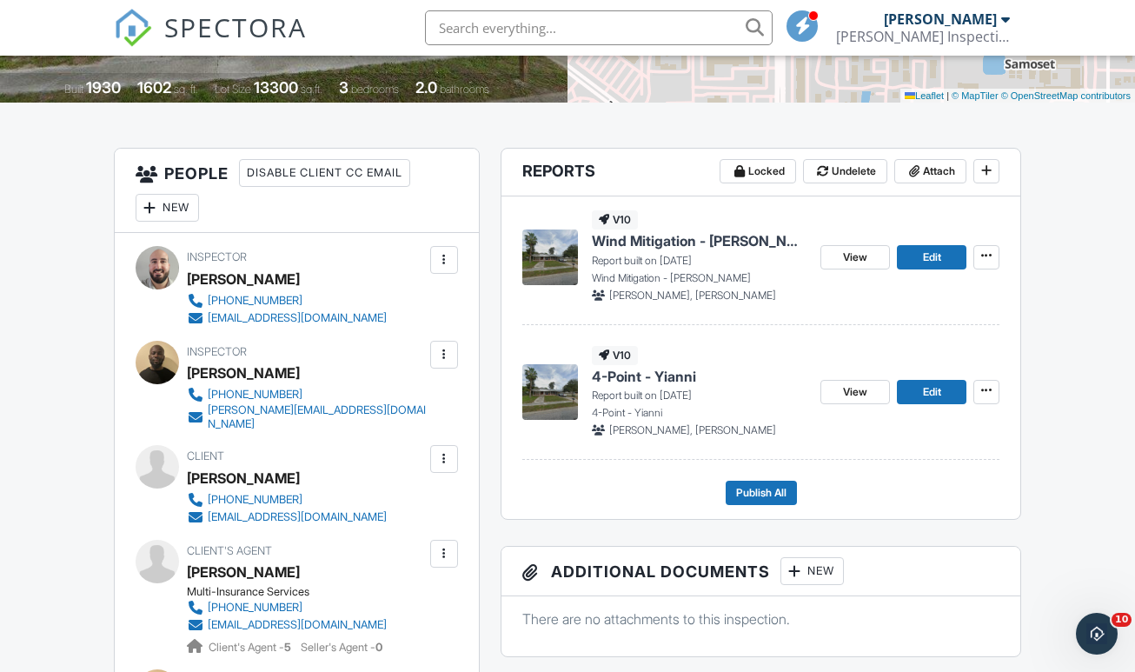
scroll to position [866, 0]
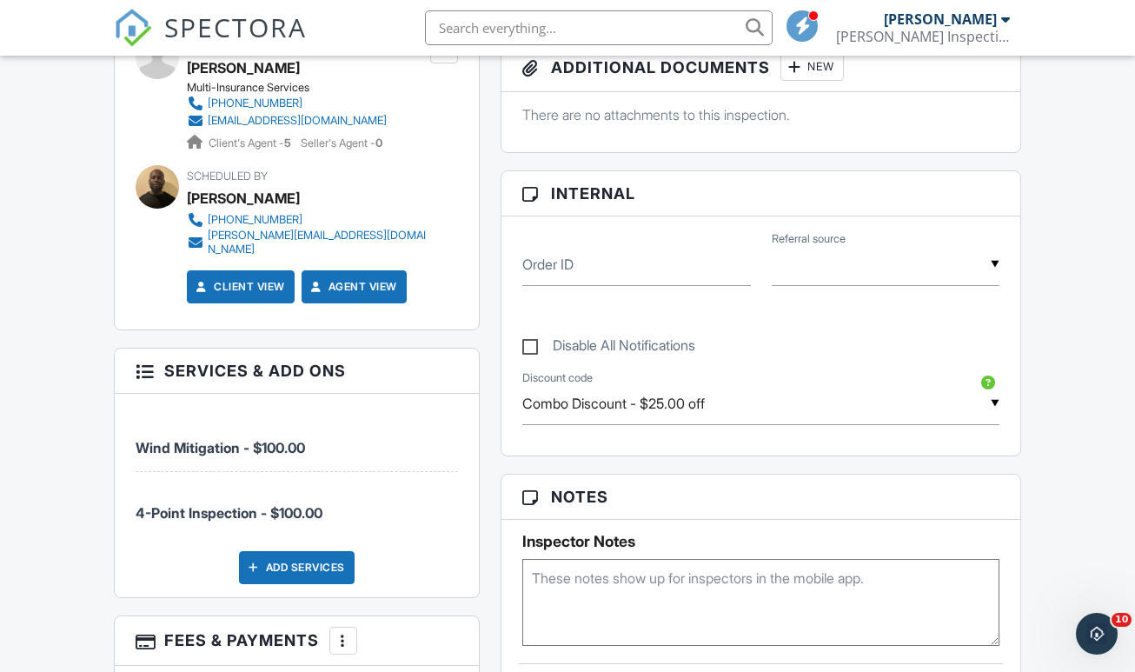
click at [606, 597] on textarea at bounding box center [760, 602] width 477 height 87
type textarea "E"
click at [588, 595] on textarea "Re-pipe - 2020" at bounding box center [760, 602] width 477 height 87
click at [772, 591] on textarea "Re-pipe & Water Heater - 2020" at bounding box center [760, 602] width 477 height 87
type textarea "Re-pipe & Water Heater - 2020 New Panel - 2020"
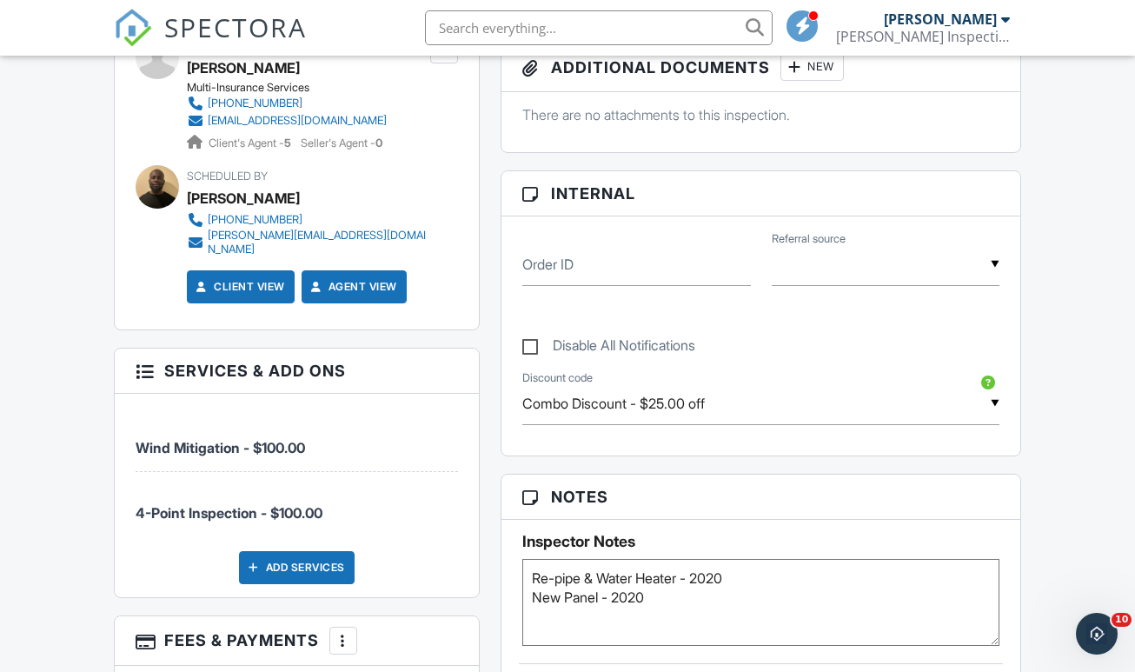
click at [501, 323] on div "Internal Order ID ▼ Real Estate Agent Internet Search Relocation Company Past C…" at bounding box center [761, 313] width 521 height 286
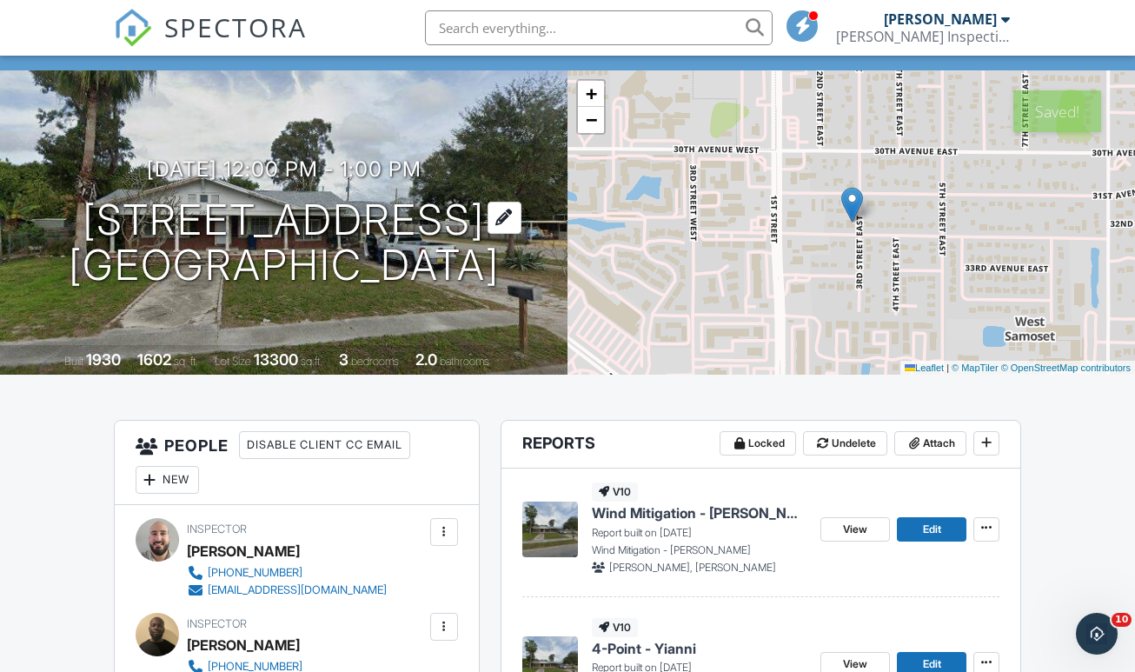
scroll to position [39, 0]
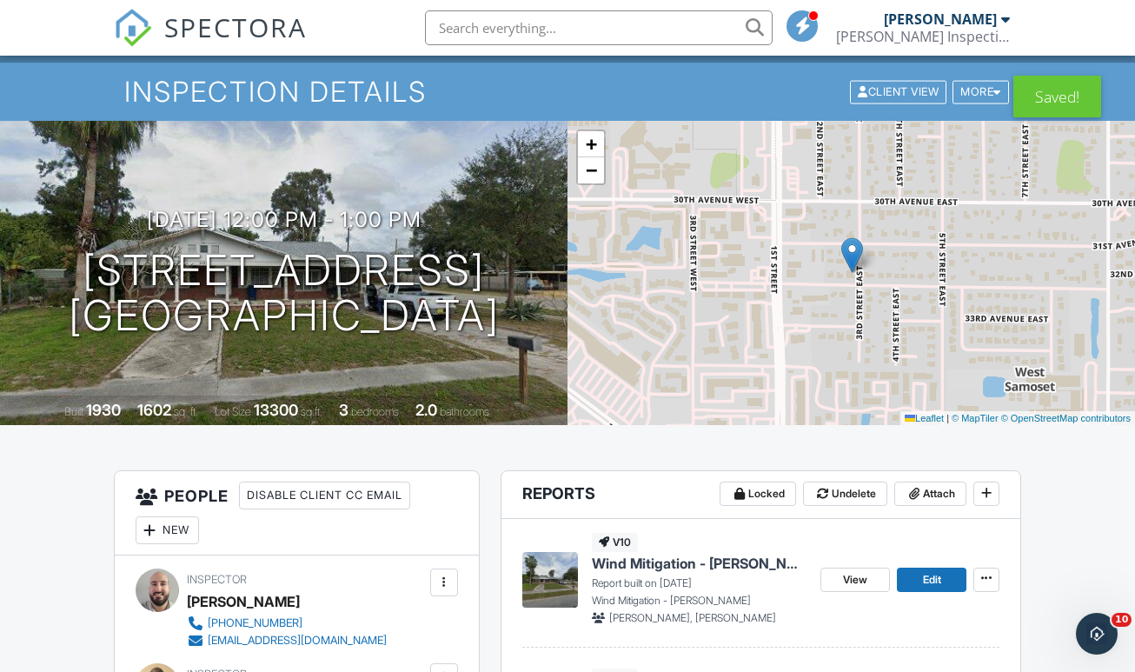
click at [220, 17] on span "SPECTORA" at bounding box center [235, 27] width 143 height 37
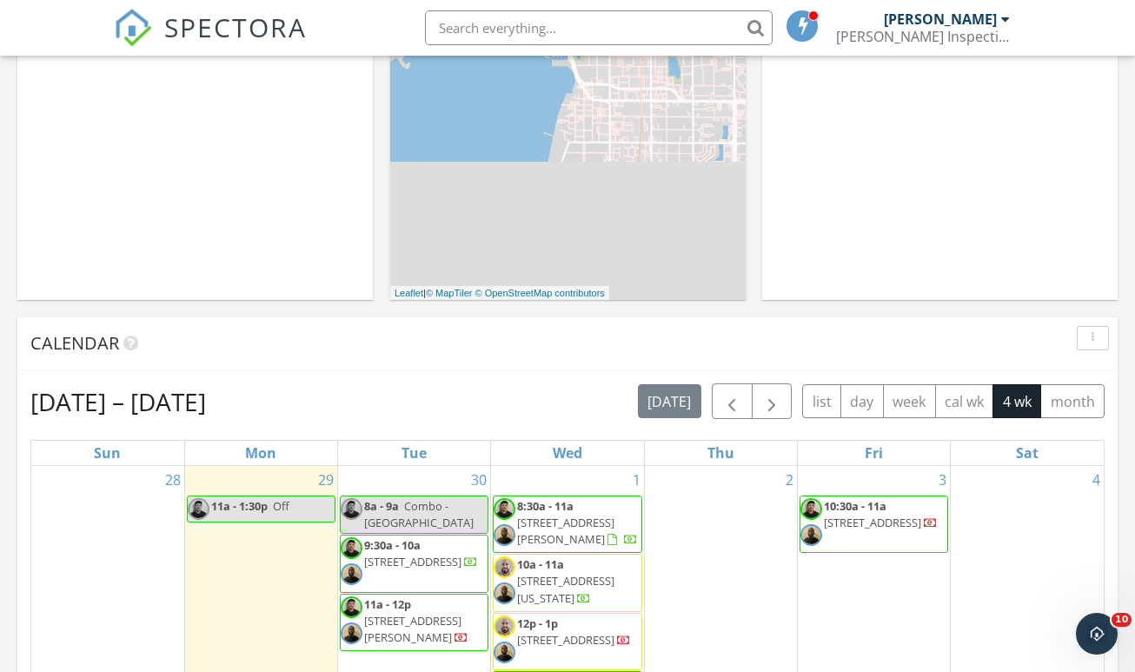
scroll to position [629, 0]
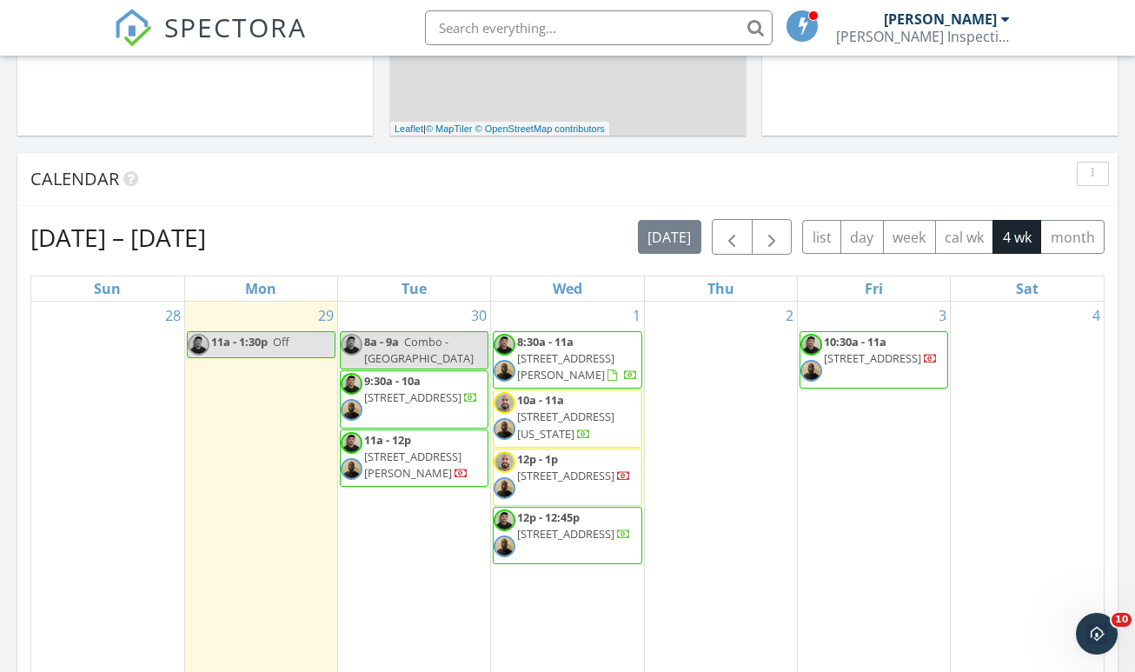
click at [359, 169] on div "Calendar" at bounding box center [554, 179] width 1048 height 26
click at [388, 334] on span "8a - 9a" at bounding box center [381, 342] width 35 height 16
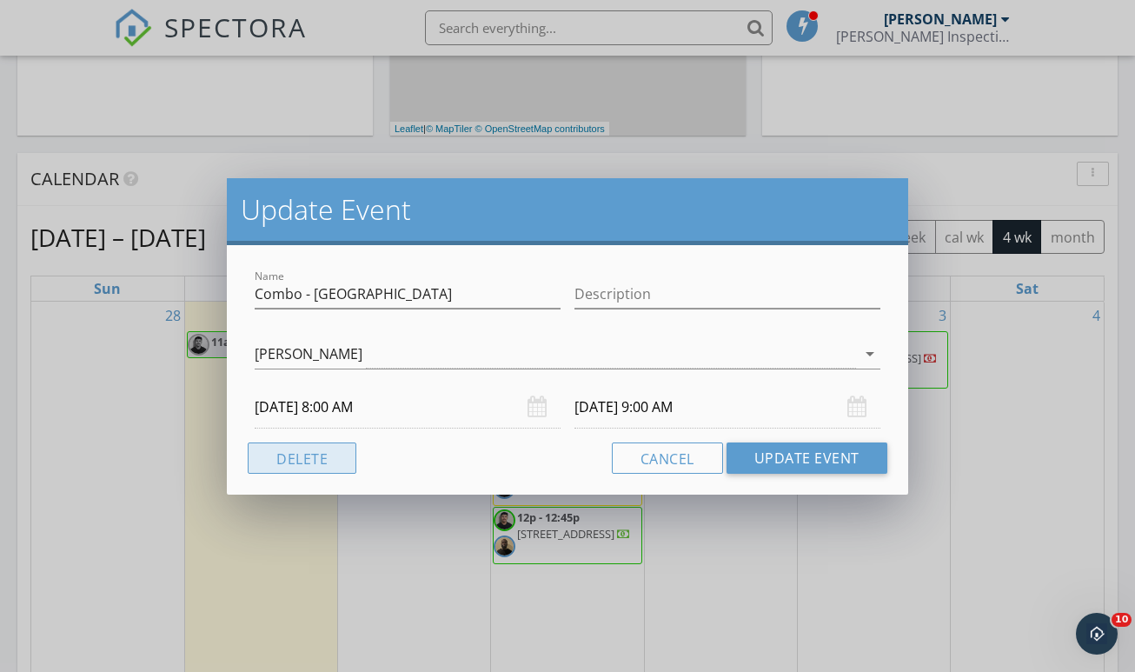
click at [291, 455] on button "Delete" at bounding box center [302, 457] width 109 height 31
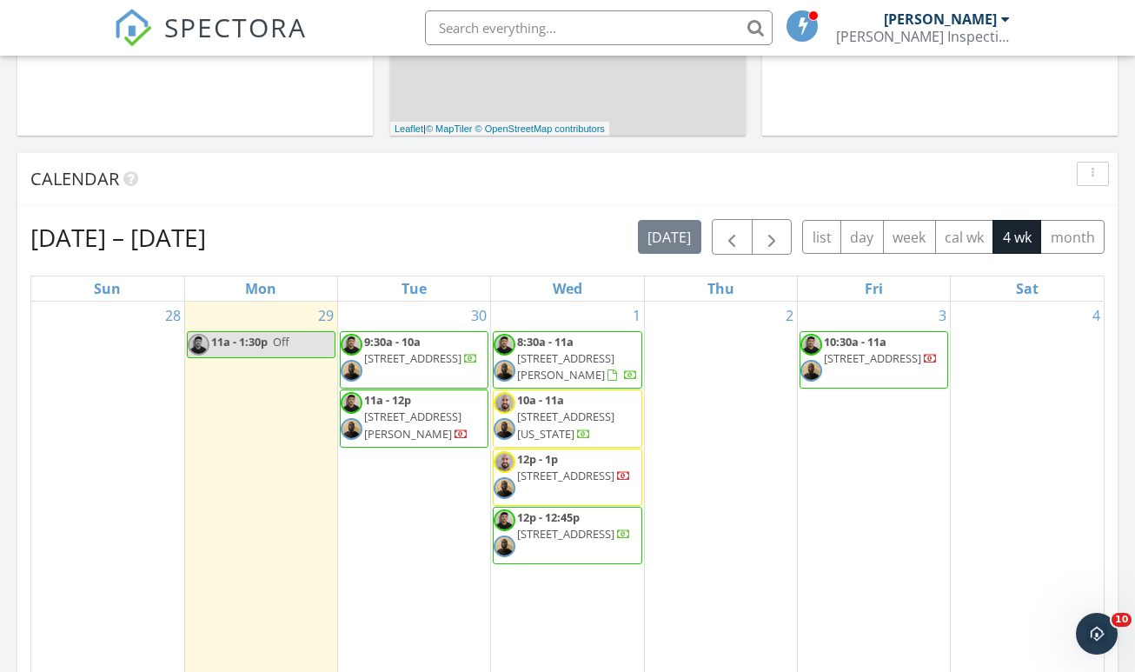
click at [390, 466] on div "30 9:30a - 10a 28 Michiana Dr, Terra Ceia 34250 11a - 12p 7302 S Juanita St, Ta…" at bounding box center [414, 508] width 152 height 413
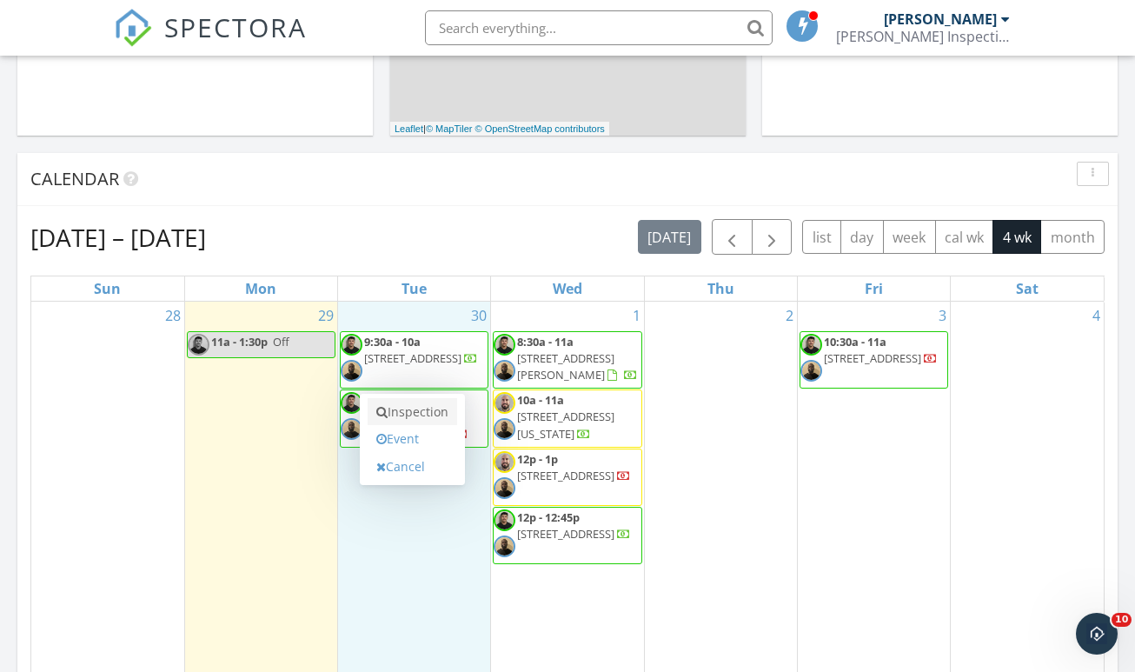
click at [415, 398] on link "Inspection" at bounding box center [413, 412] width 90 height 28
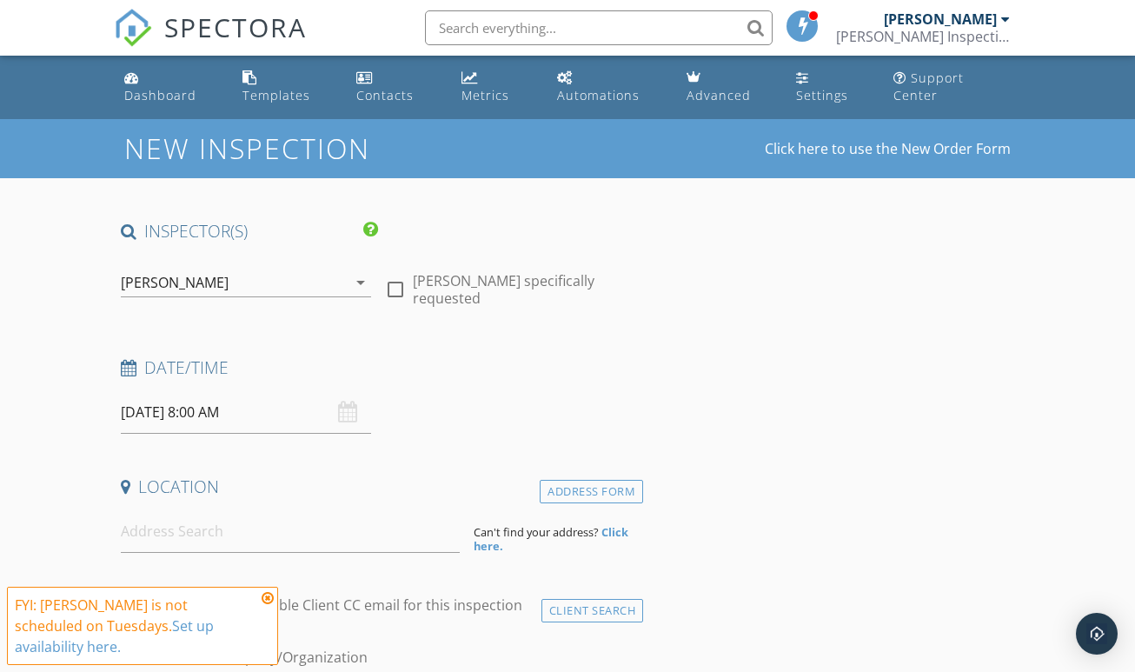
click at [206, 269] on div "[PERSON_NAME]" at bounding box center [234, 283] width 227 height 28
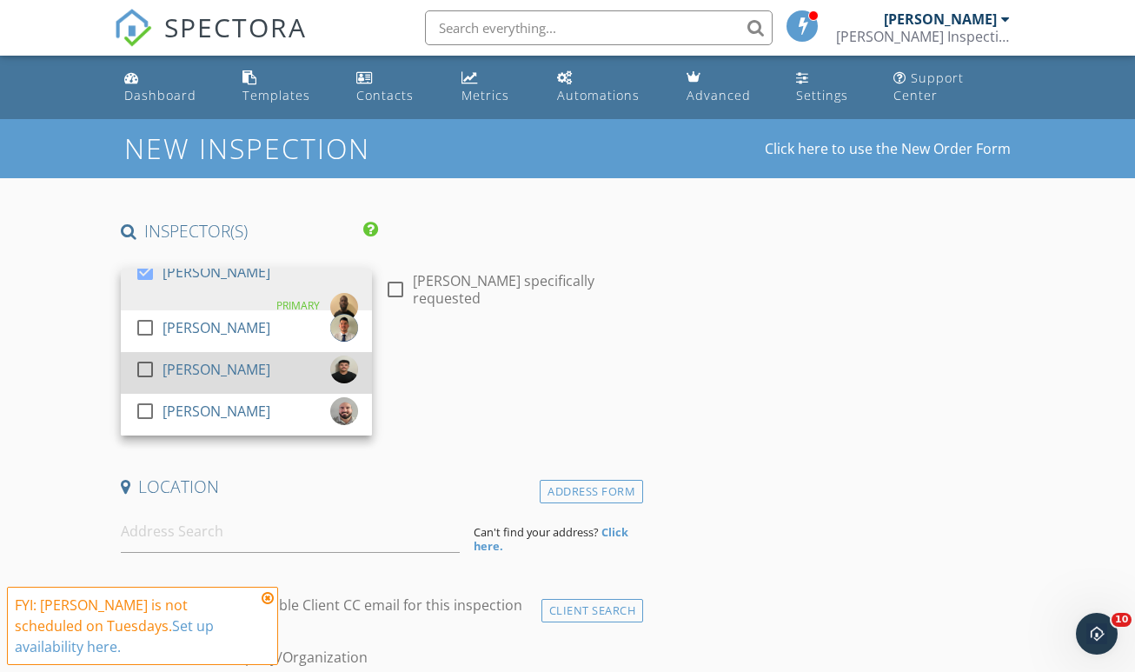
click at [146, 355] on div at bounding box center [145, 370] width 30 height 30
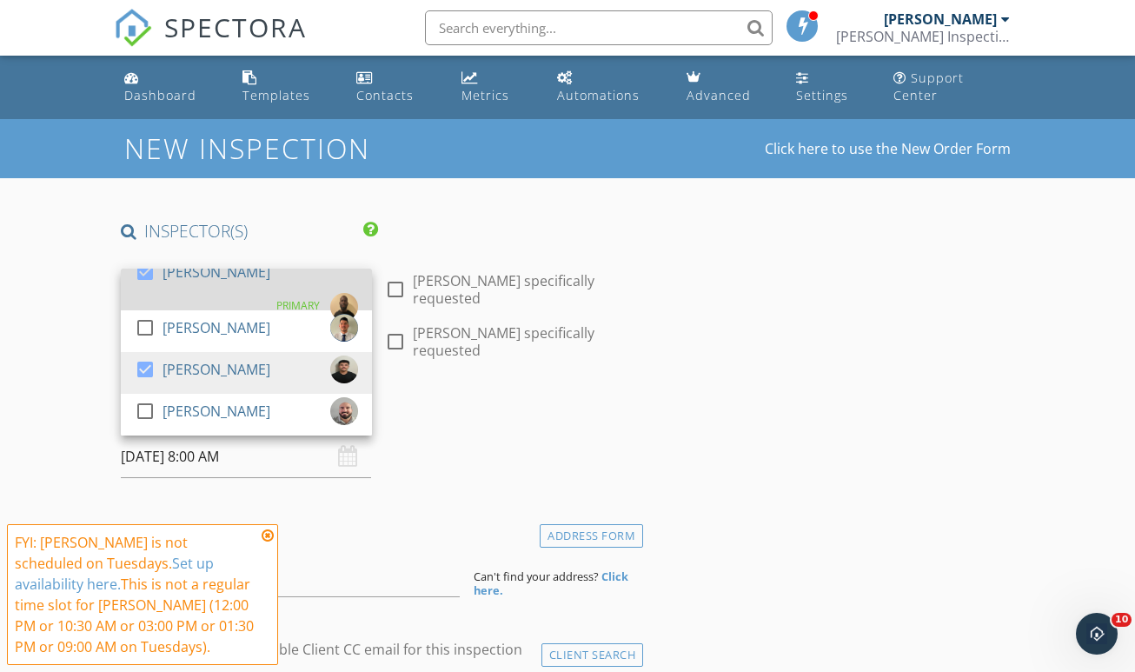
click at [151, 269] on div at bounding box center [145, 272] width 30 height 30
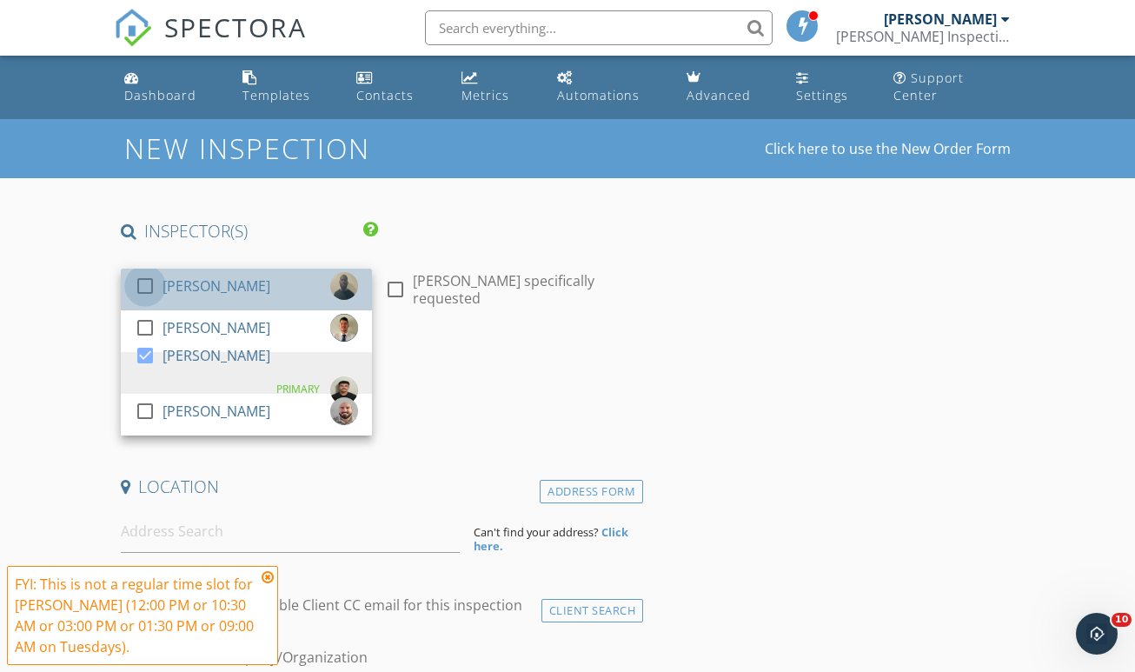
click at [151, 271] on div at bounding box center [145, 286] width 30 height 30
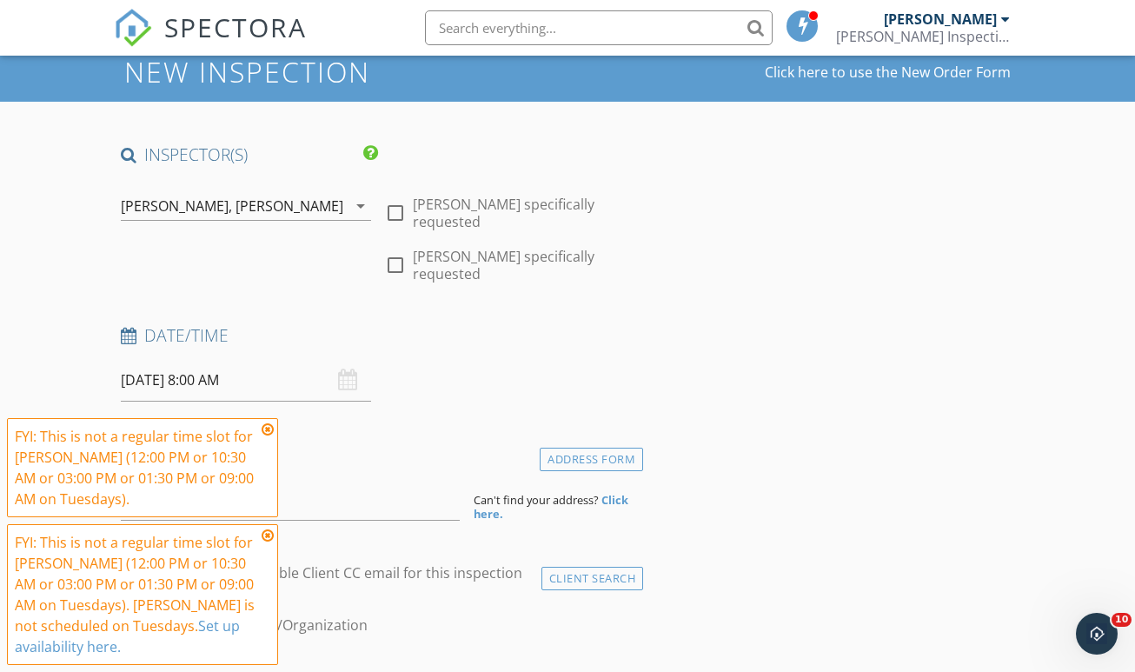
scroll to position [175, 0]
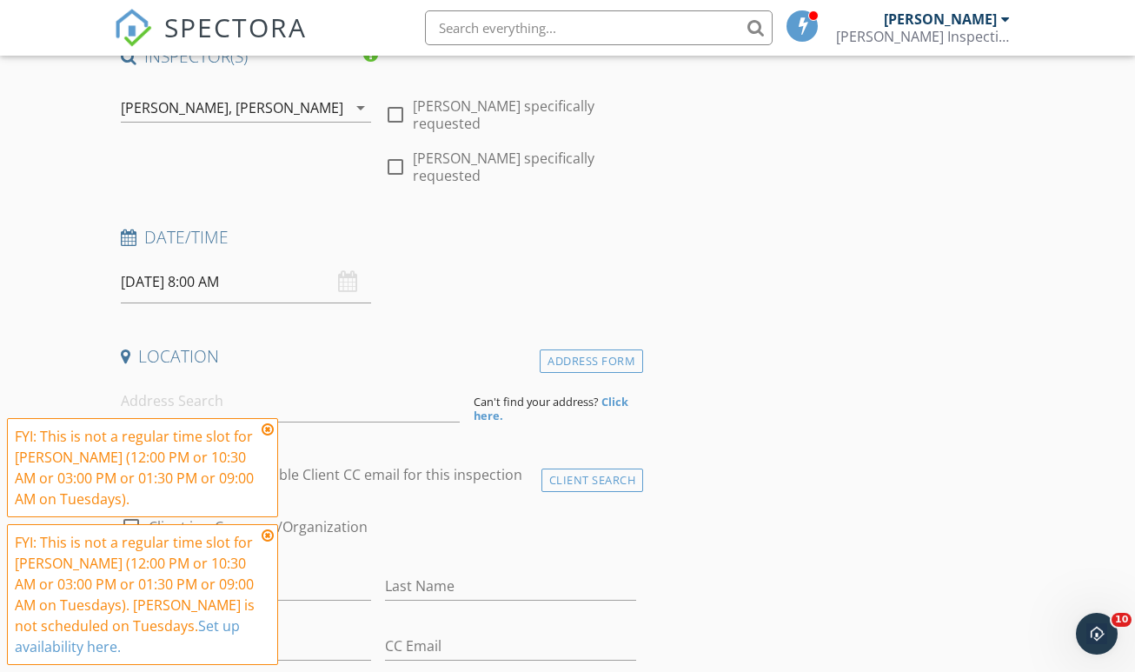
click at [200, 274] on input "[DATE] 8:00 AM" at bounding box center [246, 282] width 251 height 43
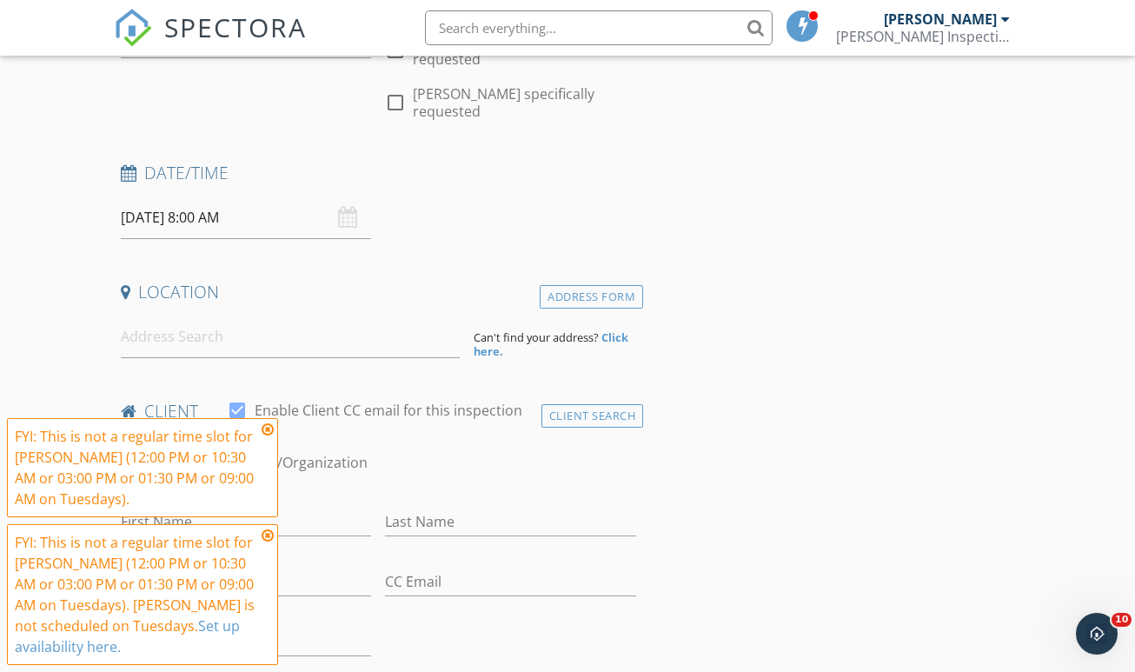
scroll to position [257, 0]
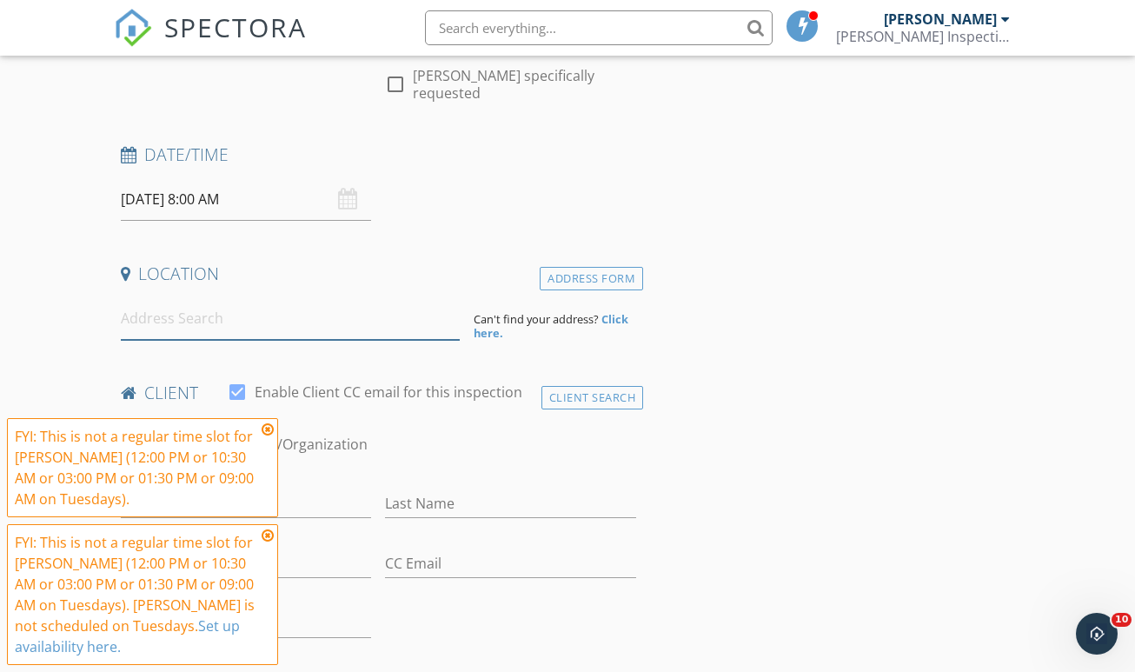
click at [163, 299] on input at bounding box center [290, 318] width 339 height 43
paste input "4607 N 30 street"
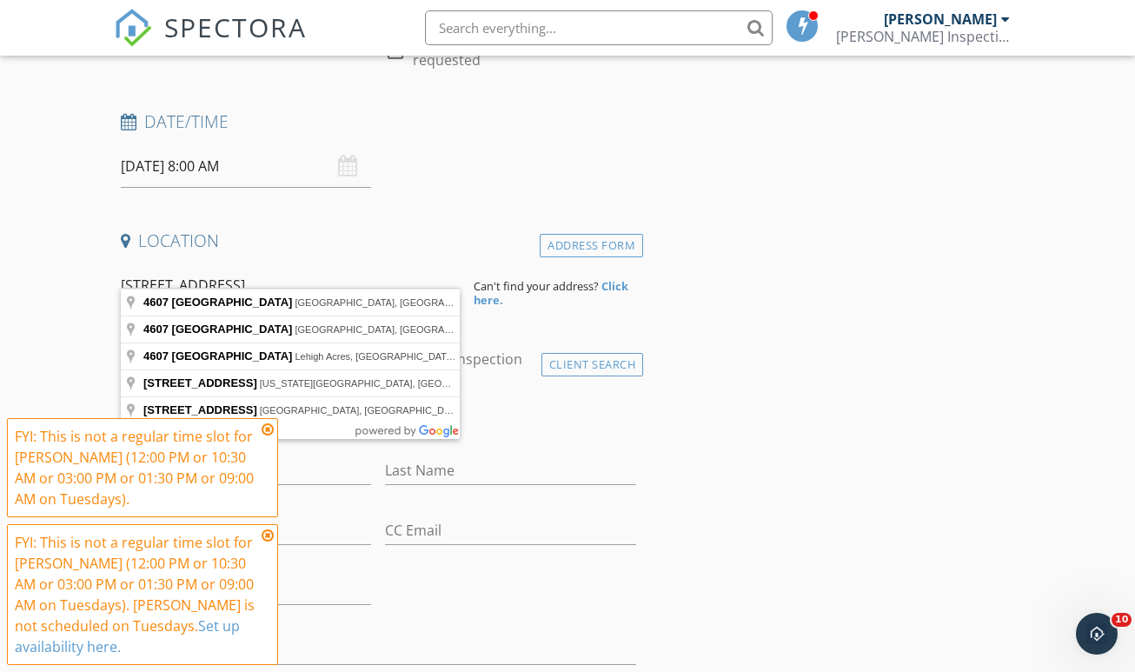
scroll to position [348, 0]
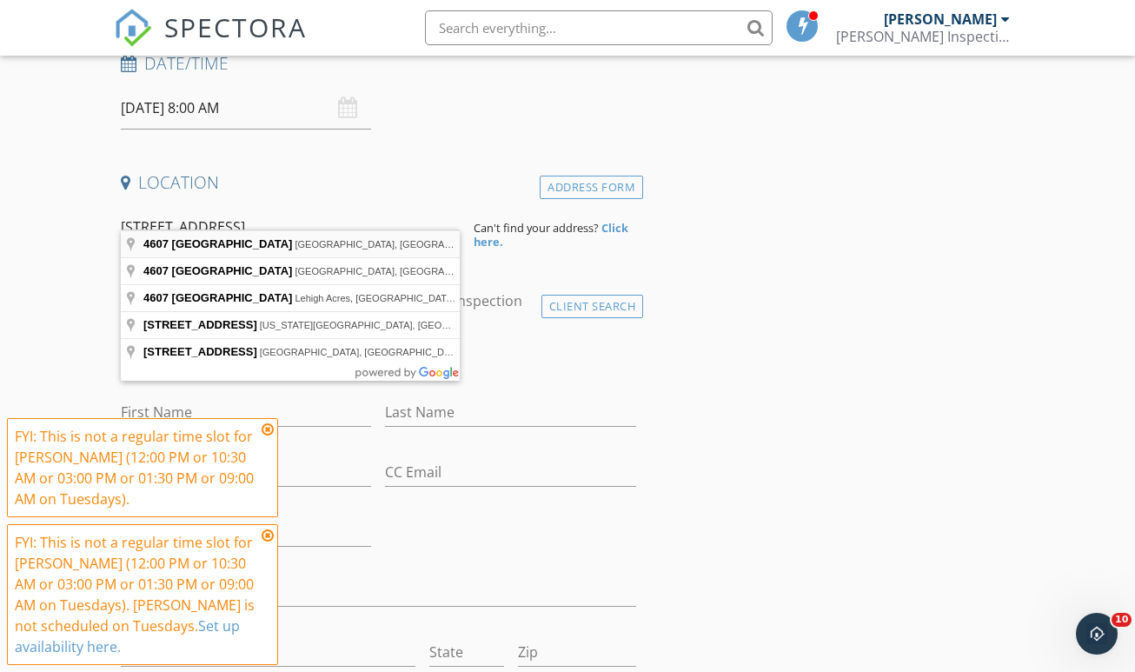
type input "4607 North 30th Street, Tampa, FL, USA"
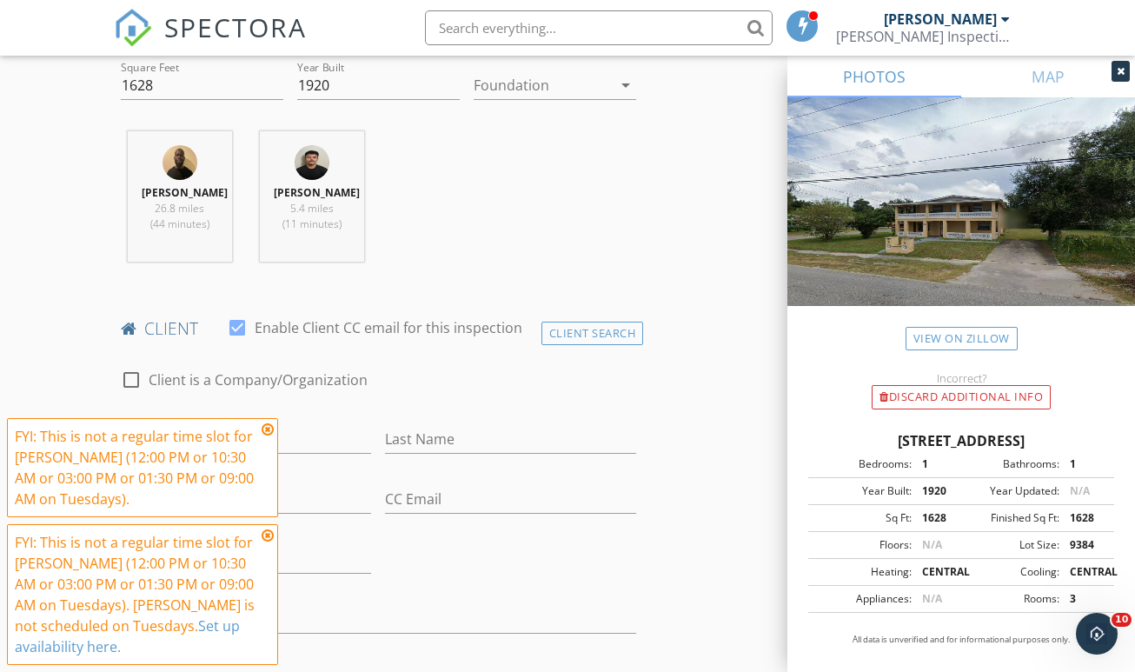
scroll to position [773, 0]
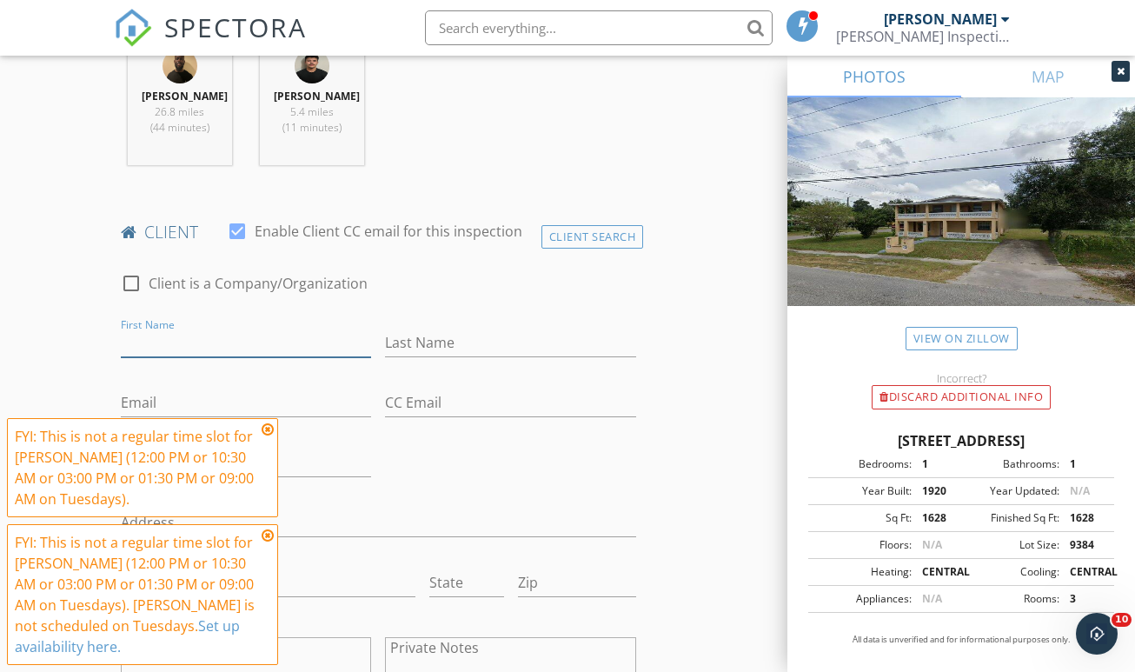
paste input "[PERSON_NAME]"
type input "[PERSON_NAME]"
paste input "[PERSON_NAME]"
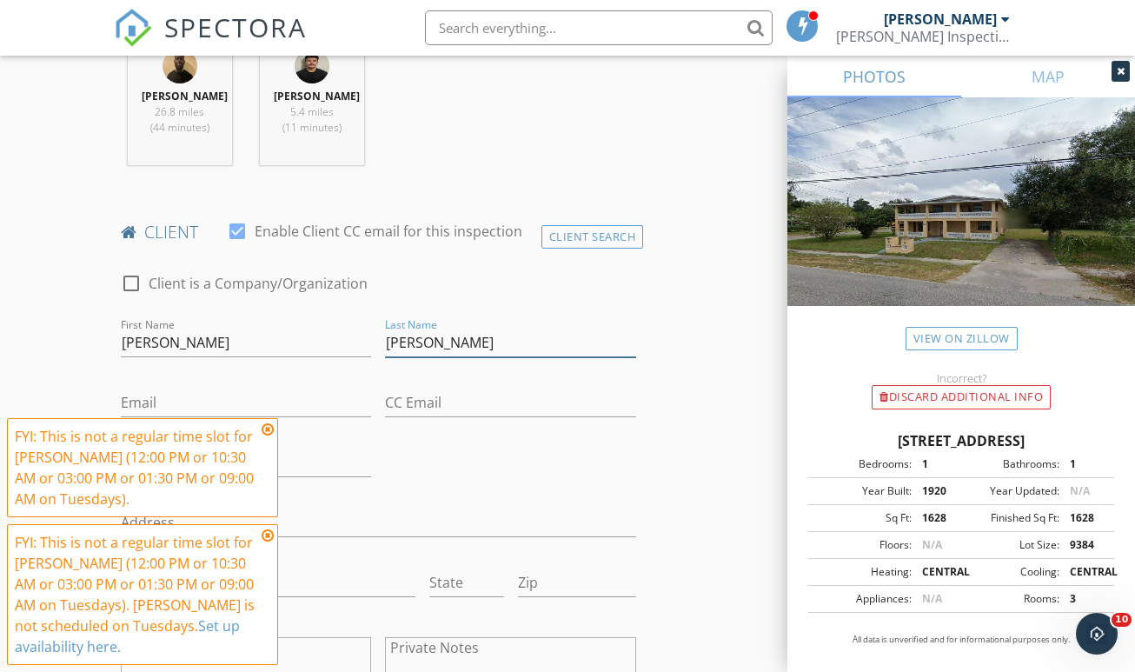
type input "[PERSON_NAME]"
paste input "Czlightb@yahoo.com"
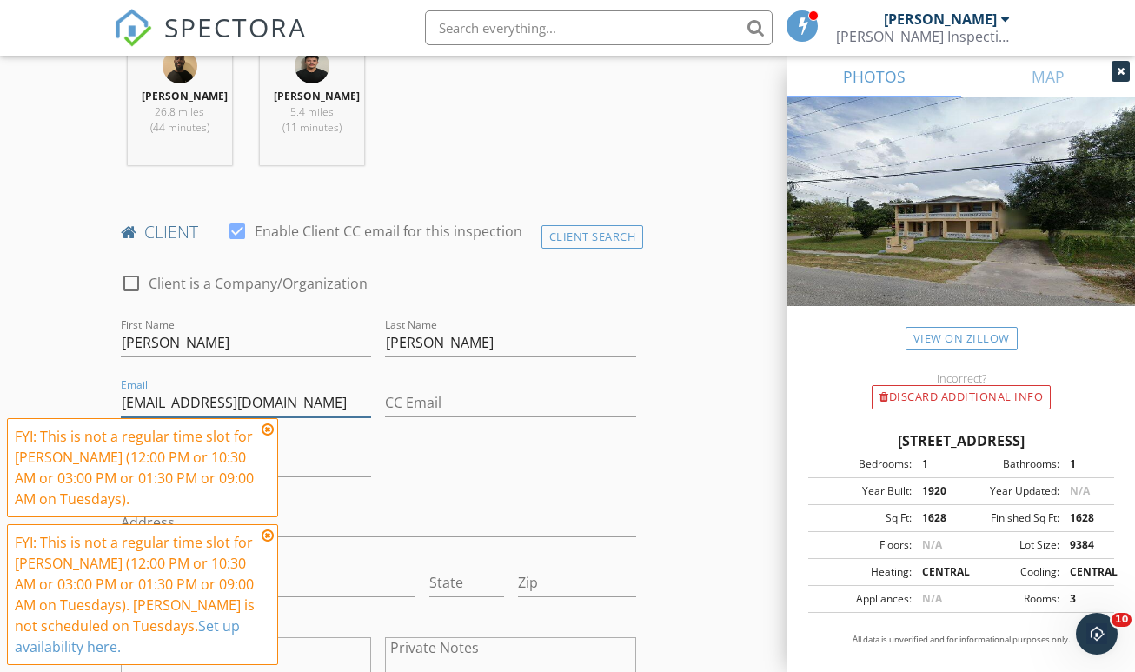
scroll to position [882, 0]
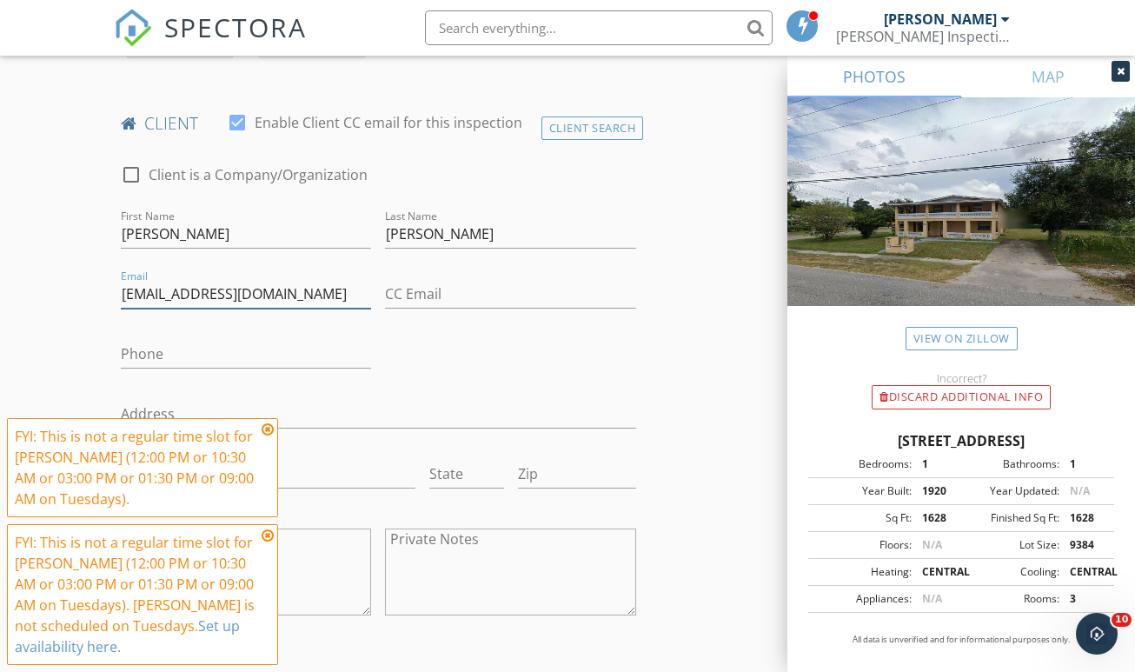
type input "Czlightb@yahoo.com"
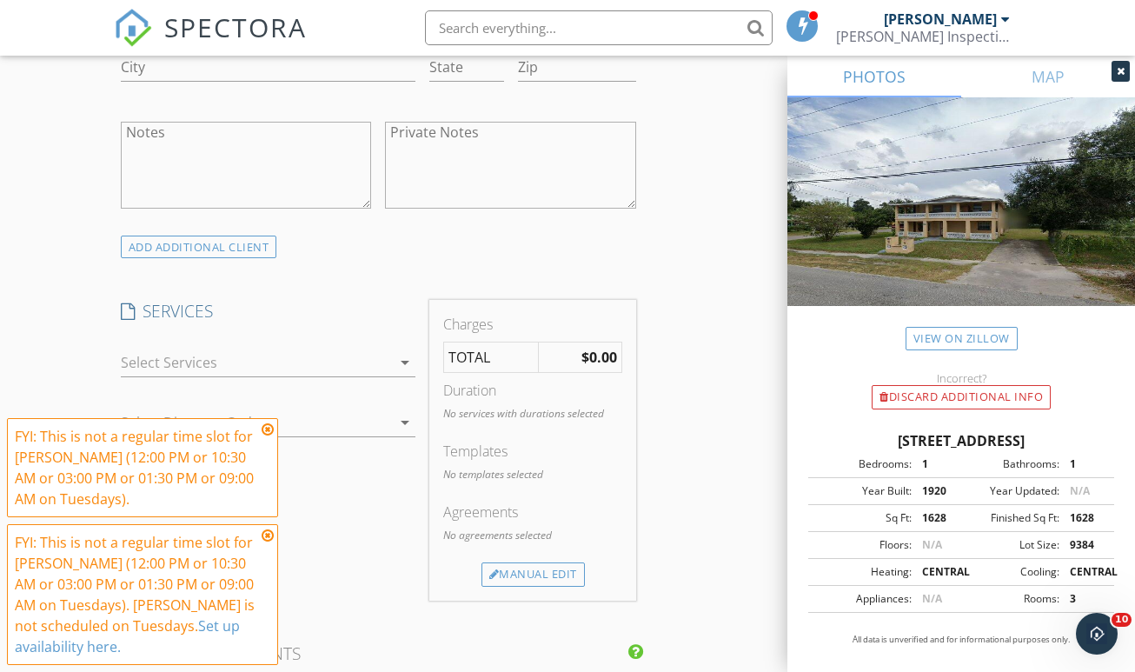
scroll to position [1344, 0]
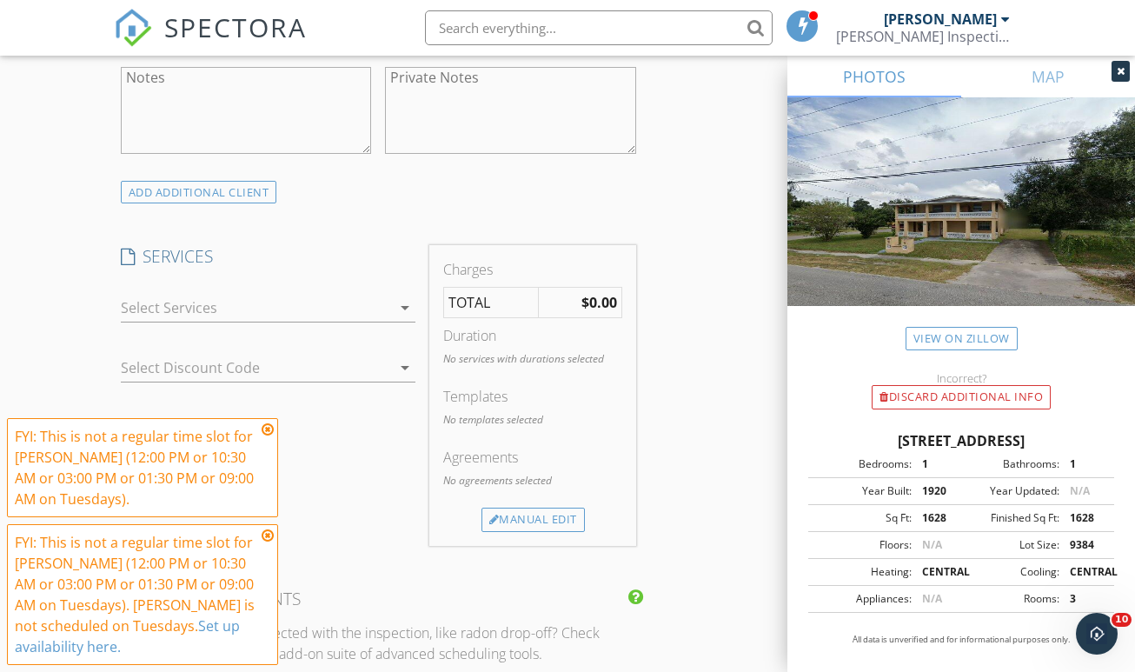
type input "[PHONE_NUMBER]"
click at [303, 294] on div at bounding box center [256, 308] width 271 height 28
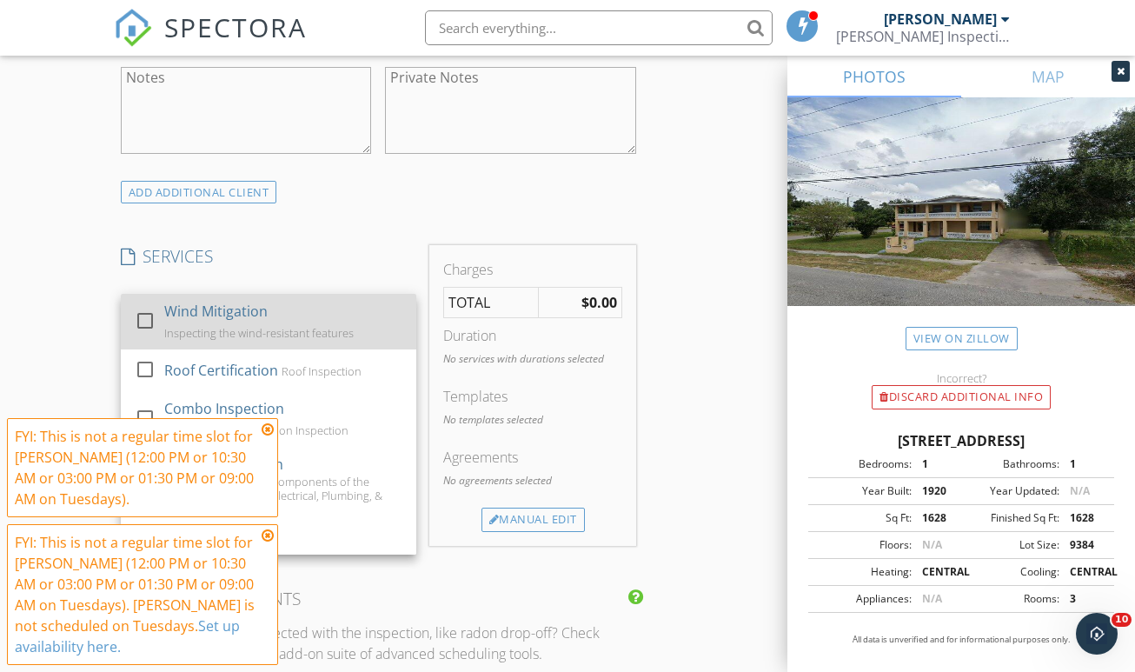
click at [234, 301] on div "Wind Mitigation" at bounding box center [214, 311] width 103 height 21
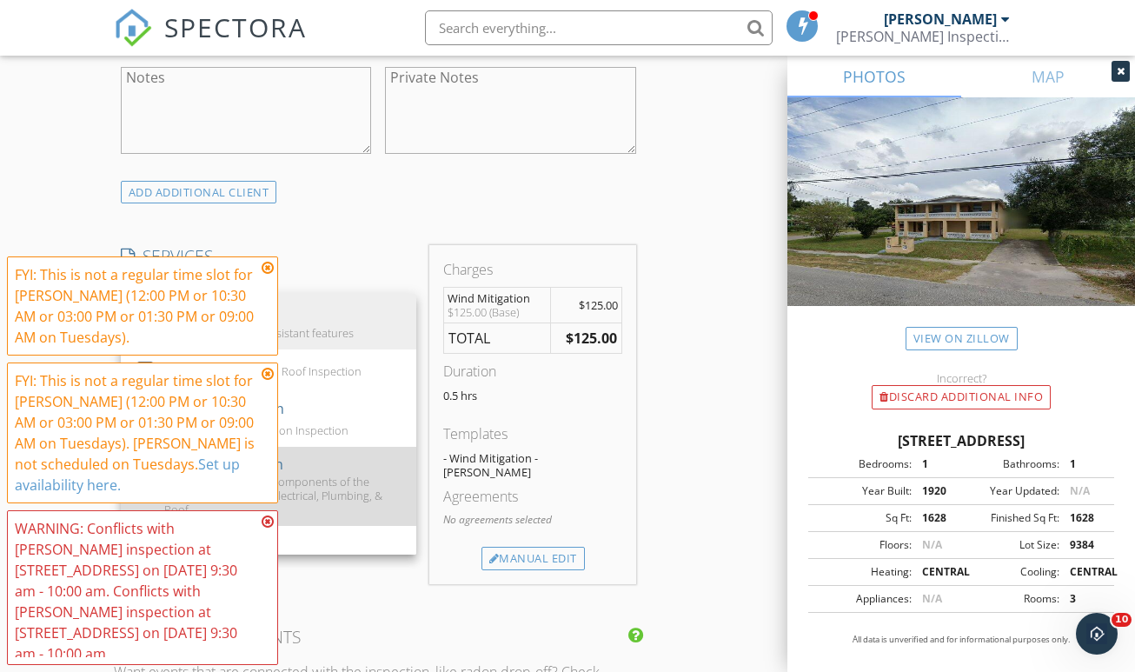
click at [350, 447] on div "4-Point Inspection Checking the 4 major components of the house: HVAC system, E…" at bounding box center [282, 486] width 238 height 79
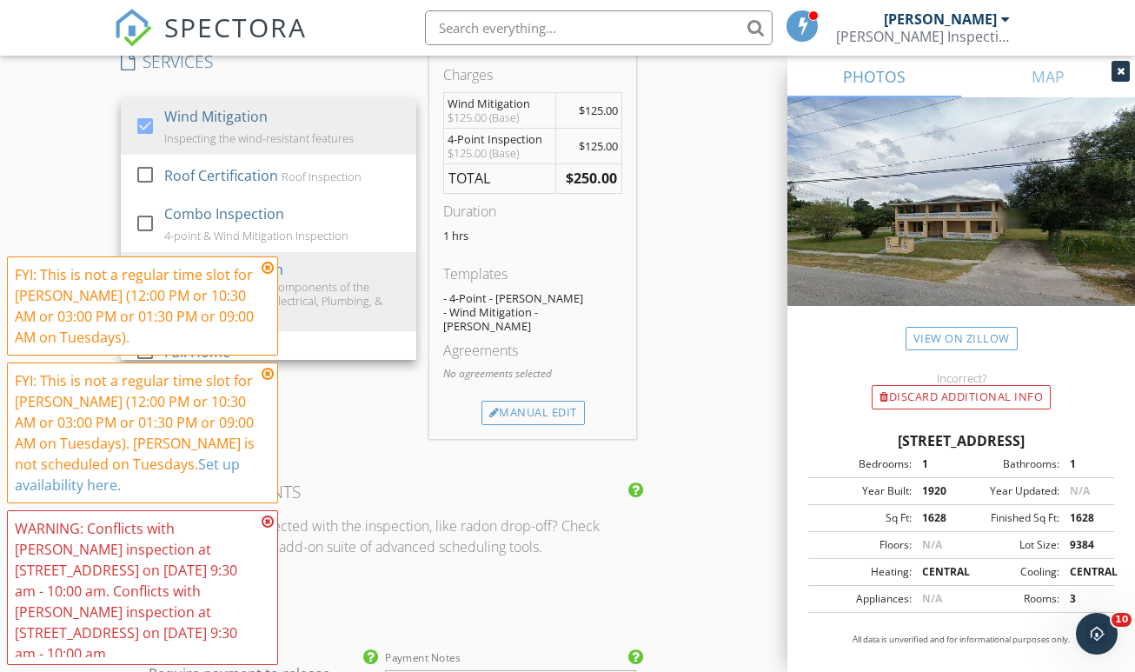
scroll to position [1597, 0]
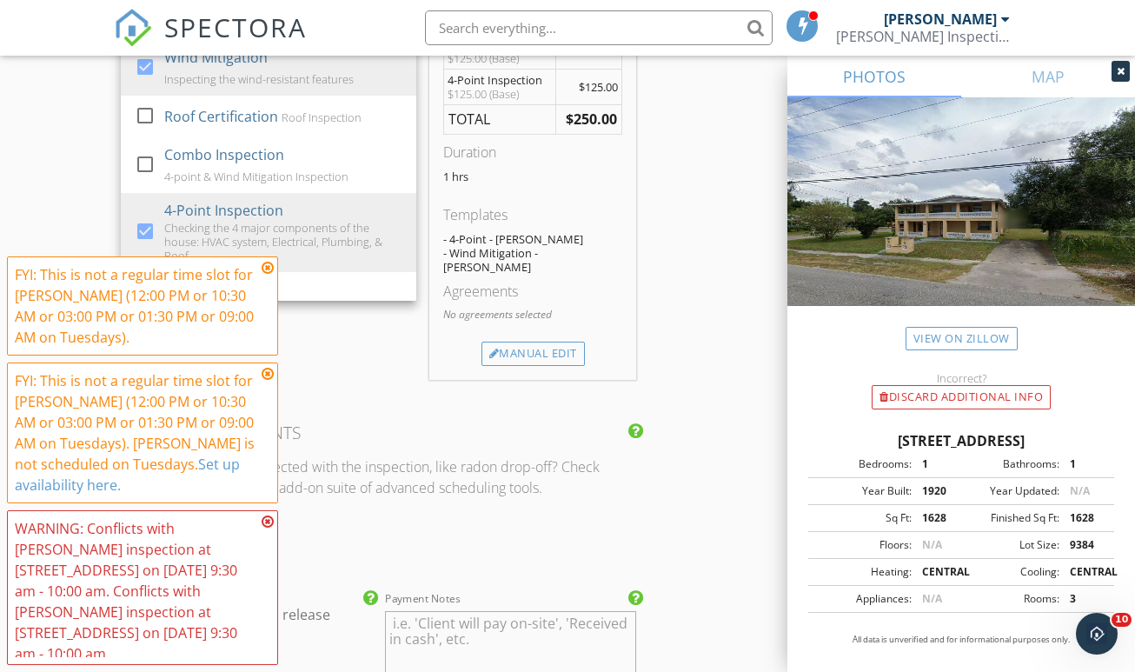
click at [266, 275] on icon at bounding box center [268, 268] width 12 height 14
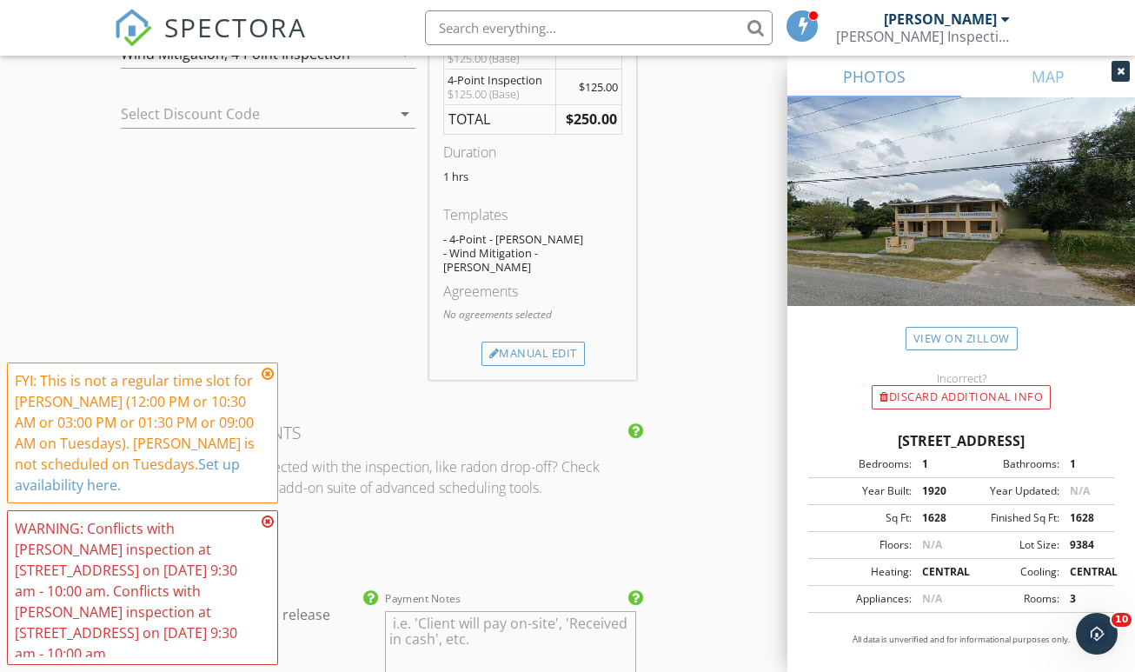
click at [267, 381] on icon at bounding box center [268, 374] width 12 height 14
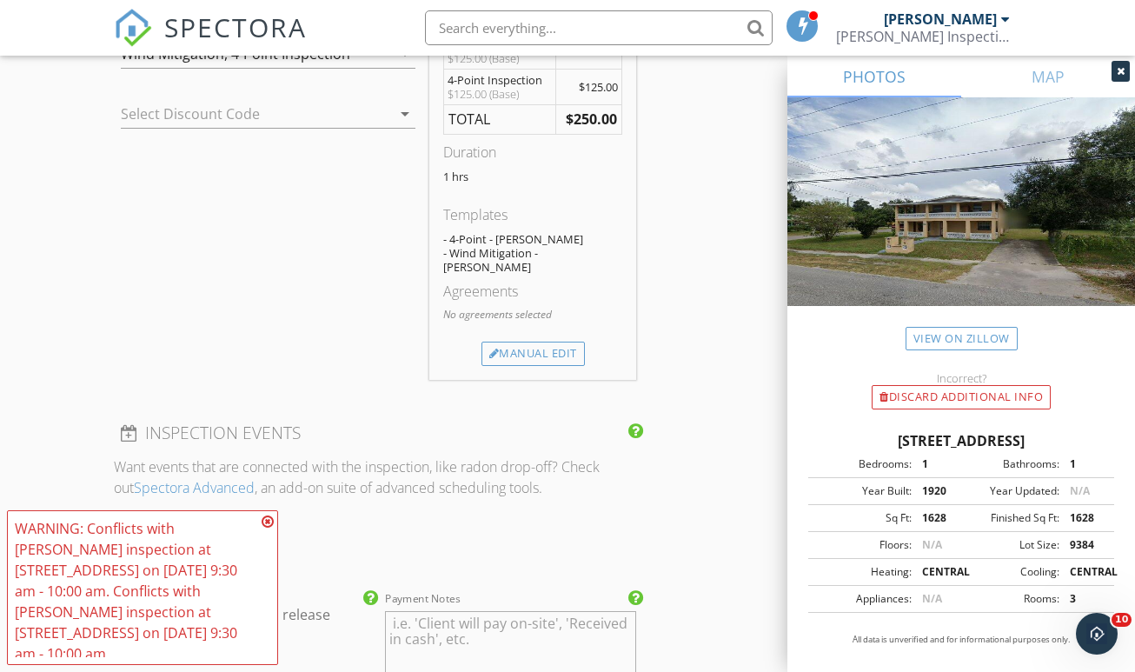
click at [266, 528] on icon at bounding box center [268, 521] width 12 height 14
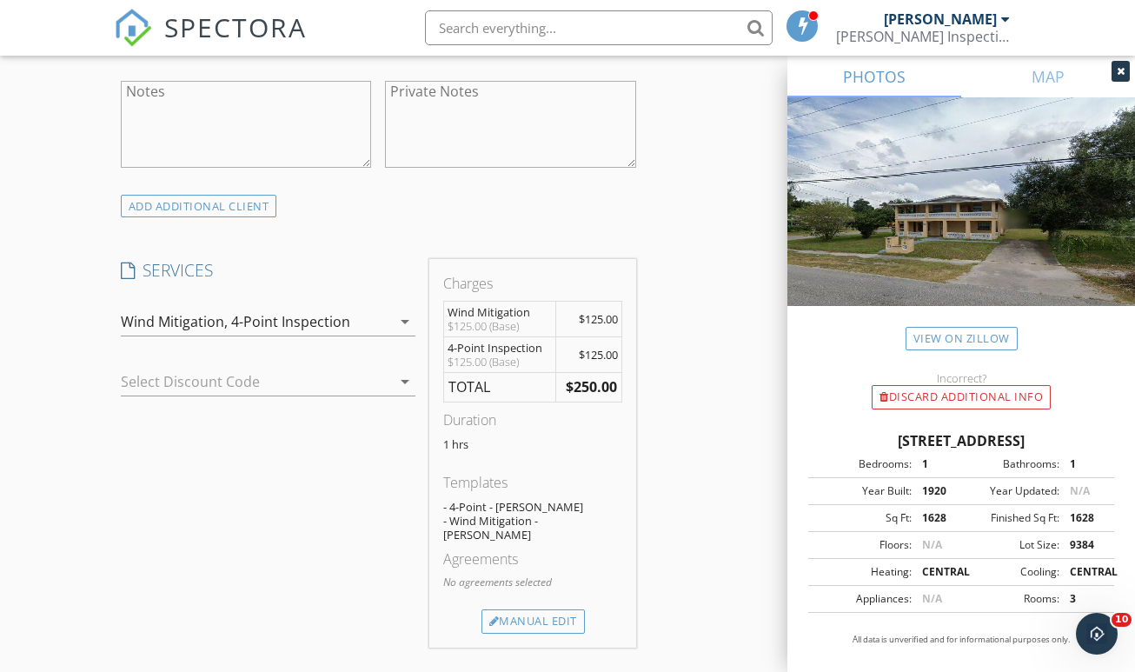
scroll to position [1242, 0]
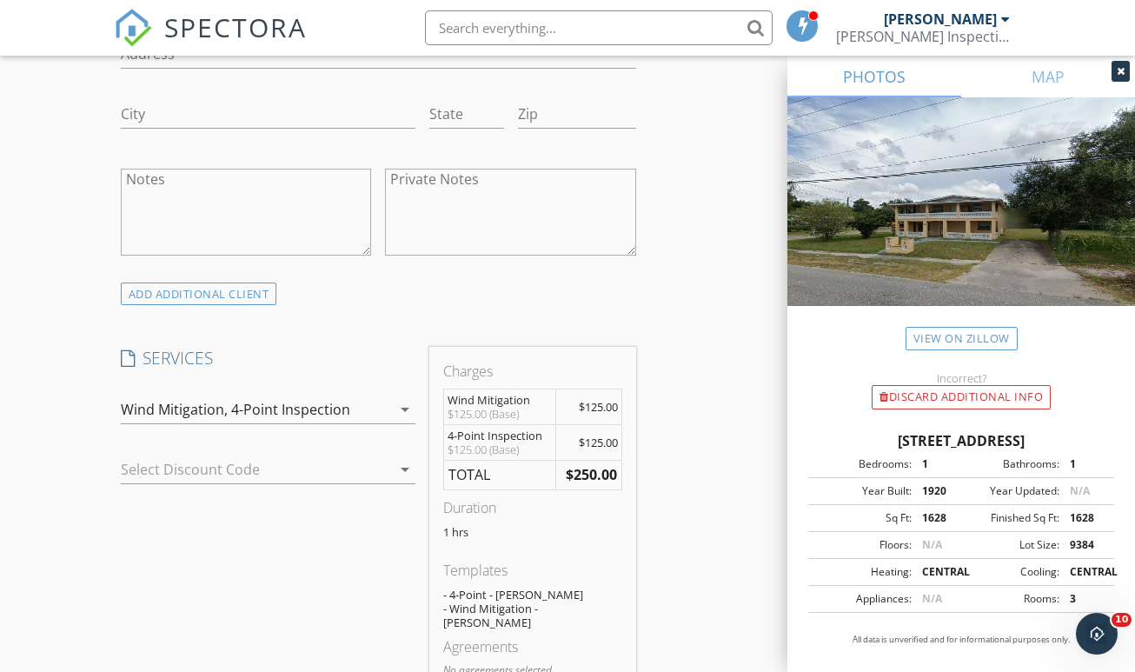
click at [309, 402] on div "4-Point Inspection" at bounding box center [290, 410] width 119 height 16
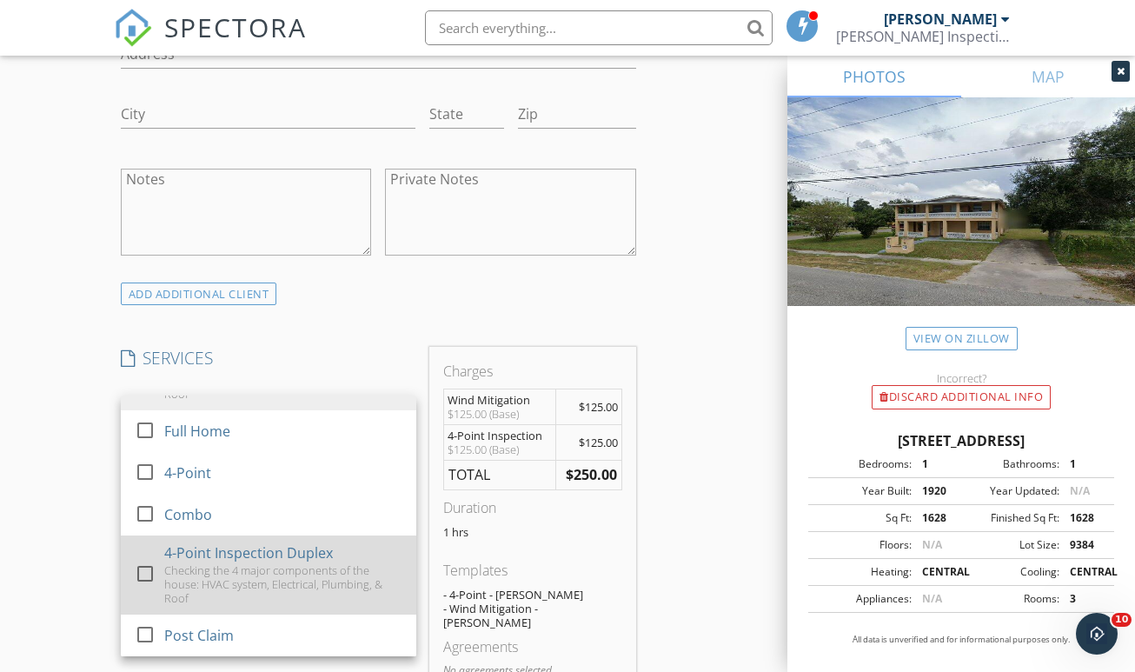
scroll to position [217, 0]
click at [215, 563] on div "Checking the 4 major components of the house: HVAC system, Electrical, Plumbing…" at bounding box center [282, 584] width 238 height 42
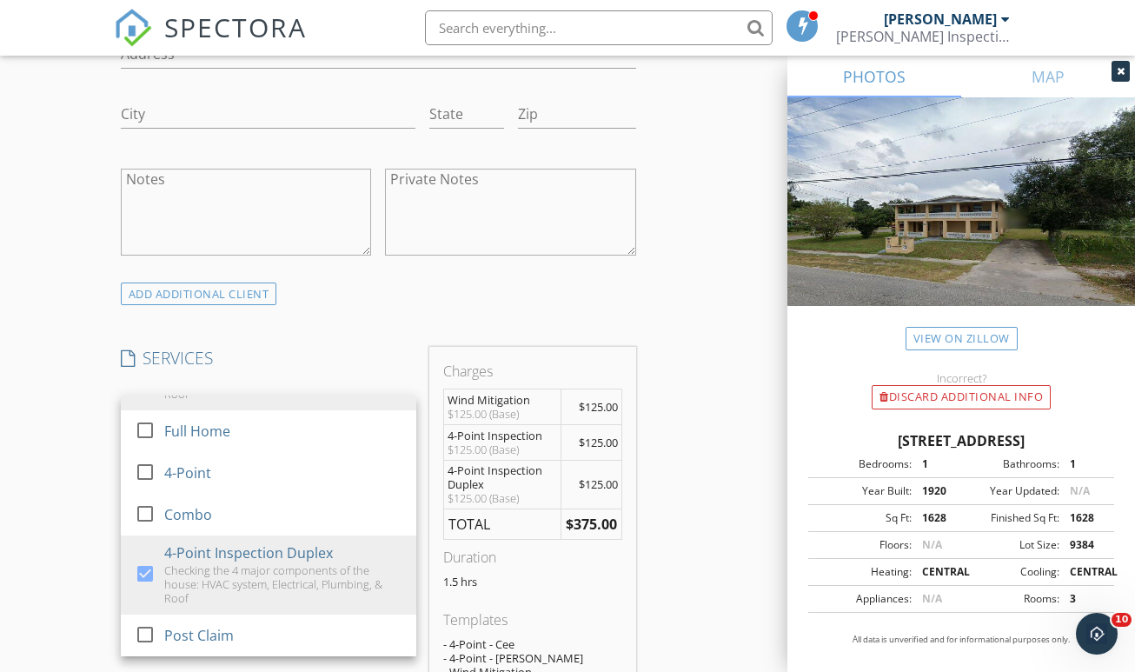
click at [86, 476] on div "New Inspection Click here to use the New Order Form INSPECTOR(S) check_box Chri…" at bounding box center [567, 492] width 1135 height 3231
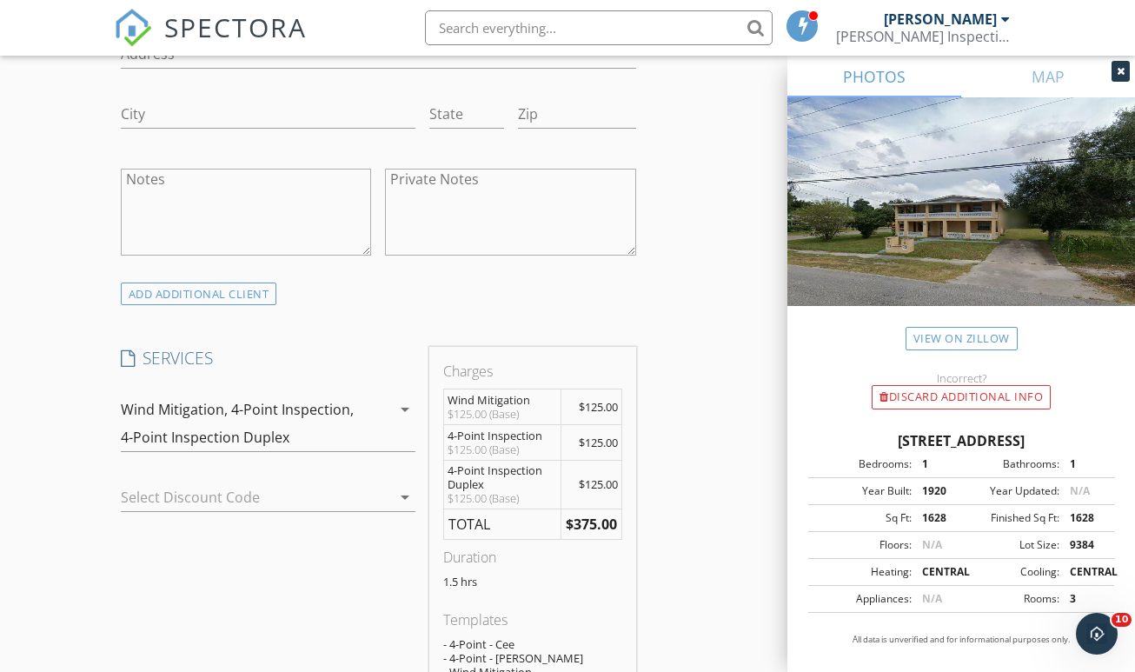
click at [275, 483] on div at bounding box center [244, 497] width 247 height 28
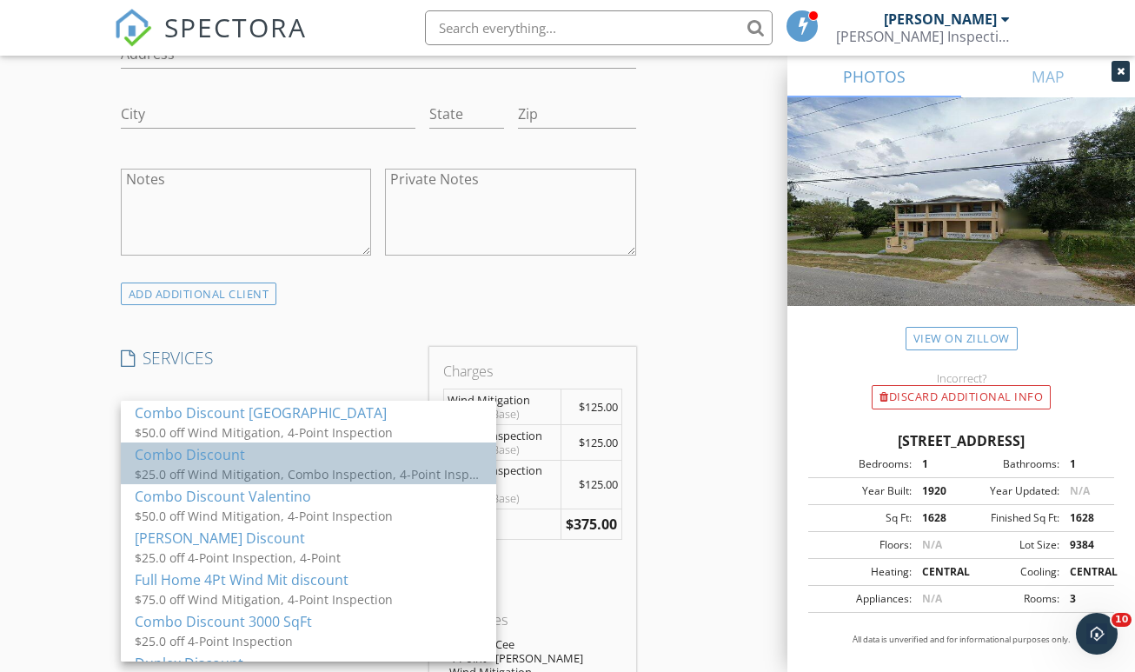
click at [262, 460] on div "Combo Discount" at bounding box center [309, 454] width 348 height 21
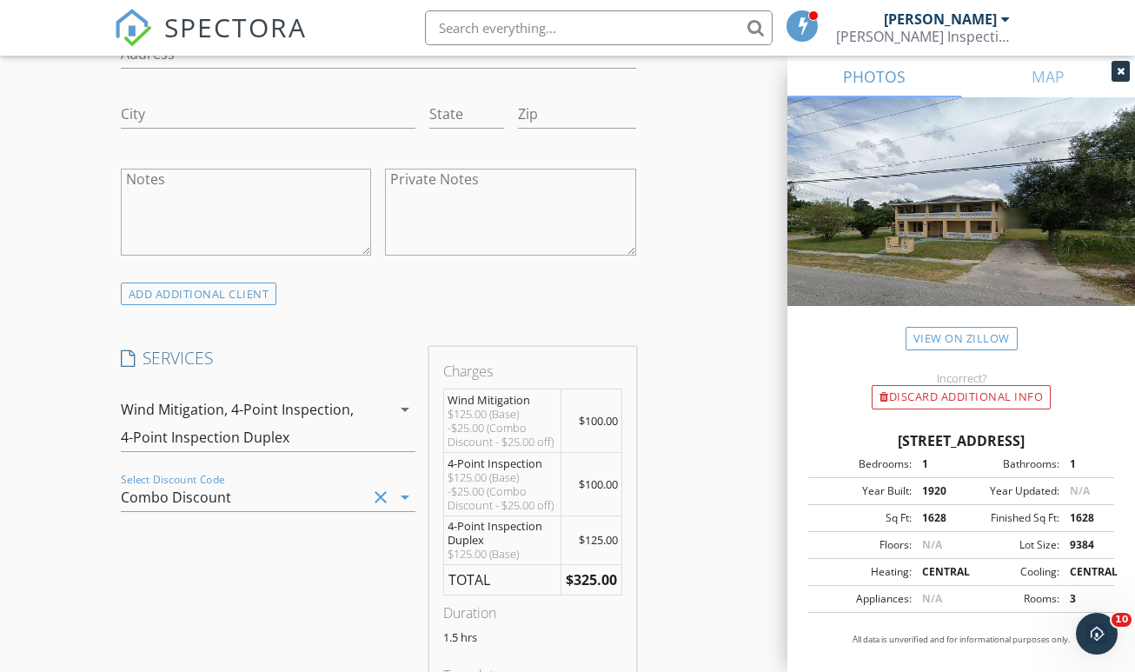
click at [258, 483] on div "Combo Discount" at bounding box center [244, 497] width 247 height 28
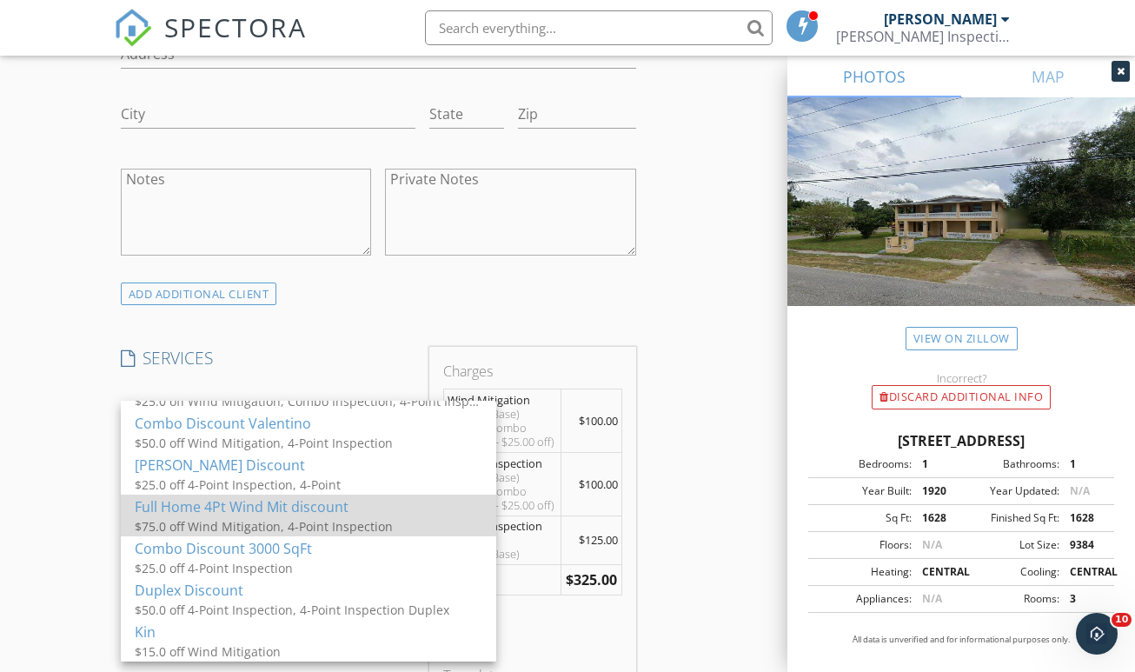
scroll to position [73, 0]
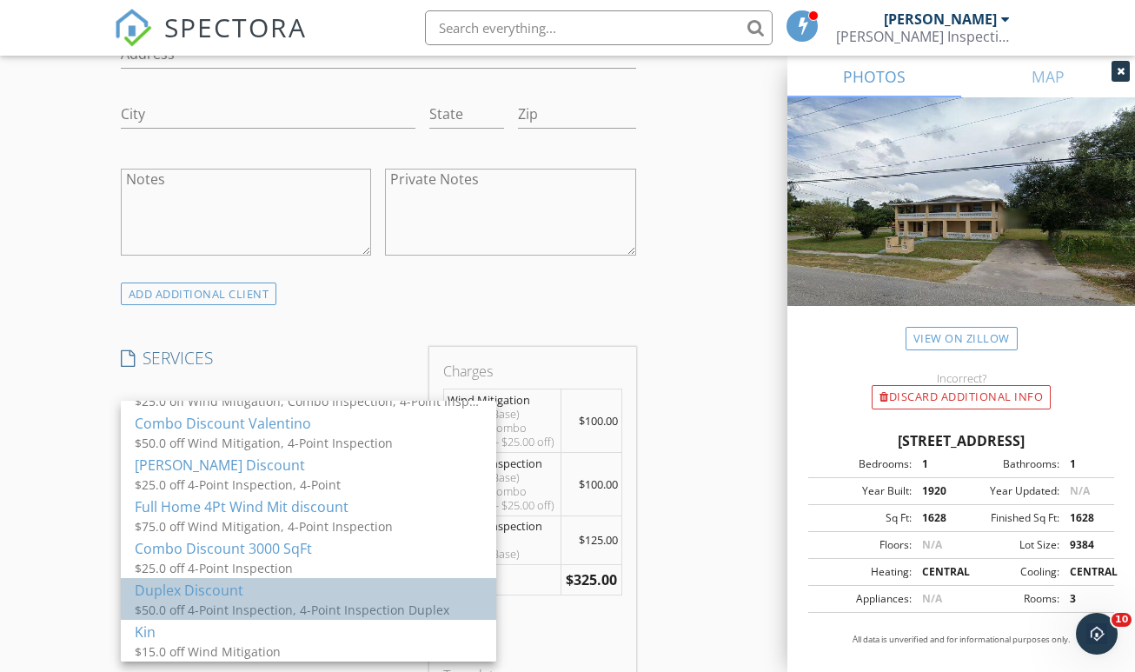
click at [268, 599] on div "Duplex Discount" at bounding box center [309, 590] width 348 height 21
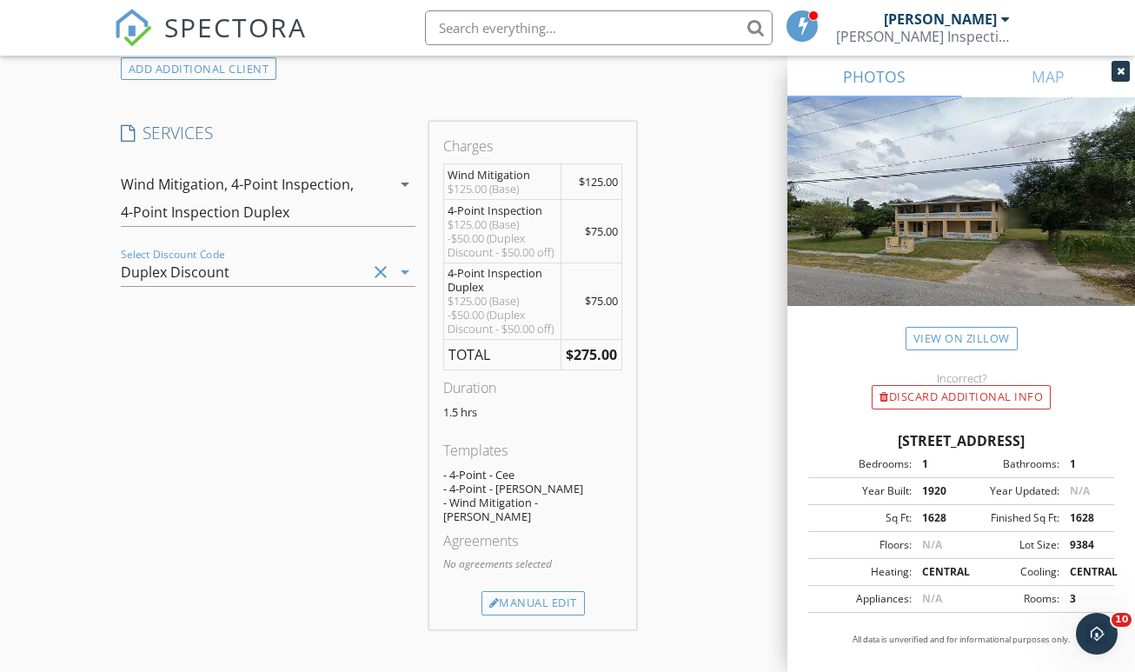
scroll to position [1490, 0]
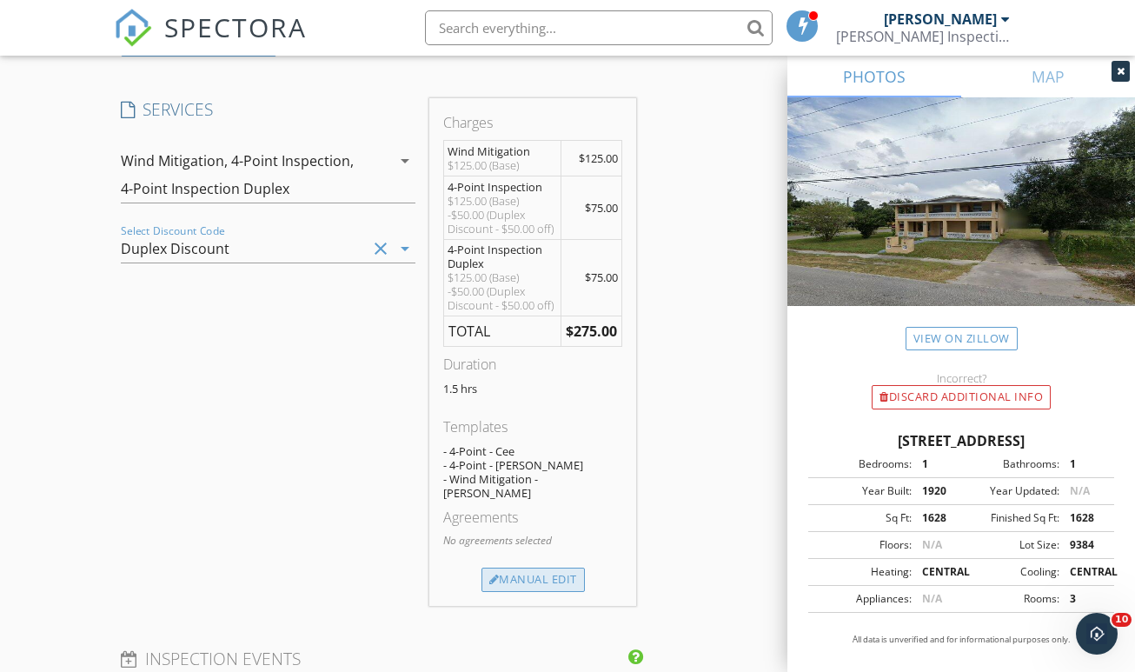
click at [537, 567] on div "Manual Edit" at bounding box center [532, 579] width 103 height 24
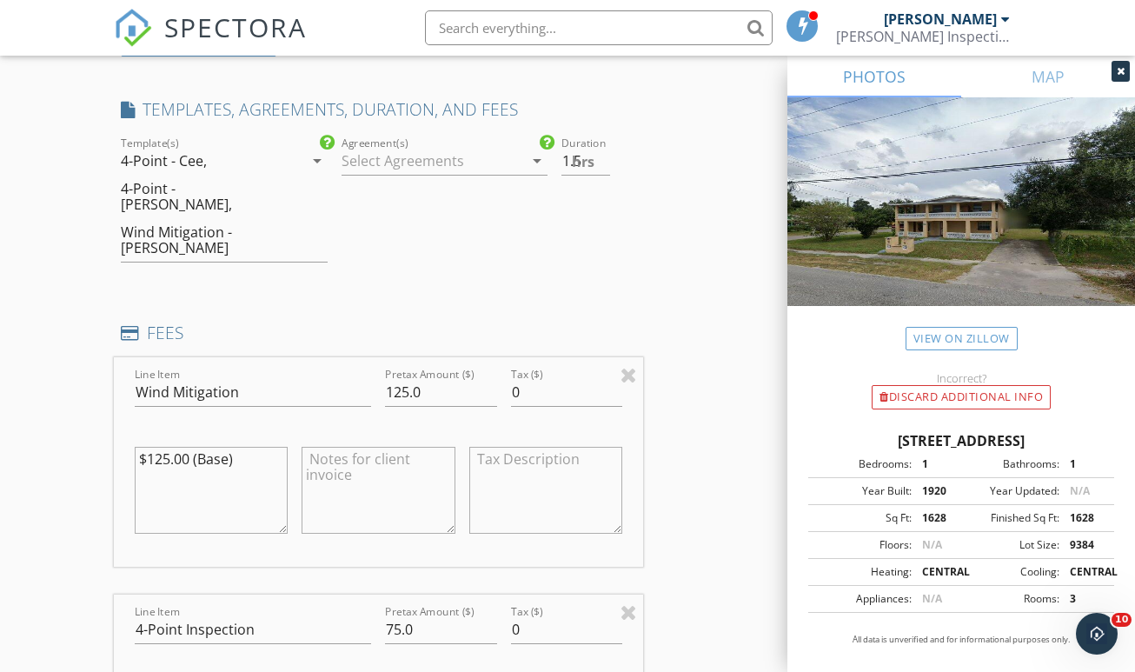
click at [227, 147] on div "4-Point - Cee, 4-Point - William, Wind Mitigation - William" at bounding box center [212, 204] width 183 height 115
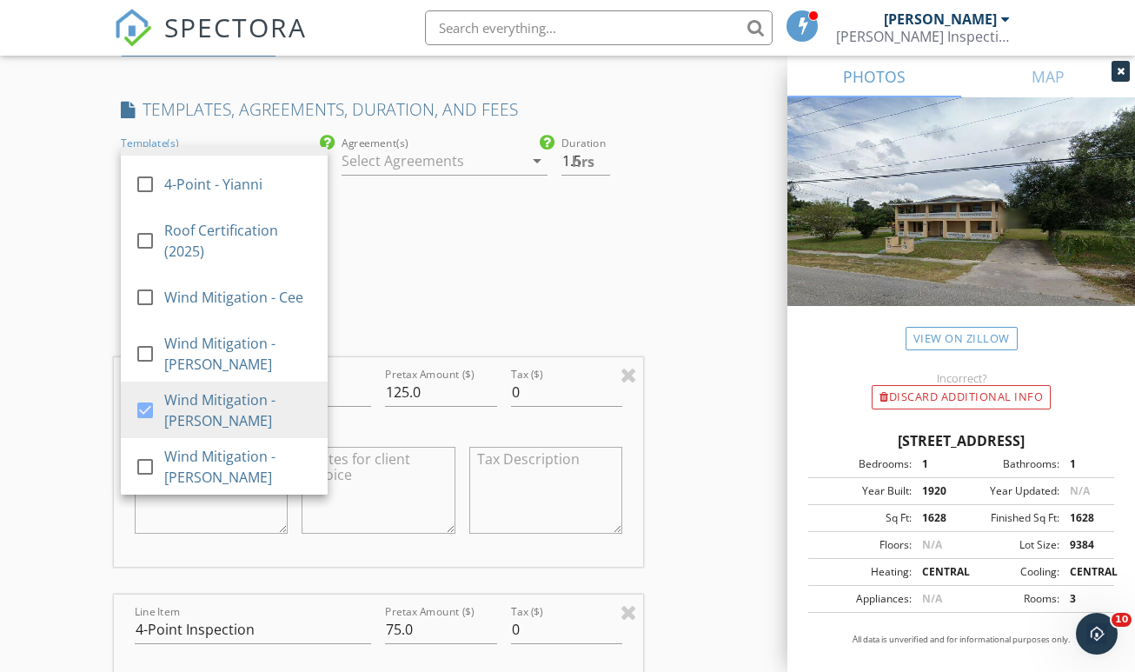
scroll to position [330, 0]
click at [371, 248] on div "INSPECTOR(S) check_box Chris Russell check_box_outline_blank Jose Lugo check_bo…" at bounding box center [378, 522] width 529 height 3587
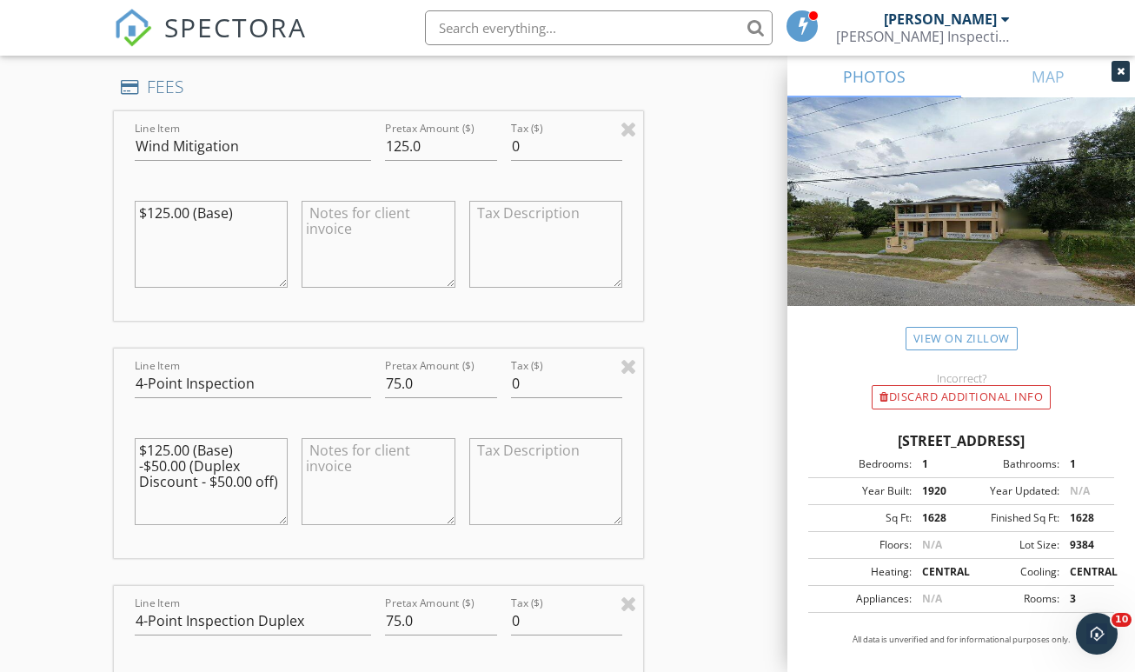
scroll to position [1636, 0]
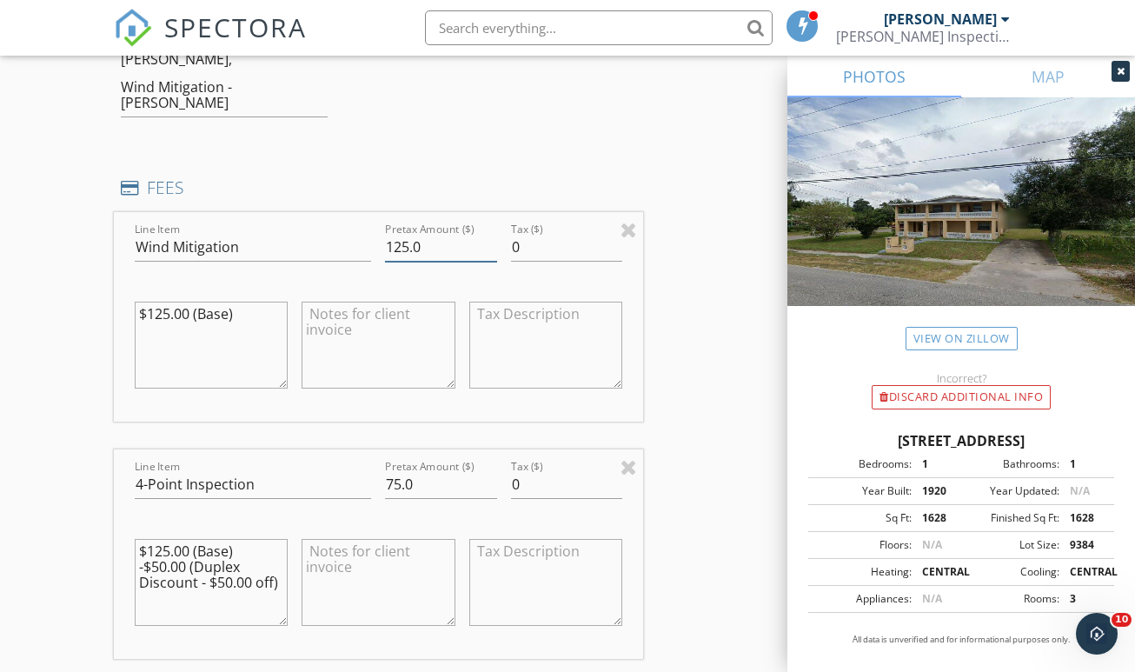
click at [406, 233] on input "125.0" at bounding box center [440, 247] width 111 height 29
type input "100.0"
click at [259, 118] on div "INSPECTOR(S) check_box Chris Russell check_box_outline_blank Jose Lugo check_bo…" at bounding box center [378, 377] width 529 height 3587
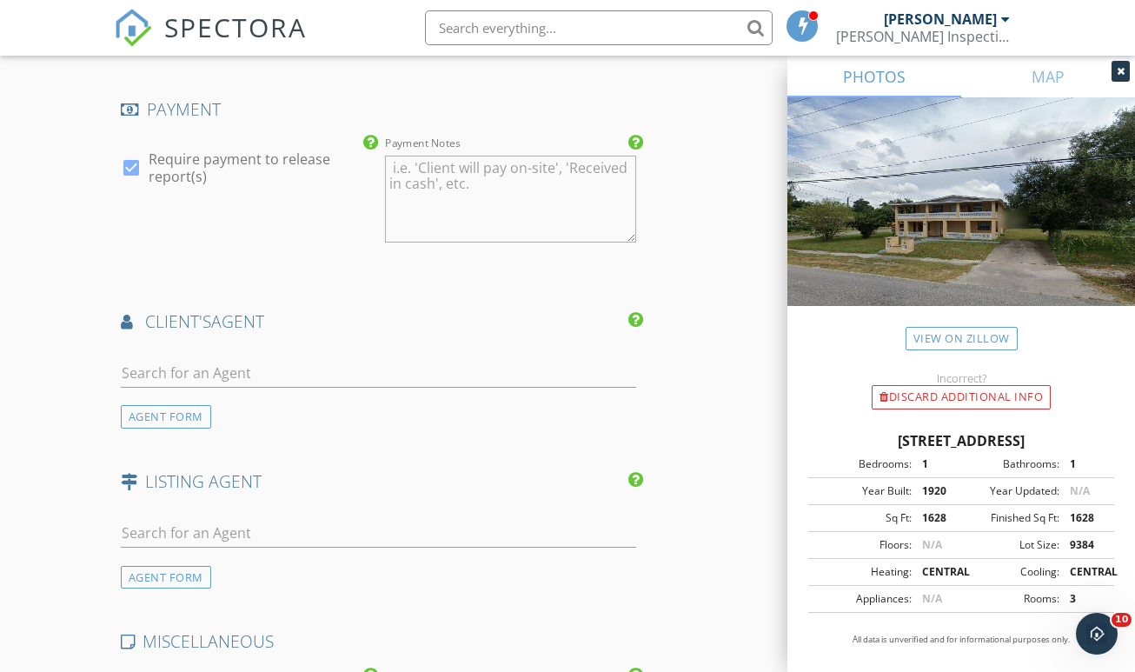
scroll to position [2754, 0]
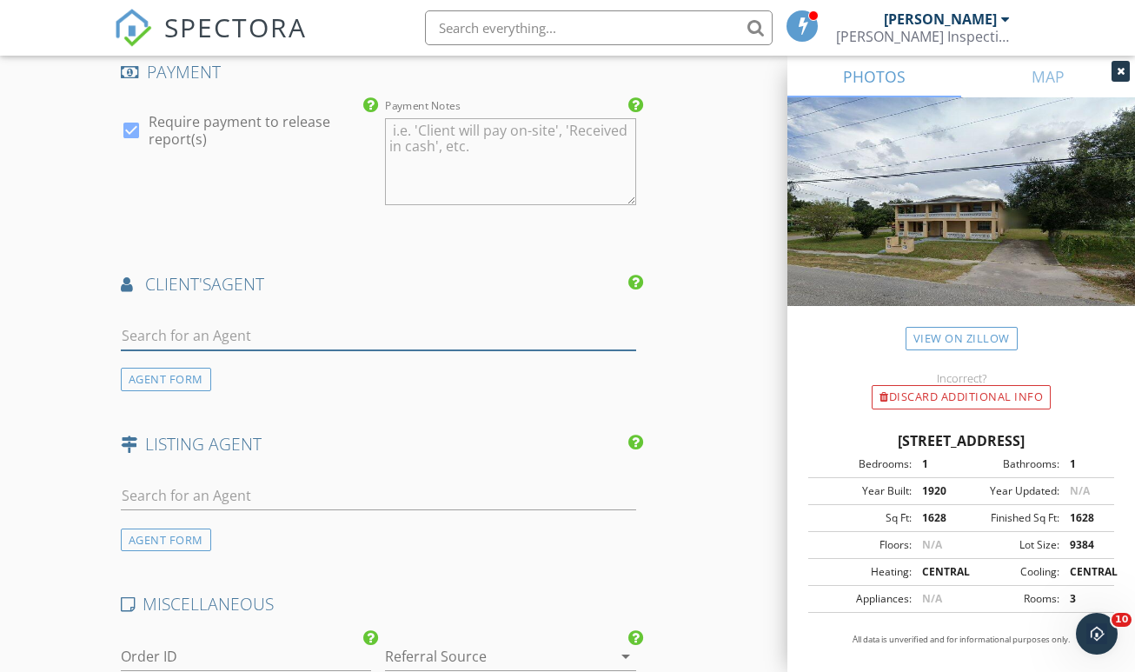
click at [262, 322] on input "text" at bounding box center [378, 336] width 515 height 29
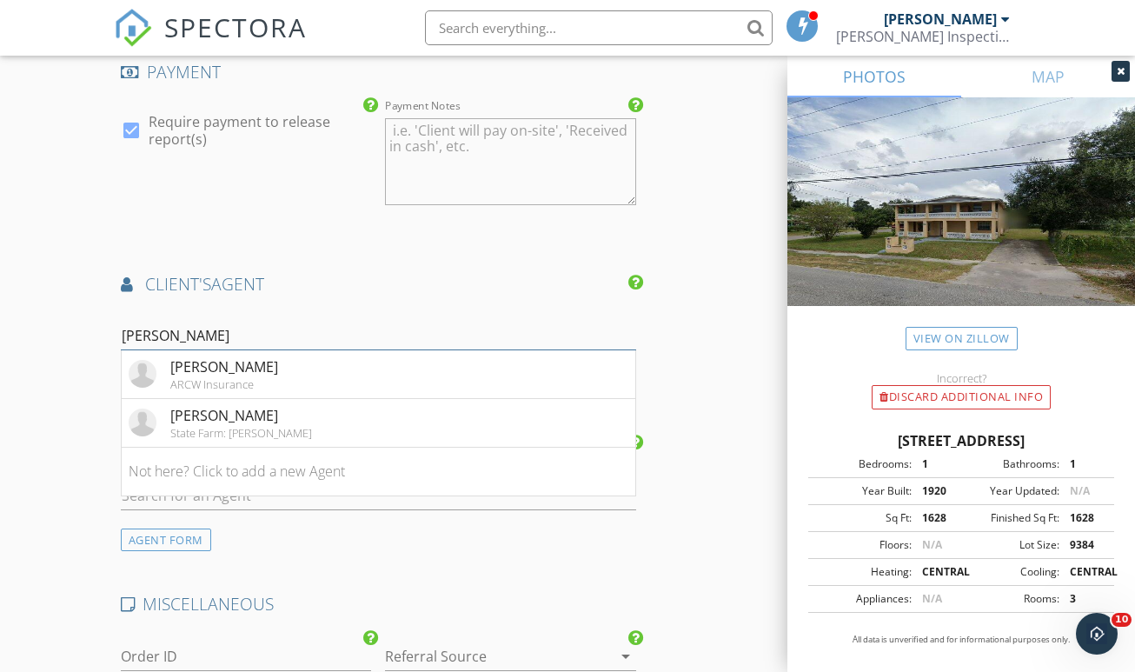
type input "[PERSON_NAME]"
drag, startPoint x: 262, startPoint y: 271, endPoint x: 245, endPoint y: 324, distance: 55.8
click at [245, 377] on div "ARCW Insurance" at bounding box center [224, 384] width 108 height 14
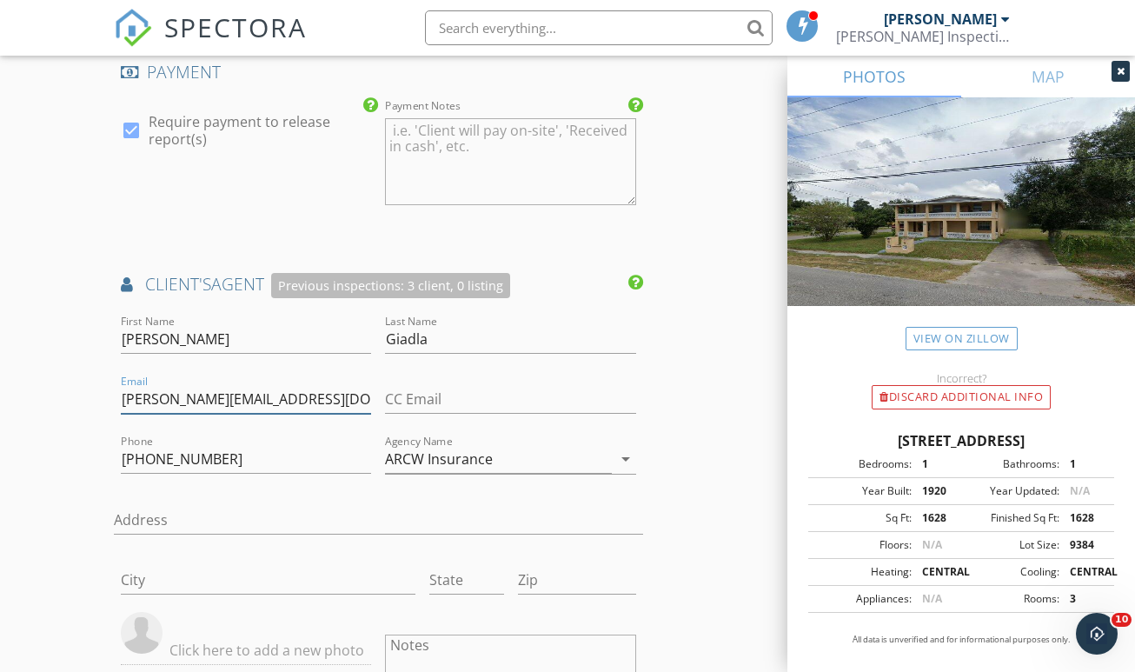
click at [248, 385] on input "anna@arcwinsurance.com" at bounding box center [246, 399] width 251 height 29
paste input "-giadla@leavitt"
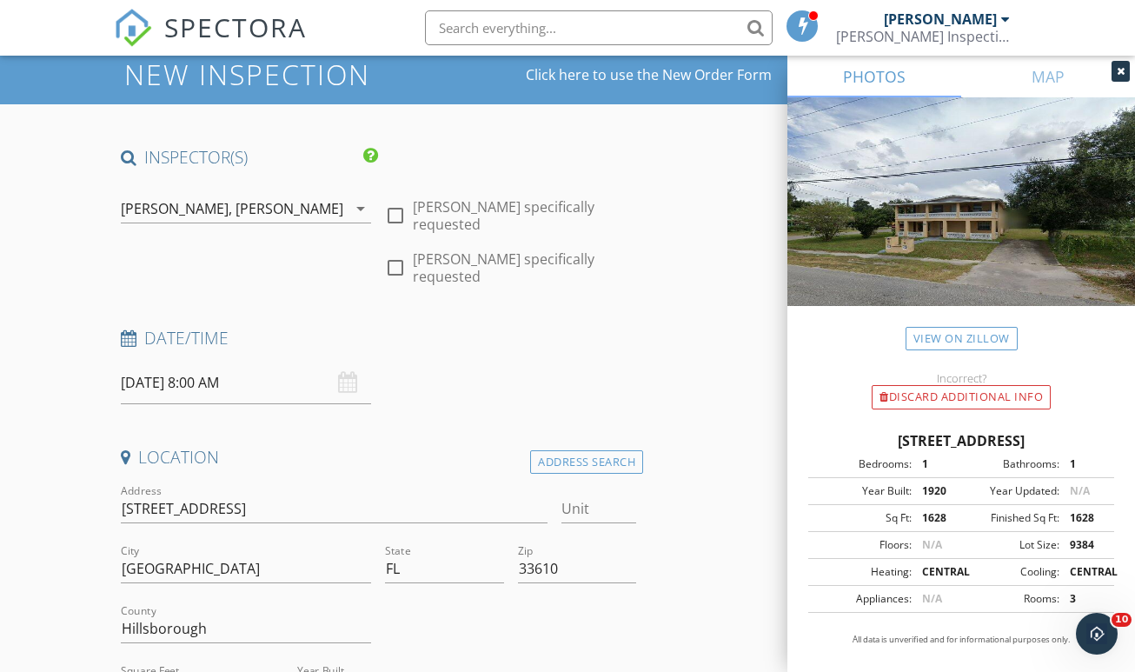
scroll to position [50, 0]
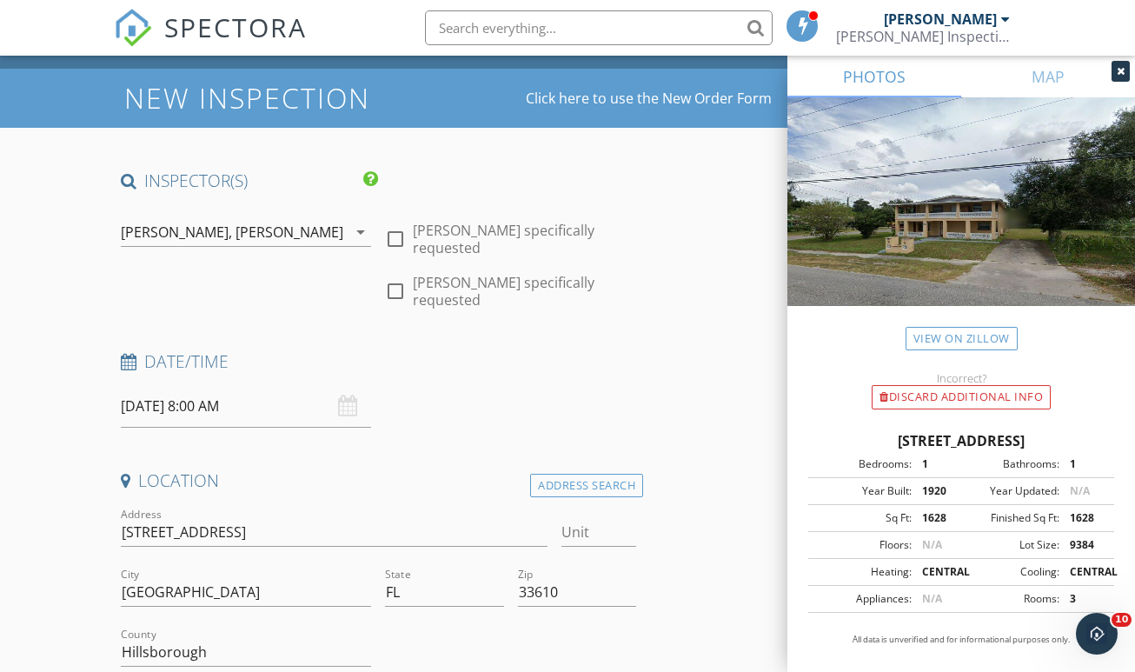
type input "[PERSON_NAME][EMAIL_ADDRESS][PERSON_NAME][DOMAIN_NAME]"
click at [323, 218] on div "William Grant, Chris Russell" at bounding box center [234, 232] width 227 height 28
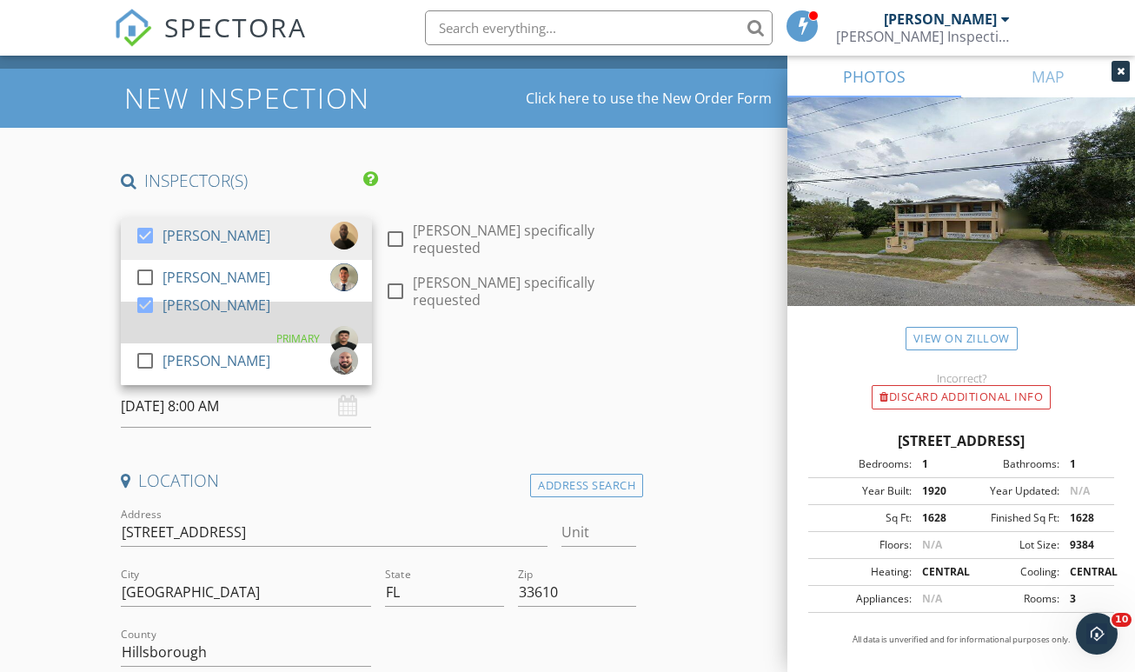
click at [161, 307] on div "check_box" at bounding box center [149, 305] width 28 height 21
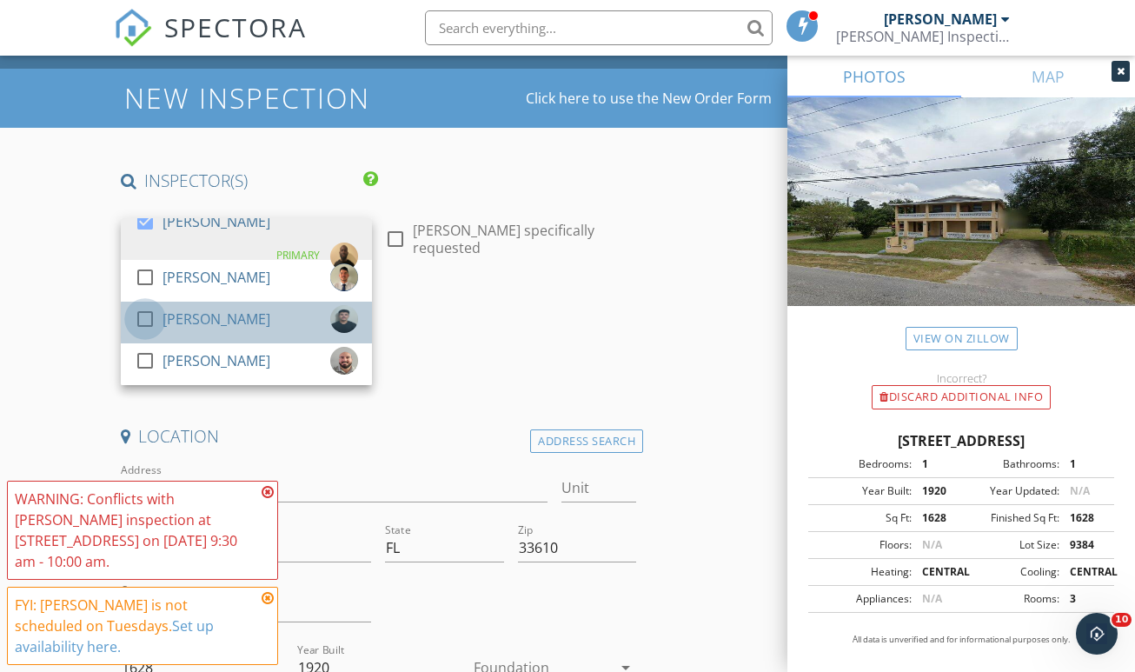
click at [158, 304] on div at bounding box center [145, 319] width 30 height 30
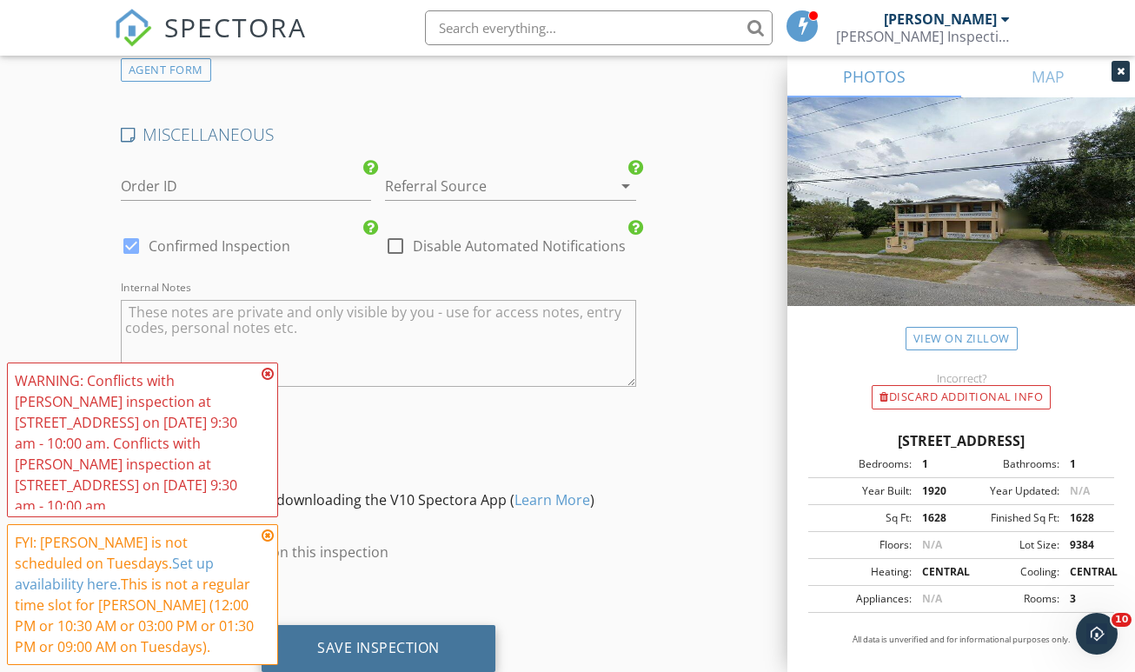
scroll to position [3738, 0]
click at [365, 640] on div "Save Inspection" at bounding box center [378, 648] width 123 height 17
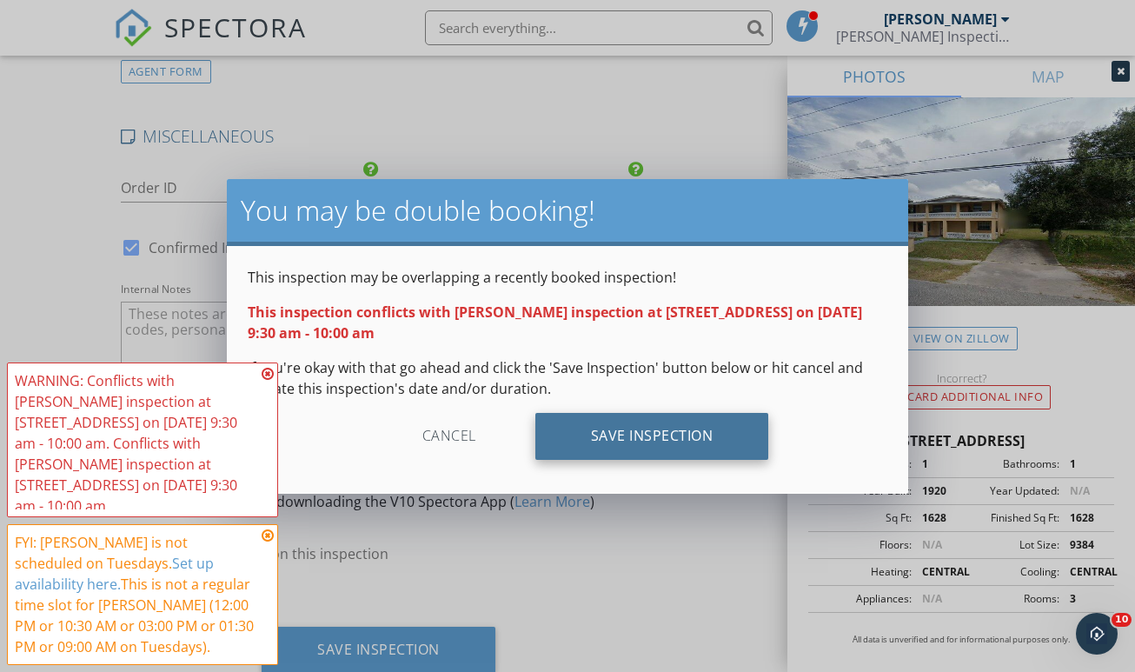
click at [701, 441] on div "Save Inspection" at bounding box center [652, 436] width 234 height 47
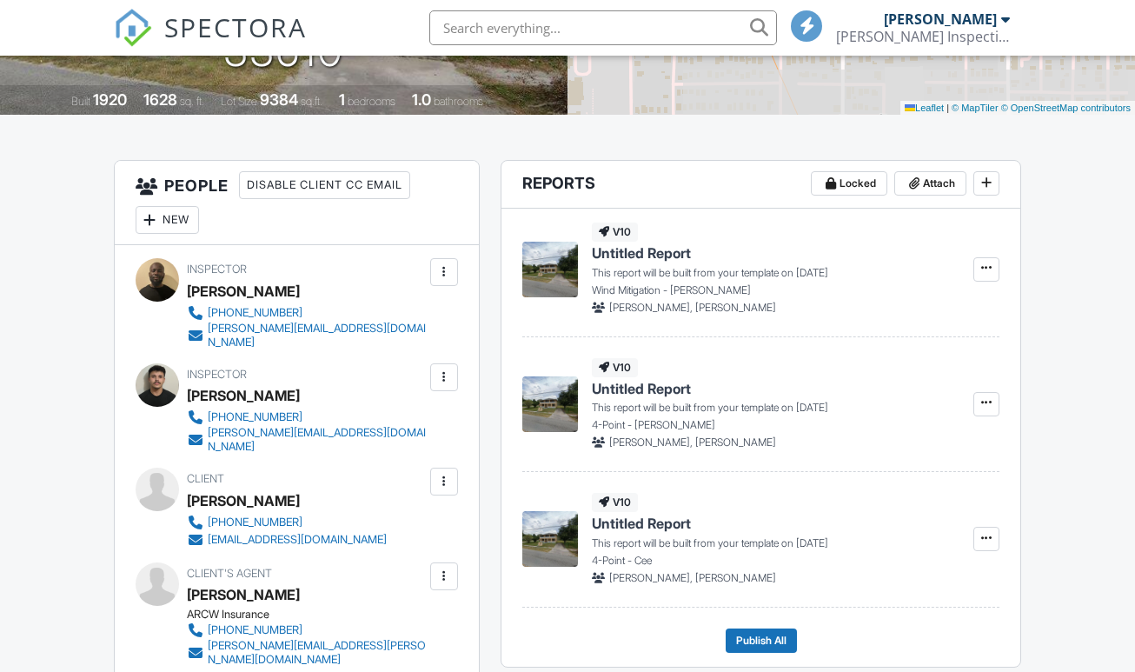
scroll to position [349, 0]
click at [454, 382] on div at bounding box center [444, 377] width 28 height 28
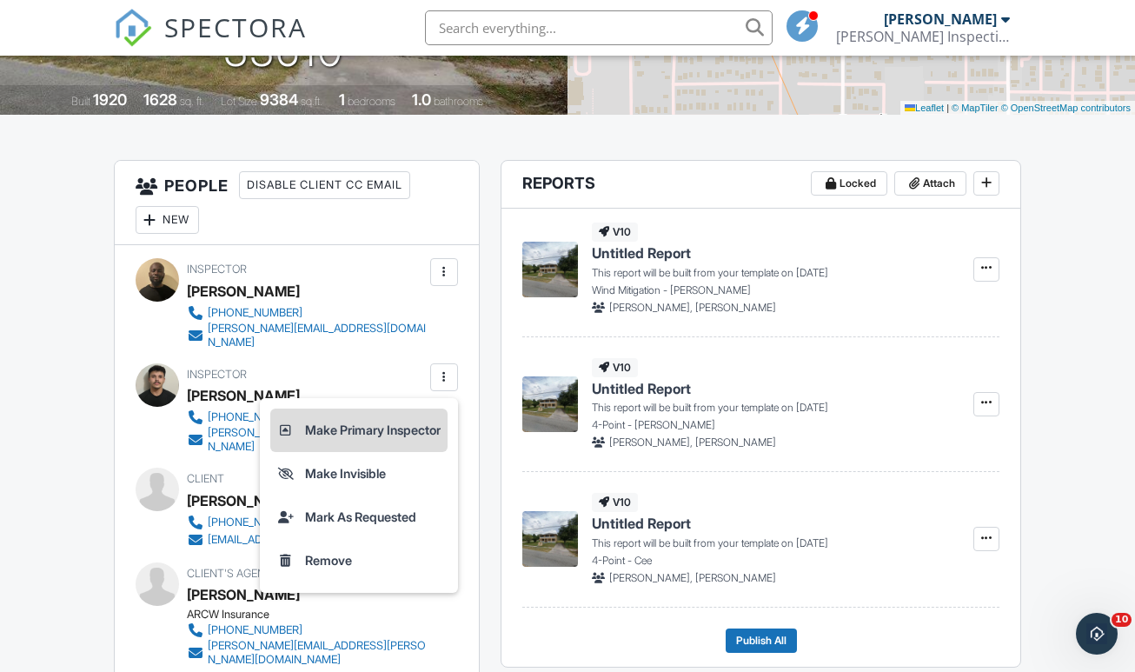
scroll to position [0, 0]
click at [413, 438] on li "Make Primary Inspector" at bounding box center [358, 429] width 177 height 43
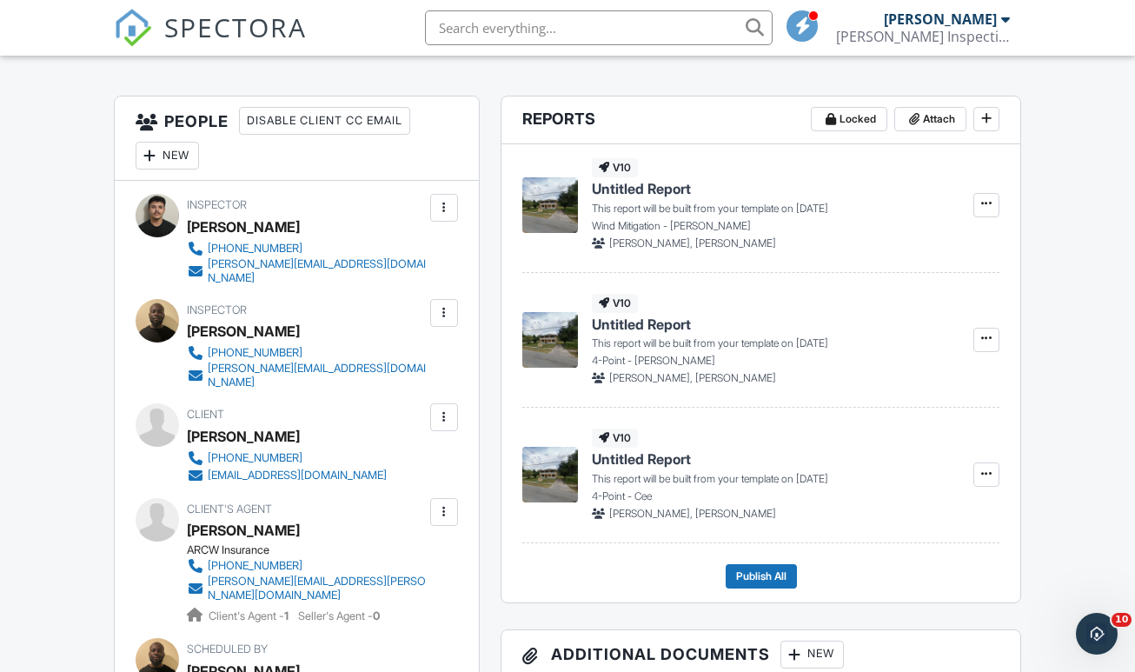
scroll to position [415, 0]
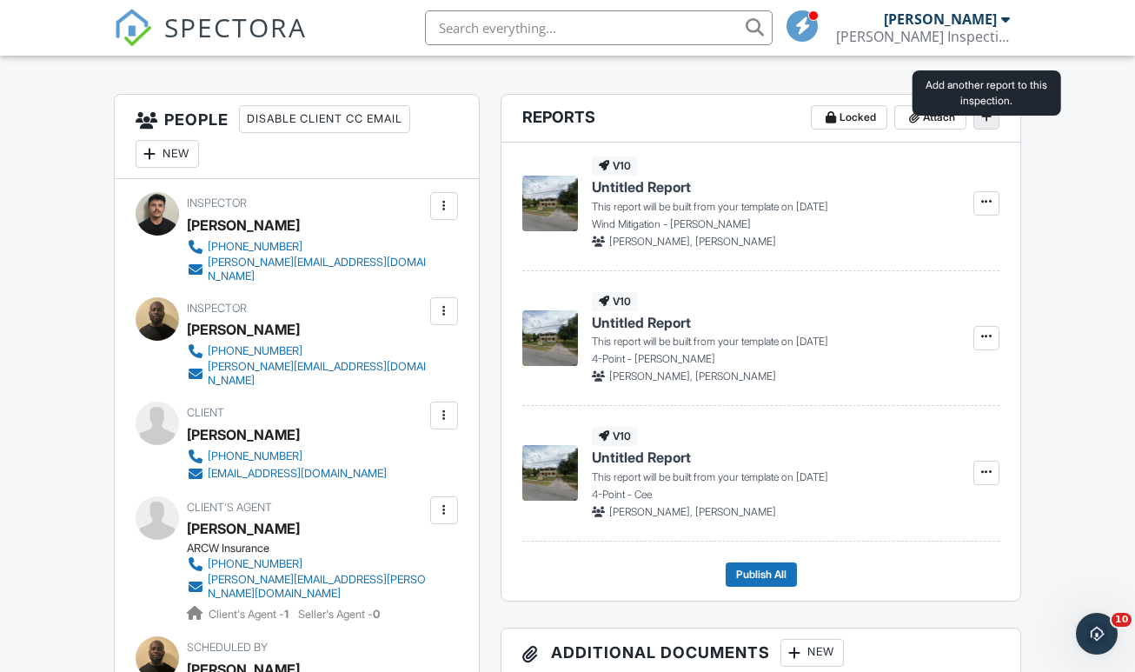
click at [987, 123] on icon at bounding box center [986, 116] width 10 height 12
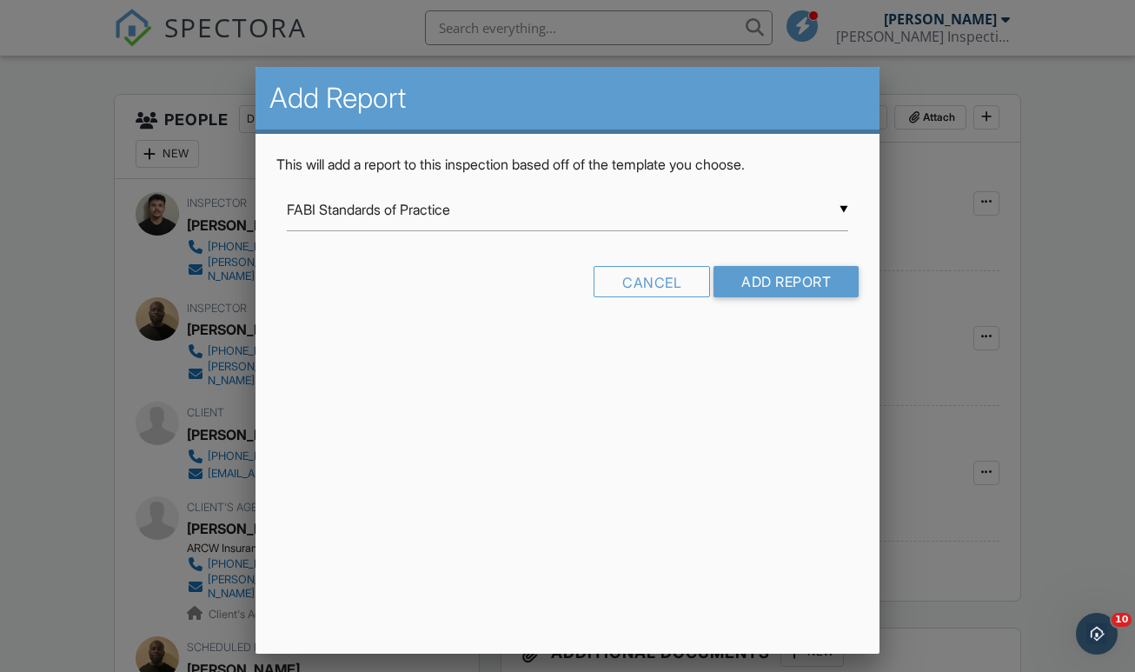
click at [431, 202] on div "▼ FABI Standards of Practice FABI Standards of Practice Full Home Swimming Pool…" at bounding box center [567, 210] width 561 height 43
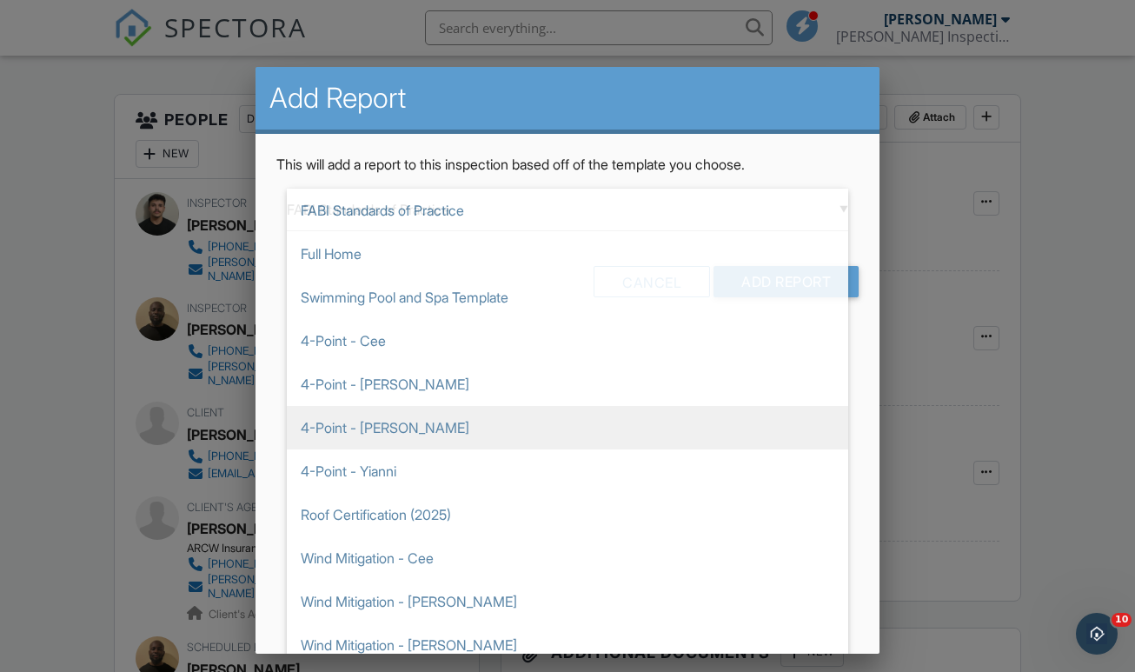
click at [395, 416] on span "4-Point - [PERSON_NAME]" at bounding box center [567, 427] width 561 height 43
type input "4-Point - [PERSON_NAME]"
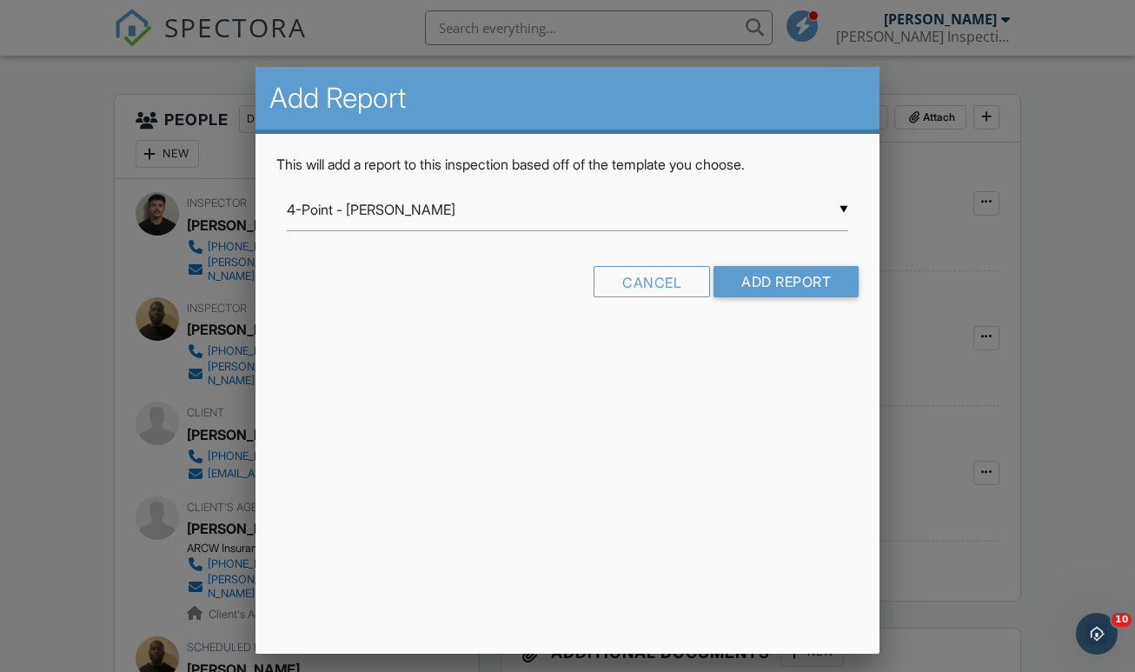
scroll to position [0, 0]
click at [789, 279] on input "Add Report" at bounding box center [785, 281] width 145 height 31
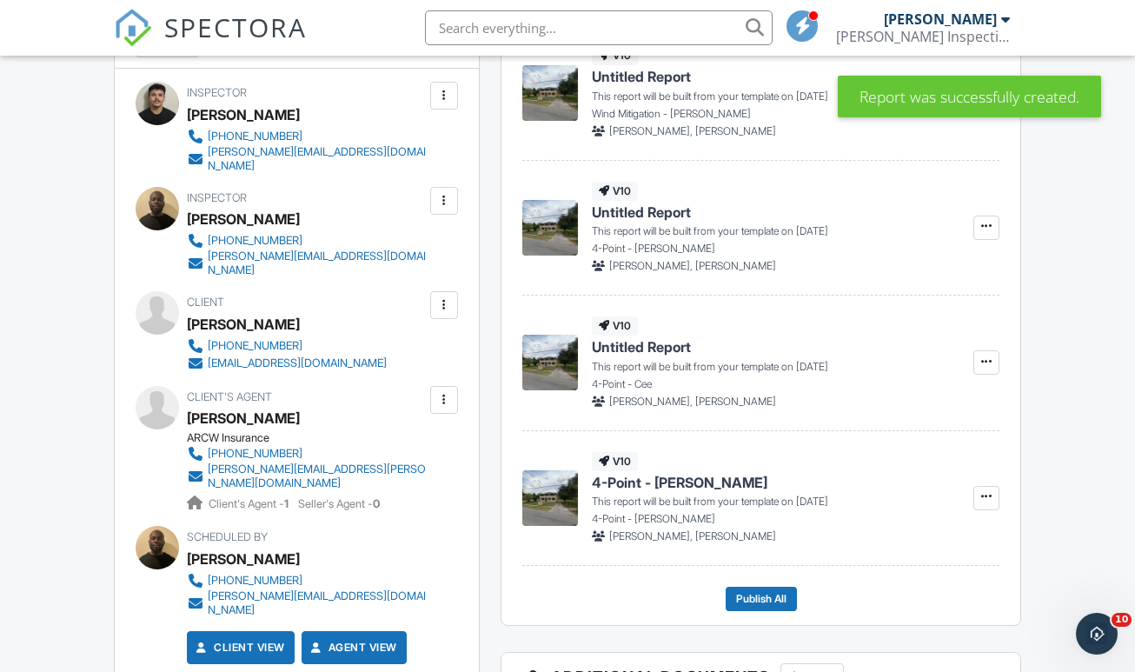
scroll to position [534, 0]
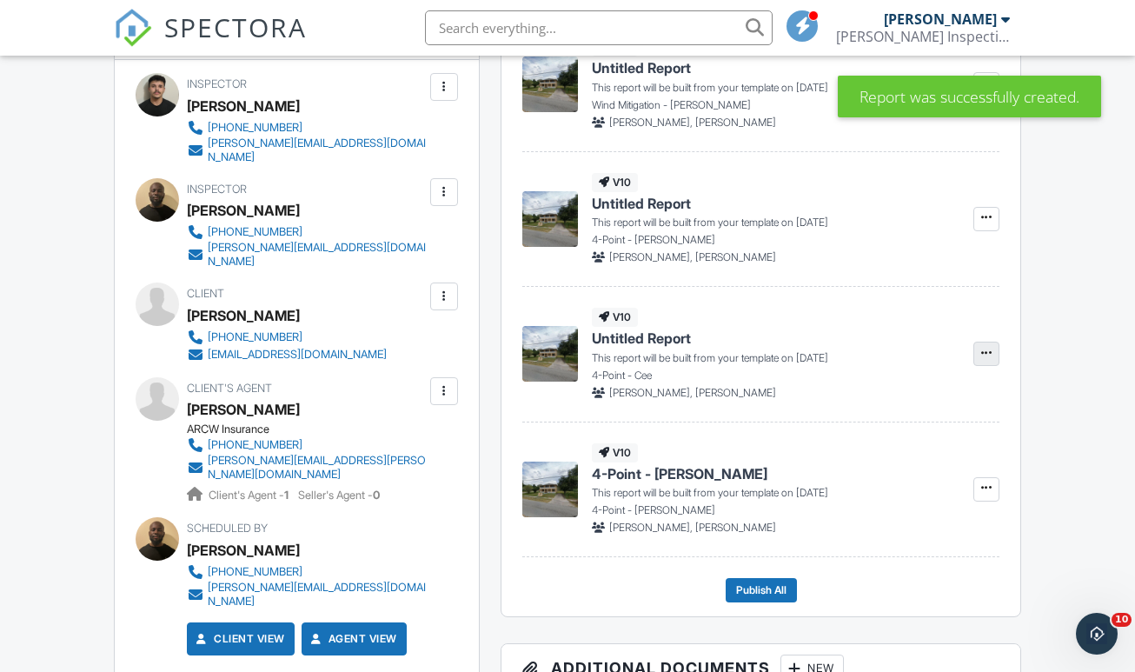
click at [992, 359] on icon at bounding box center [986, 353] width 10 height 12
click at [913, 461] on span "Delete Report" at bounding box center [884, 457] width 76 height 18
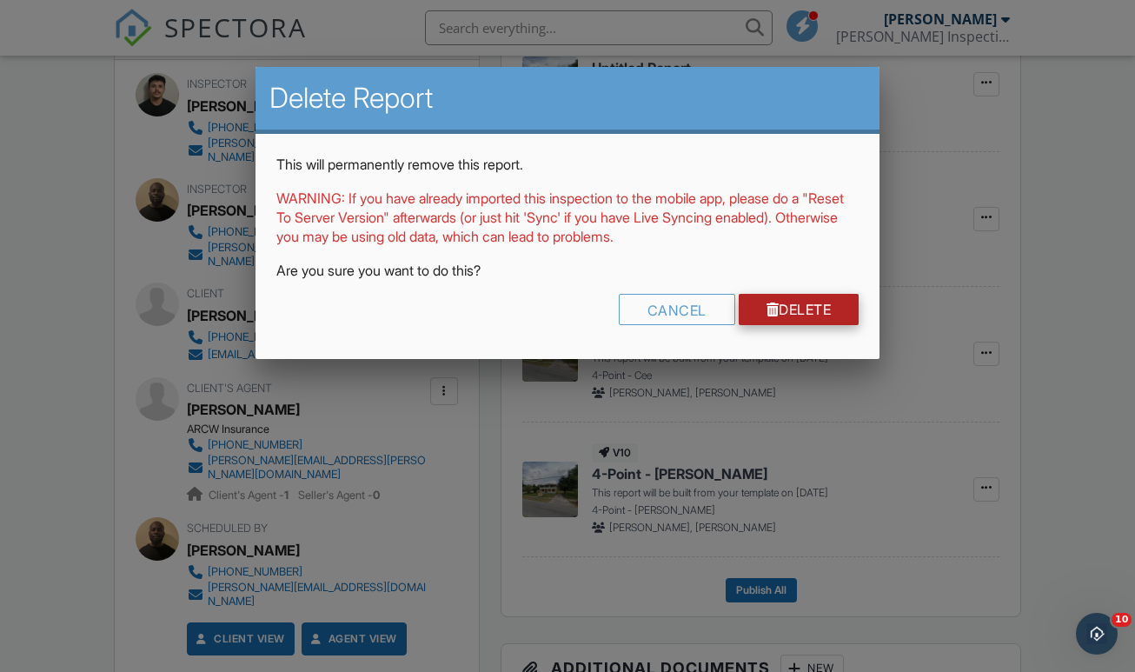
click at [789, 315] on link "Delete" at bounding box center [799, 309] width 121 height 31
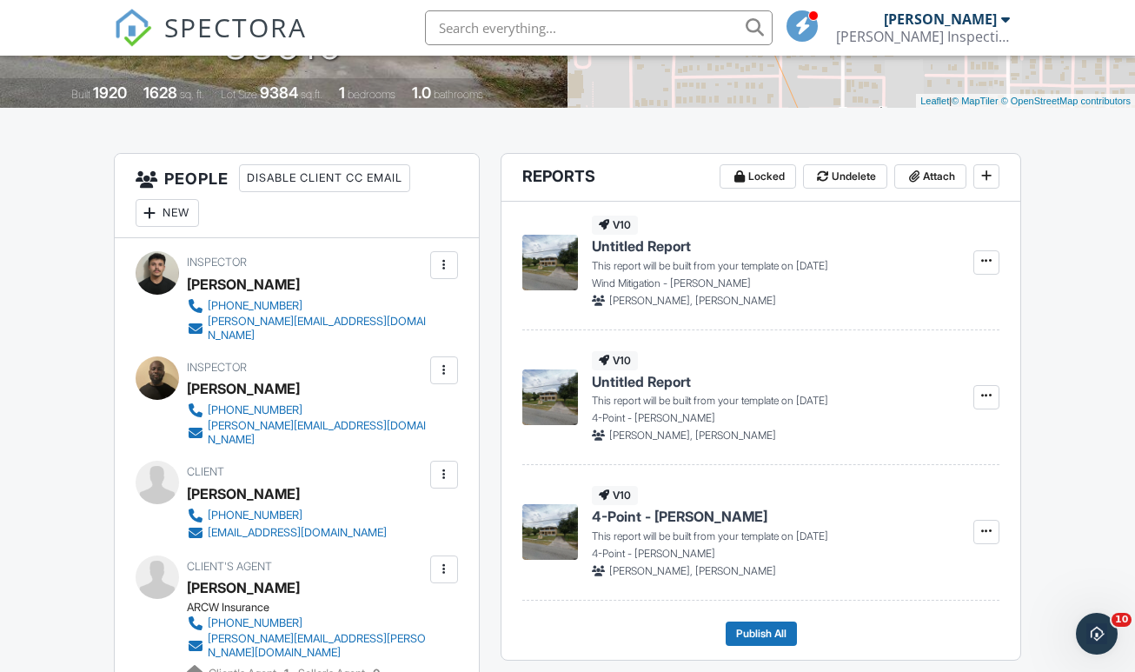
scroll to position [335, 0]
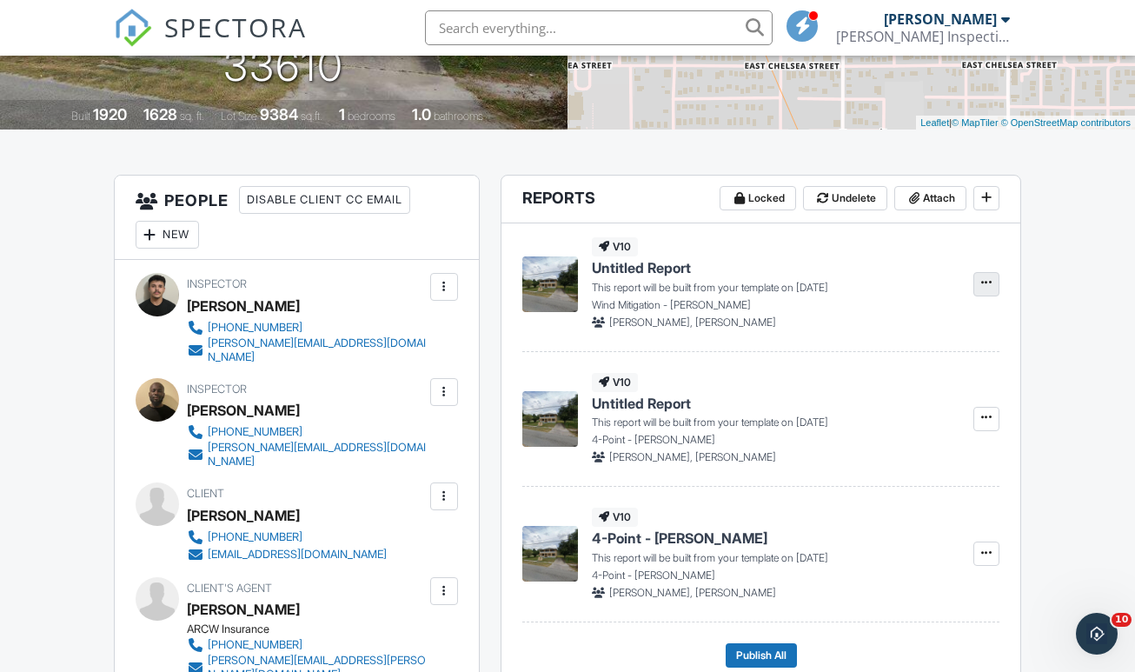
click at [991, 289] on icon at bounding box center [986, 282] width 10 height 12
click at [919, 340] on label "Build Now" at bounding box center [899, 347] width 179 height 41
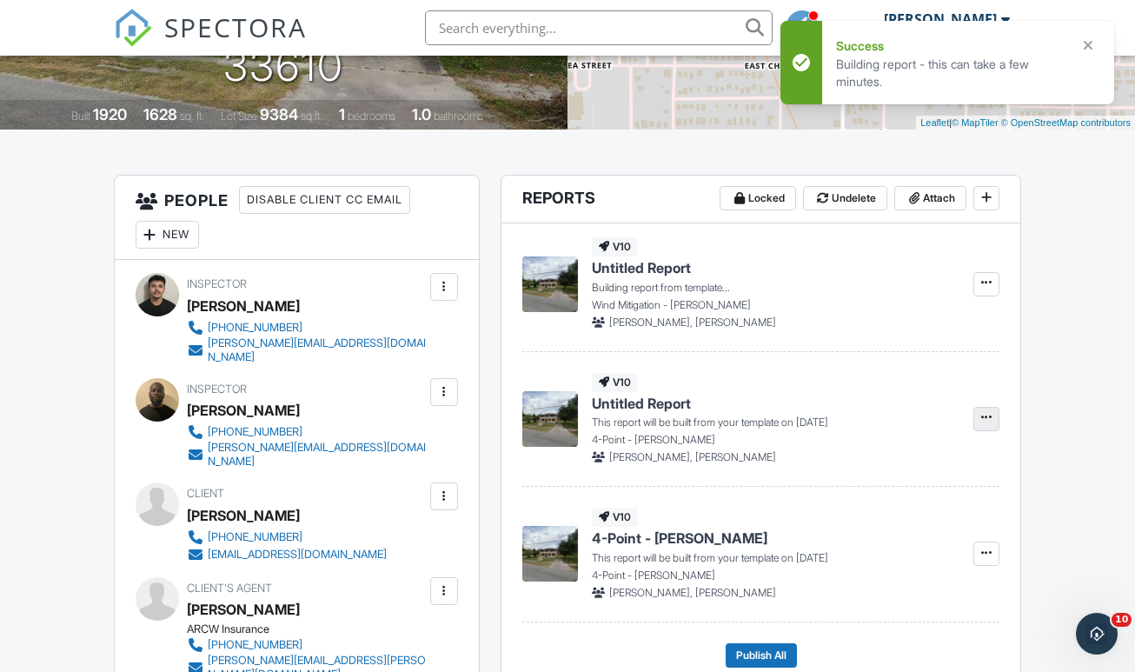
click at [991, 423] on icon at bounding box center [986, 417] width 10 height 12
click at [935, 481] on label "Build Now" at bounding box center [899, 481] width 179 height 41
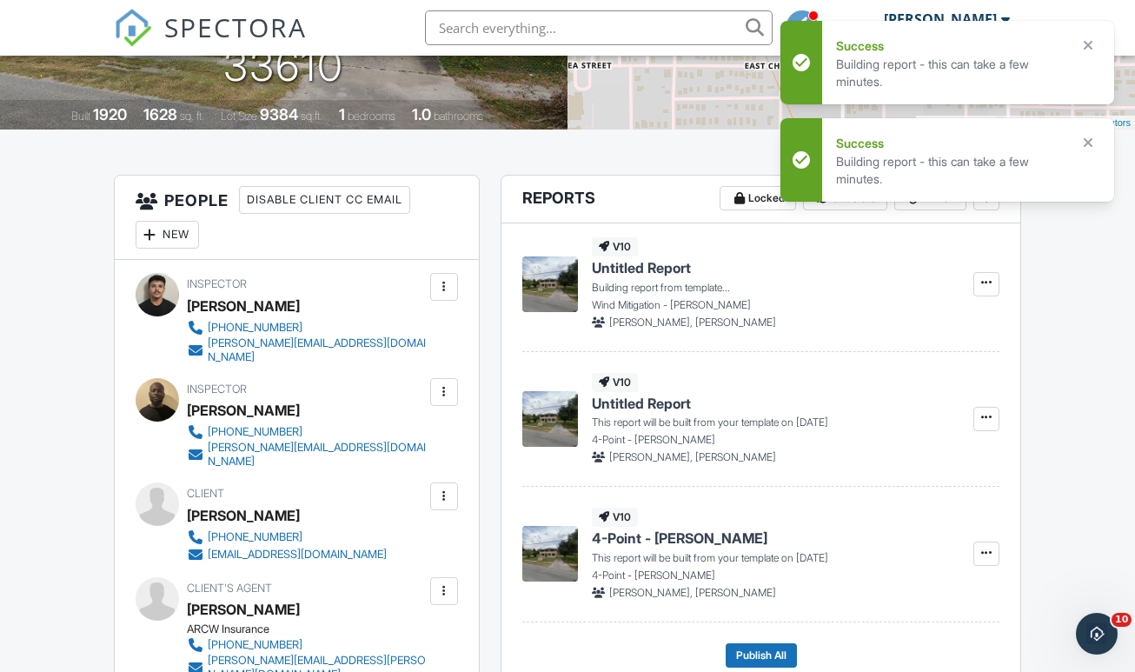
scroll to position [499, 0]
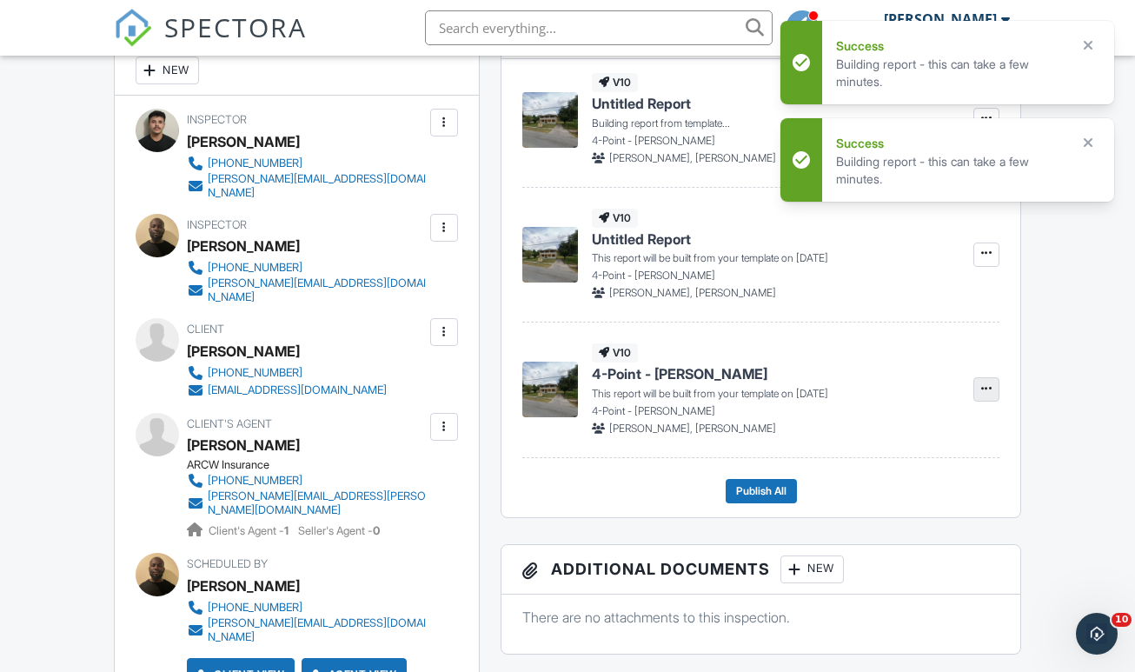
click at [985, 395] on icon at bounding box center [986, 388] width 10 height 12
click at [924, 460] on label "Build Now" at bounding box center [899, 452] width 179 height 41
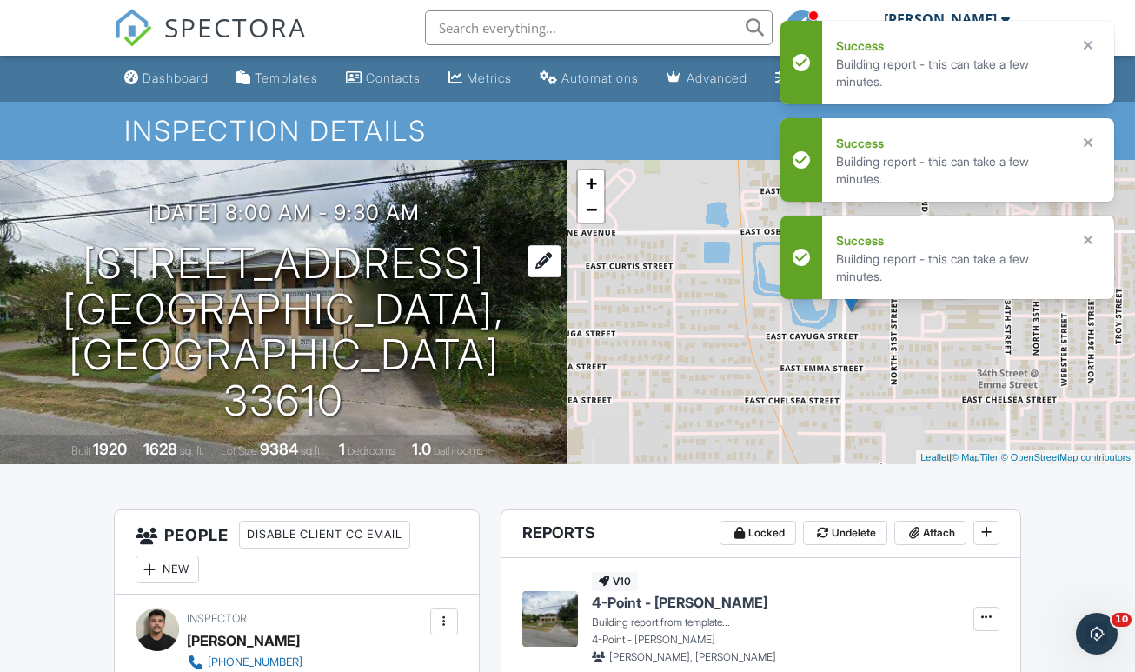
scroll to position [0, 0]
click at [316, 324] on h1 "4607 N 30th St Tampa, FL 33610" at bounding box center [284, 332] width 512 height 183
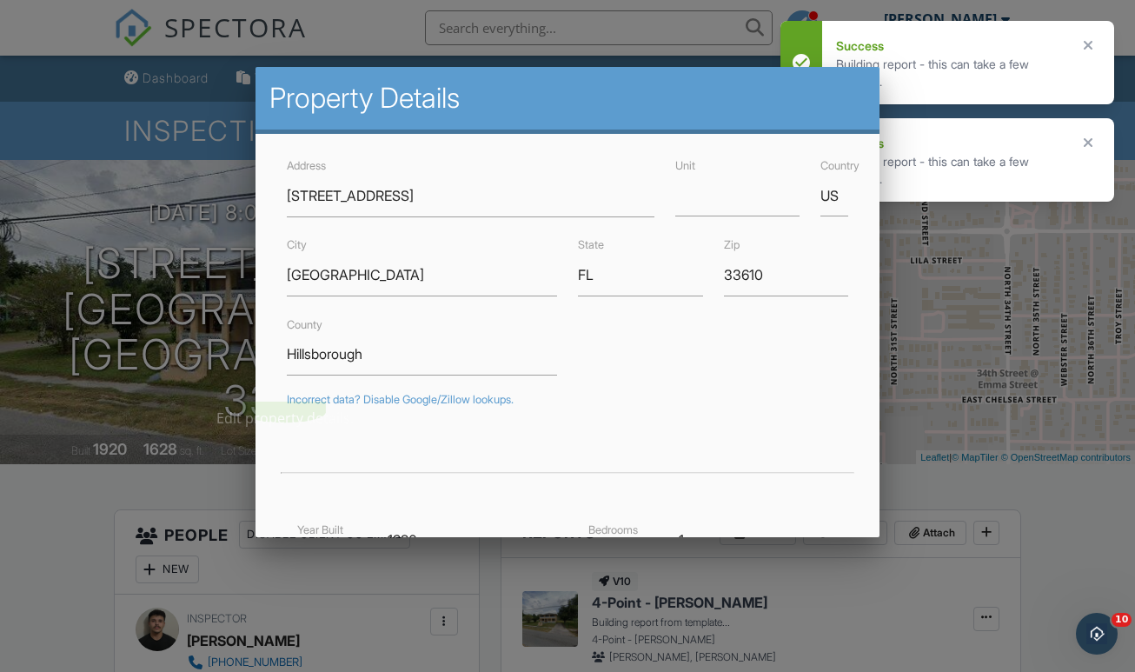
click at [116, 492] on div at bounding box center [567, 333] width 1135 height 840
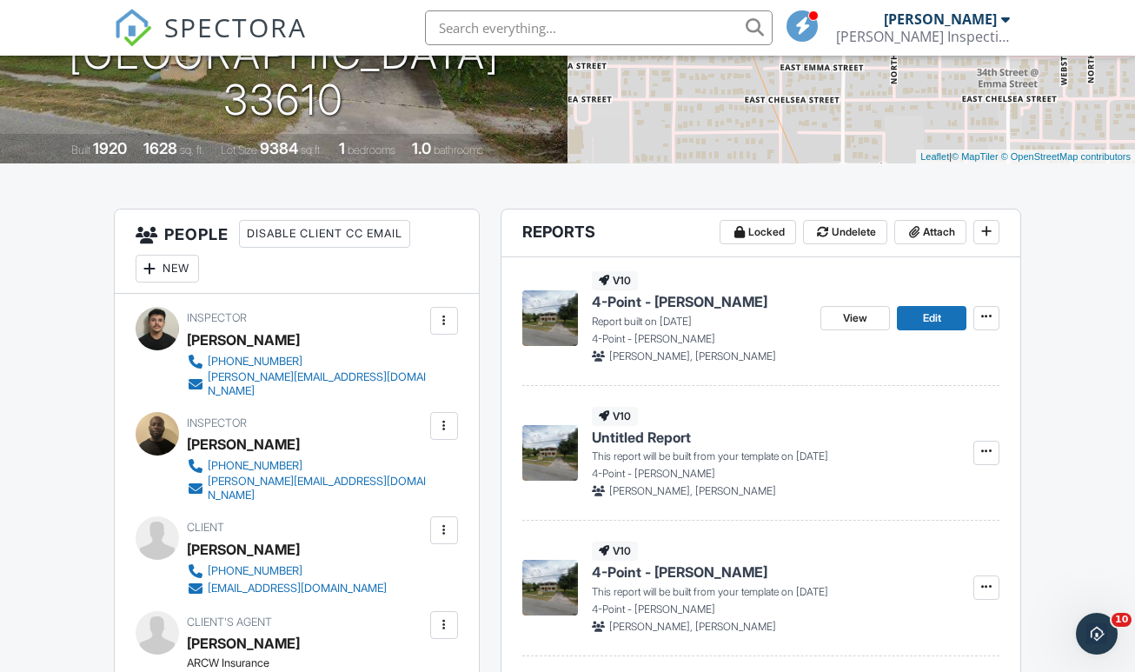
scroll to position [357, 0]
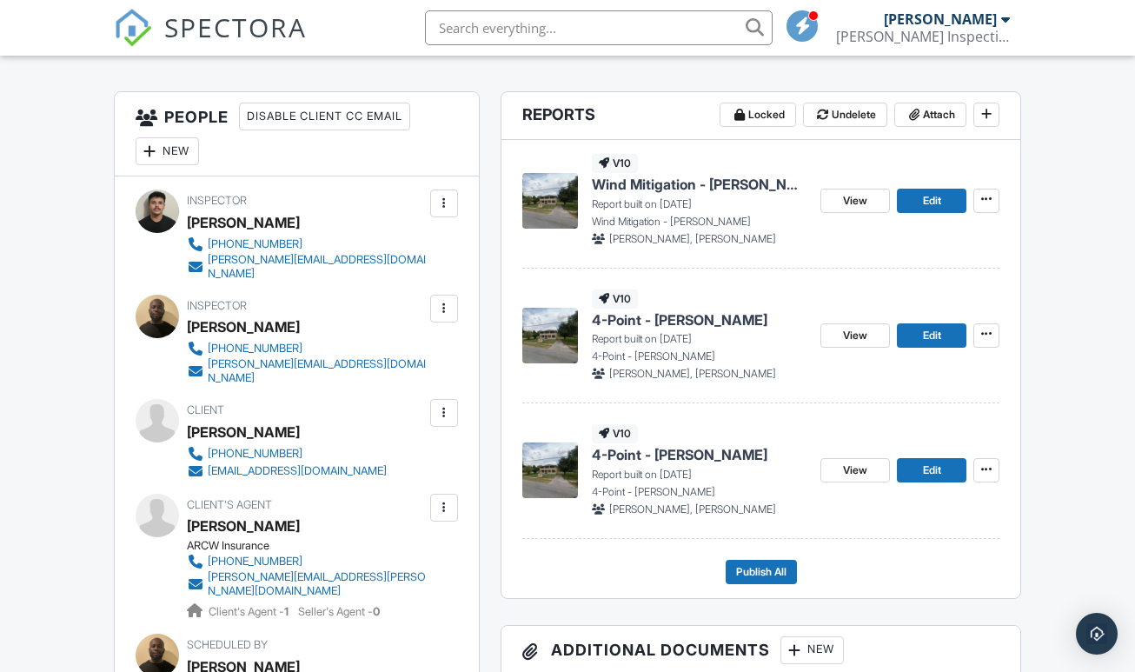
scroll to position [448, 0]
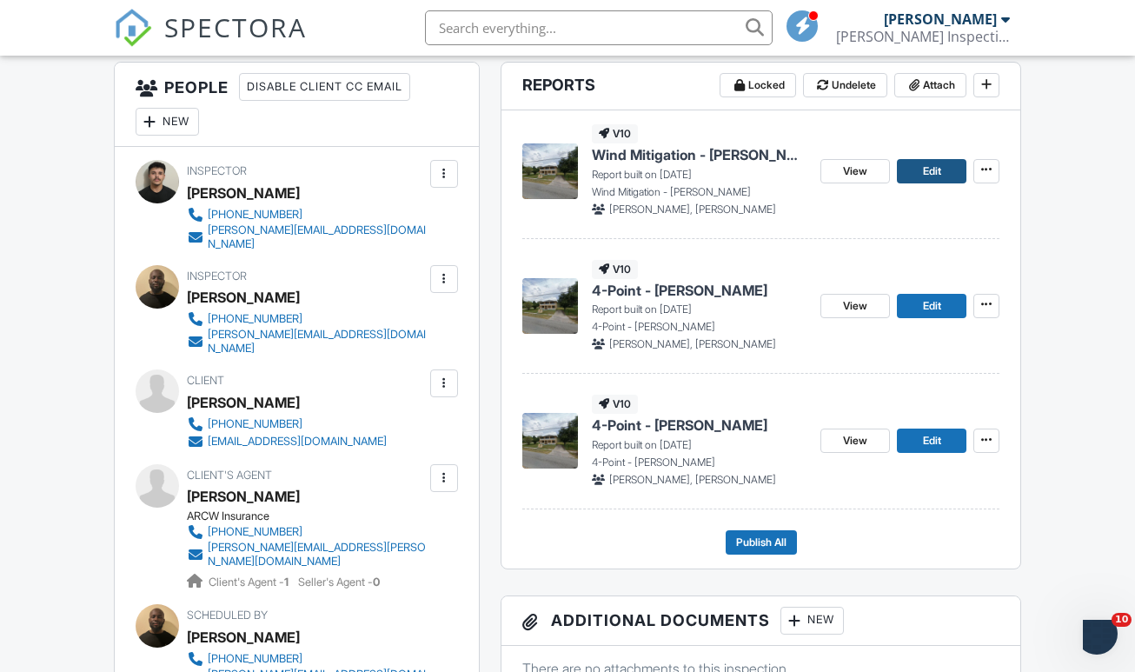
click at [921, 183] on link "Edit" at bounding box center [932, 171] width 70 height 24
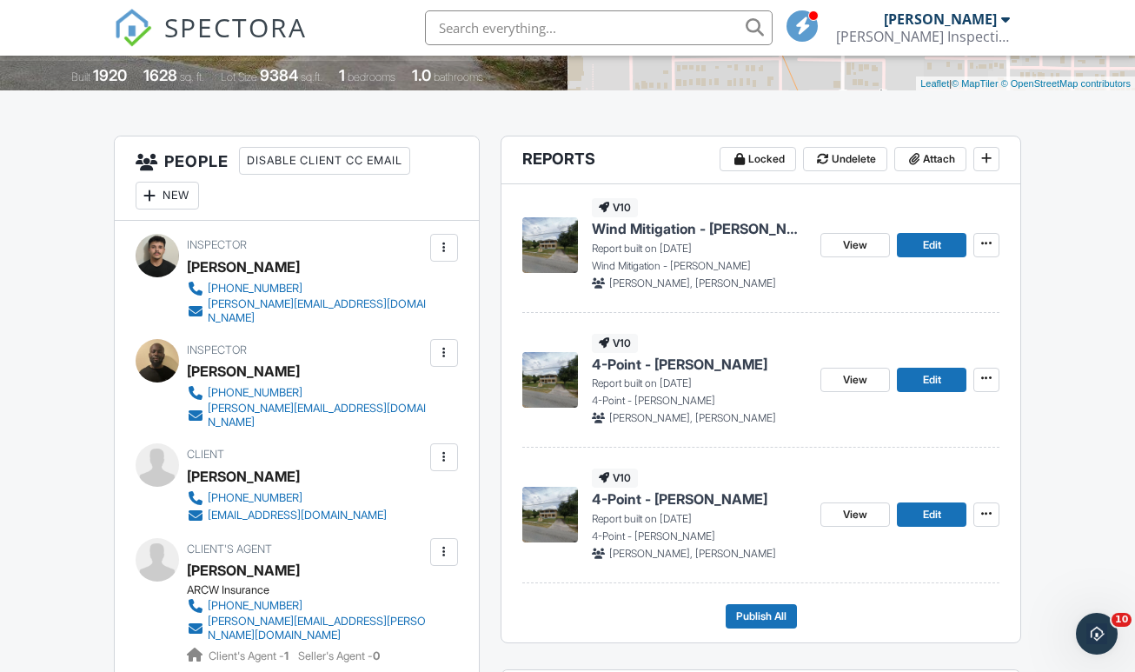
scroll to position [429, 0]
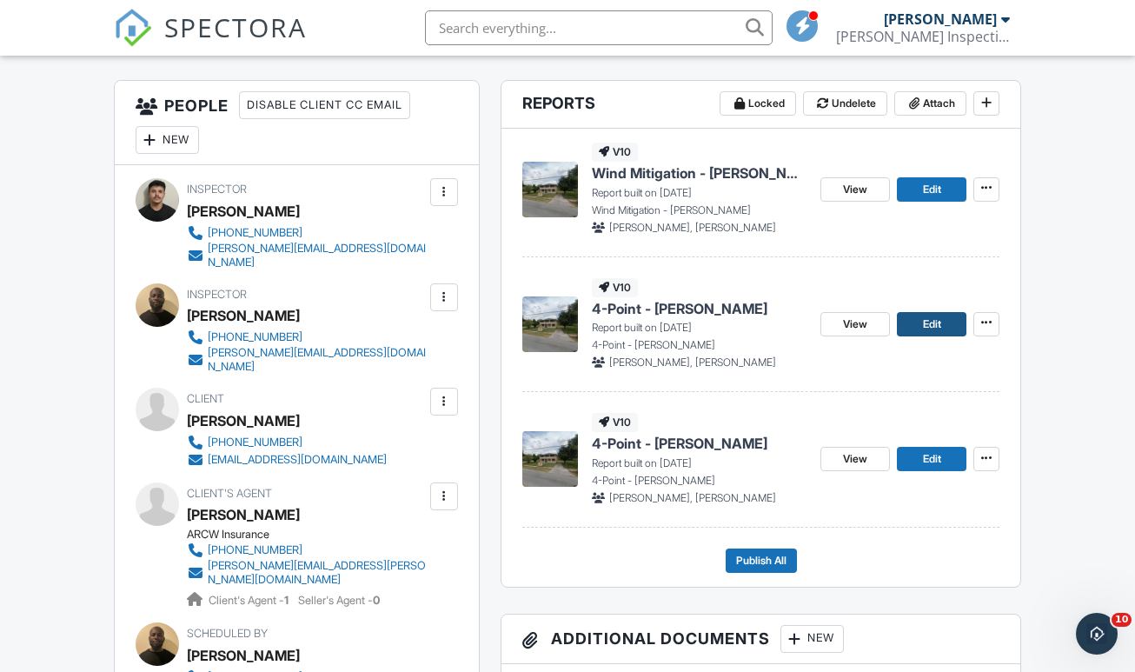
click at [932, 333] on span "Edit" at bounding box center [932, 323] width 18 height 17
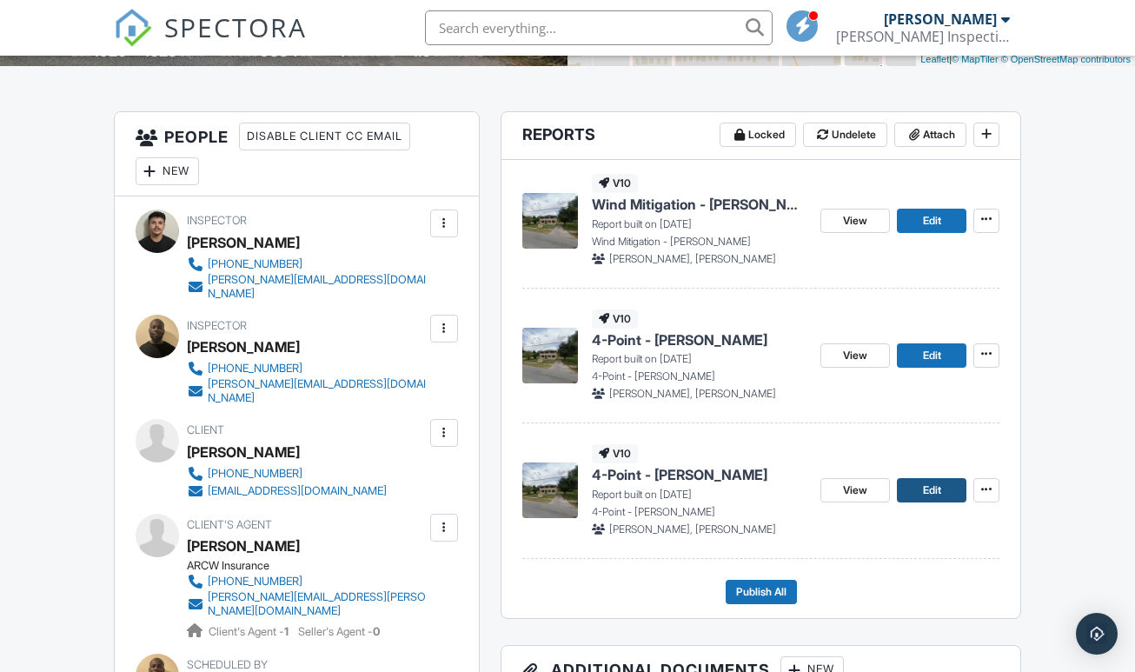
click at [929, 499] on span "Edit" at bounding box center [932, 489] width 18 height 17
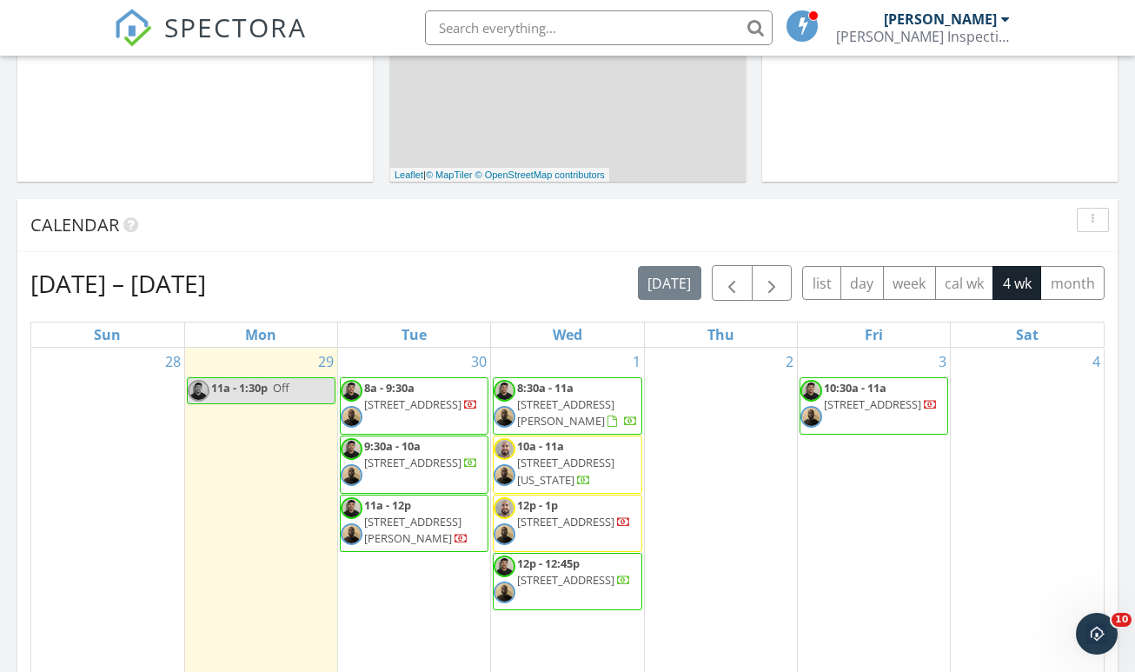
scroll to position [716, 0]
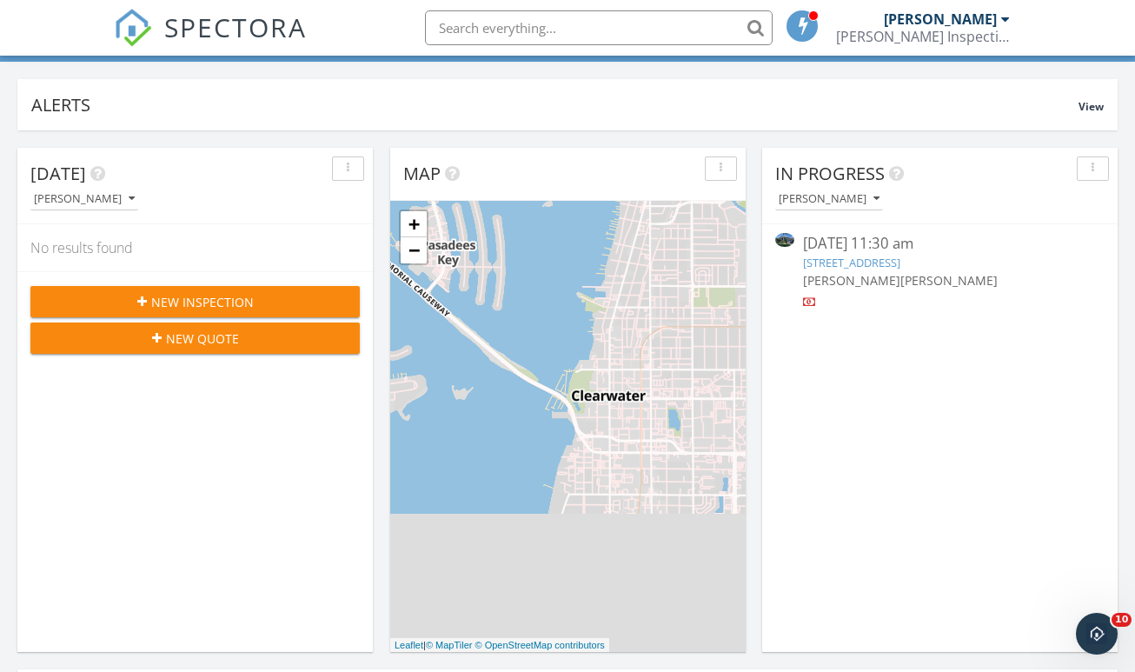
scroll to position [111, 0]
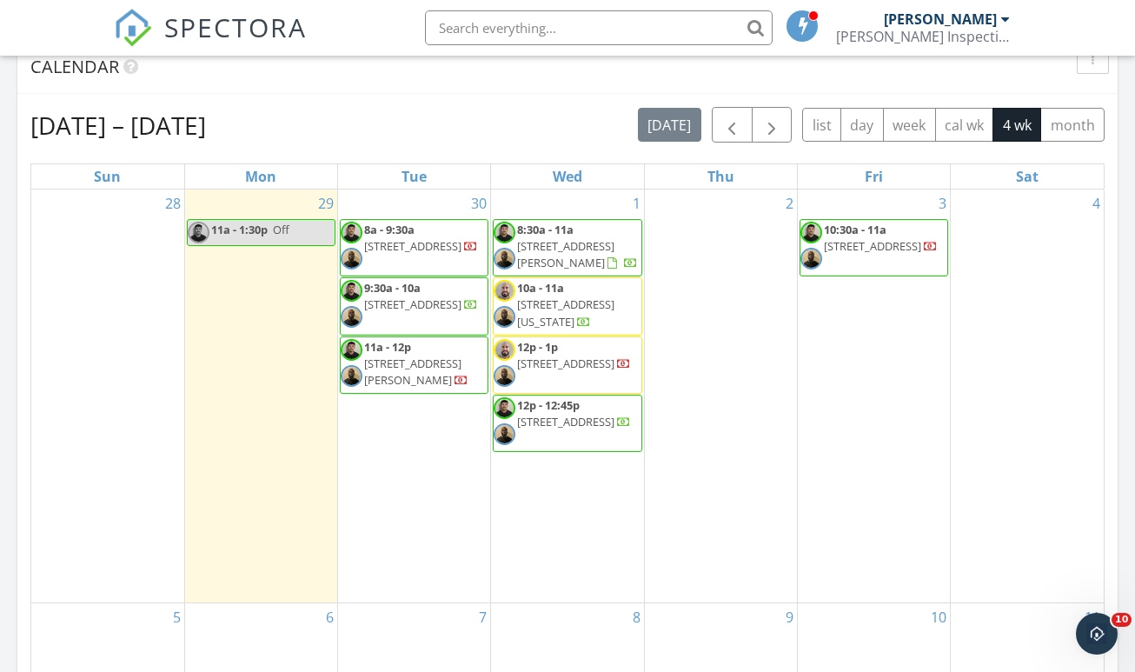
scroll to position [740, 0]
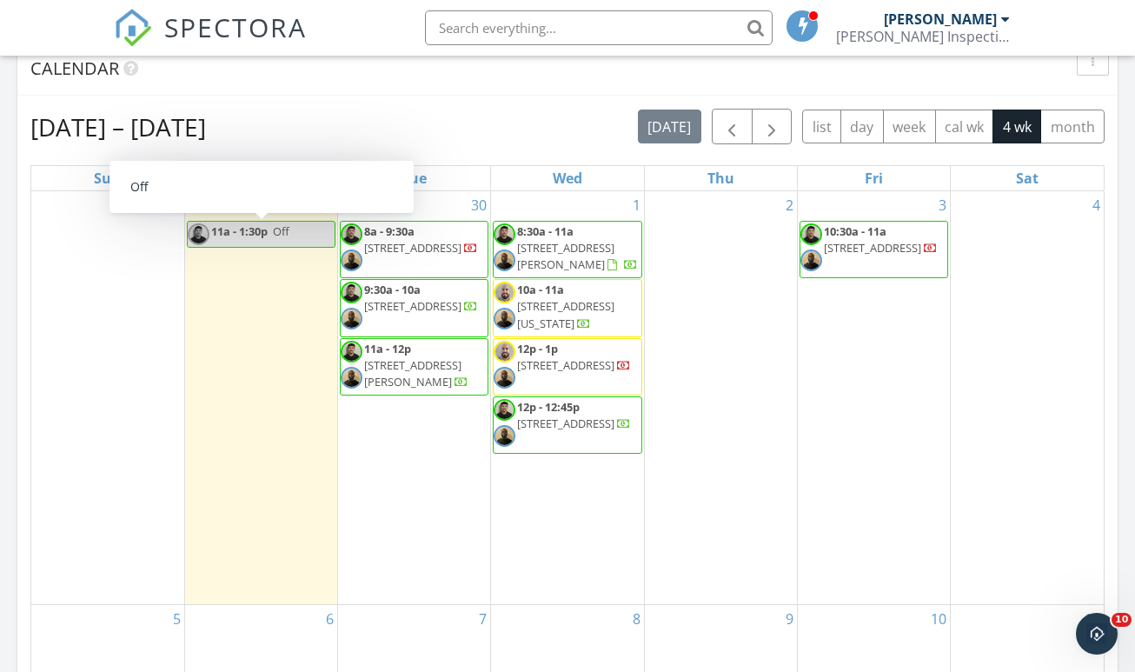
click at [325, 96] on div "[DATE] – [DATE] [DATE] list day week cal wk 4 wk month Sun Mon Tue Wed Thu Fri …" at bounding box center [567, 491] width 1100 height 790
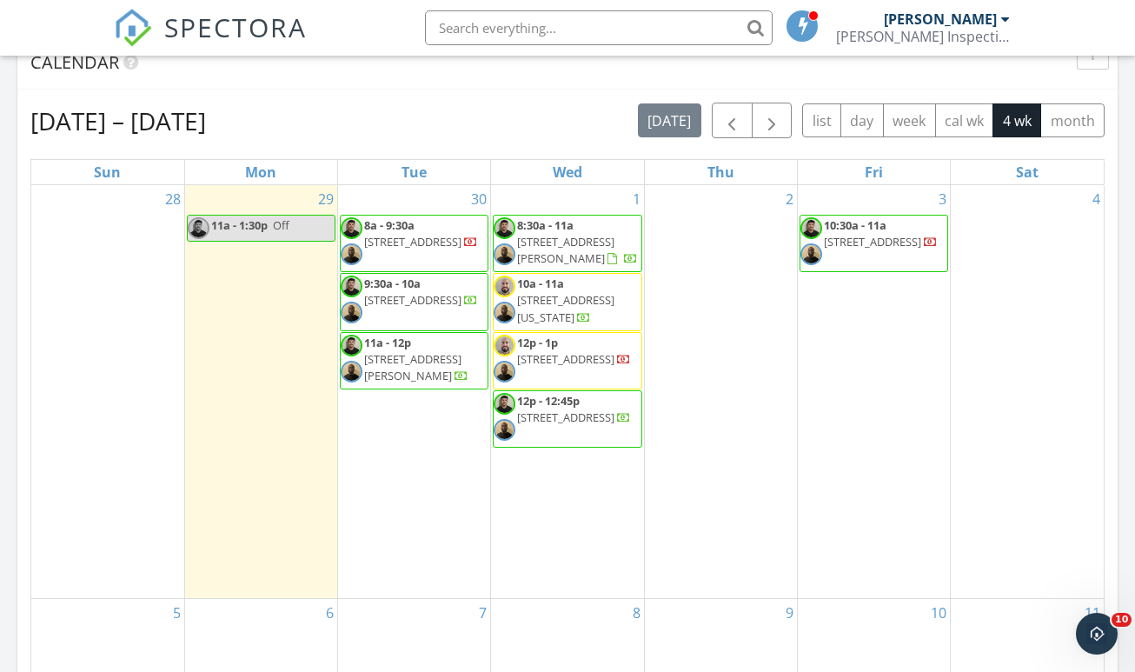
scroll to position [743, 0]
